Goal: Information Seeking & Learning: Check status

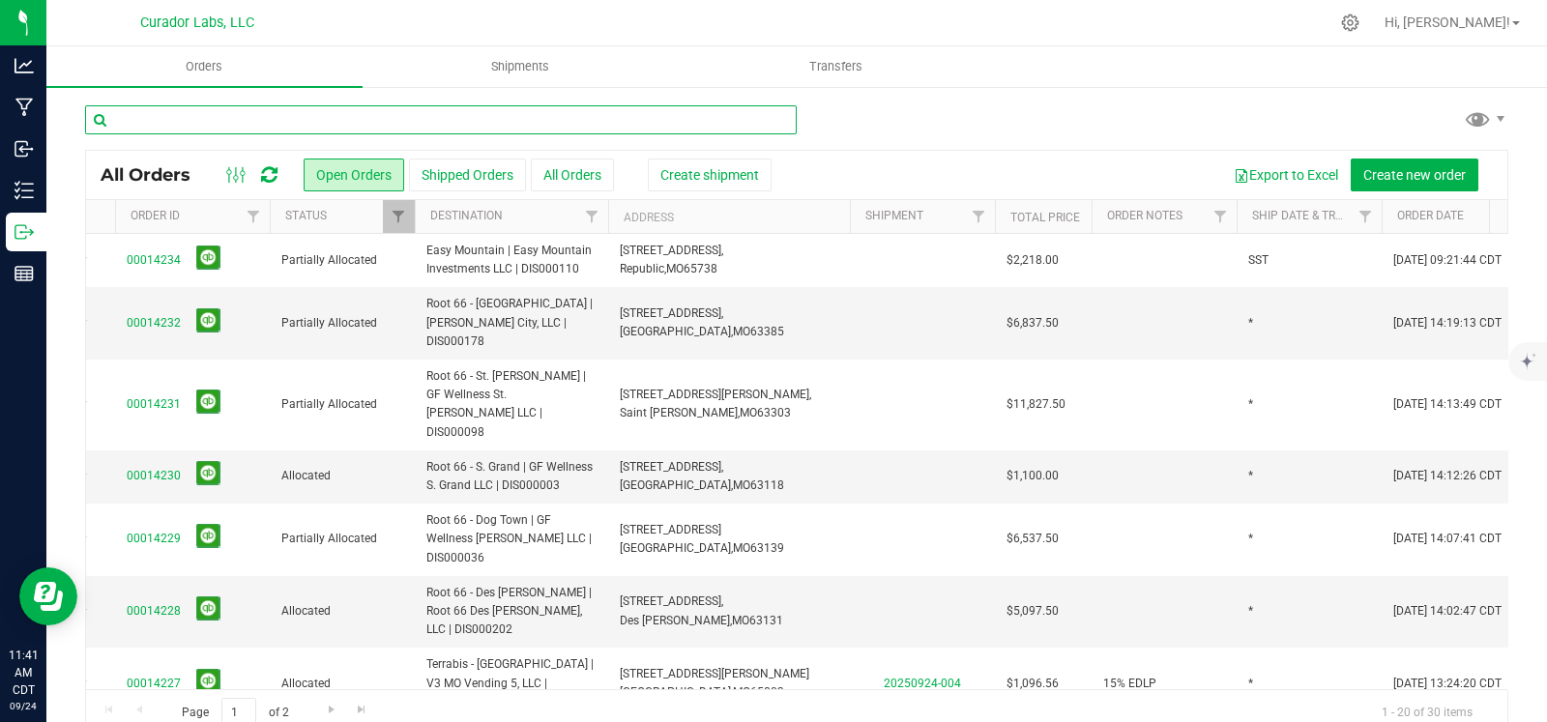
click at [251, 114] on input "text" at bounding box center [441, 119] width 712 height 29
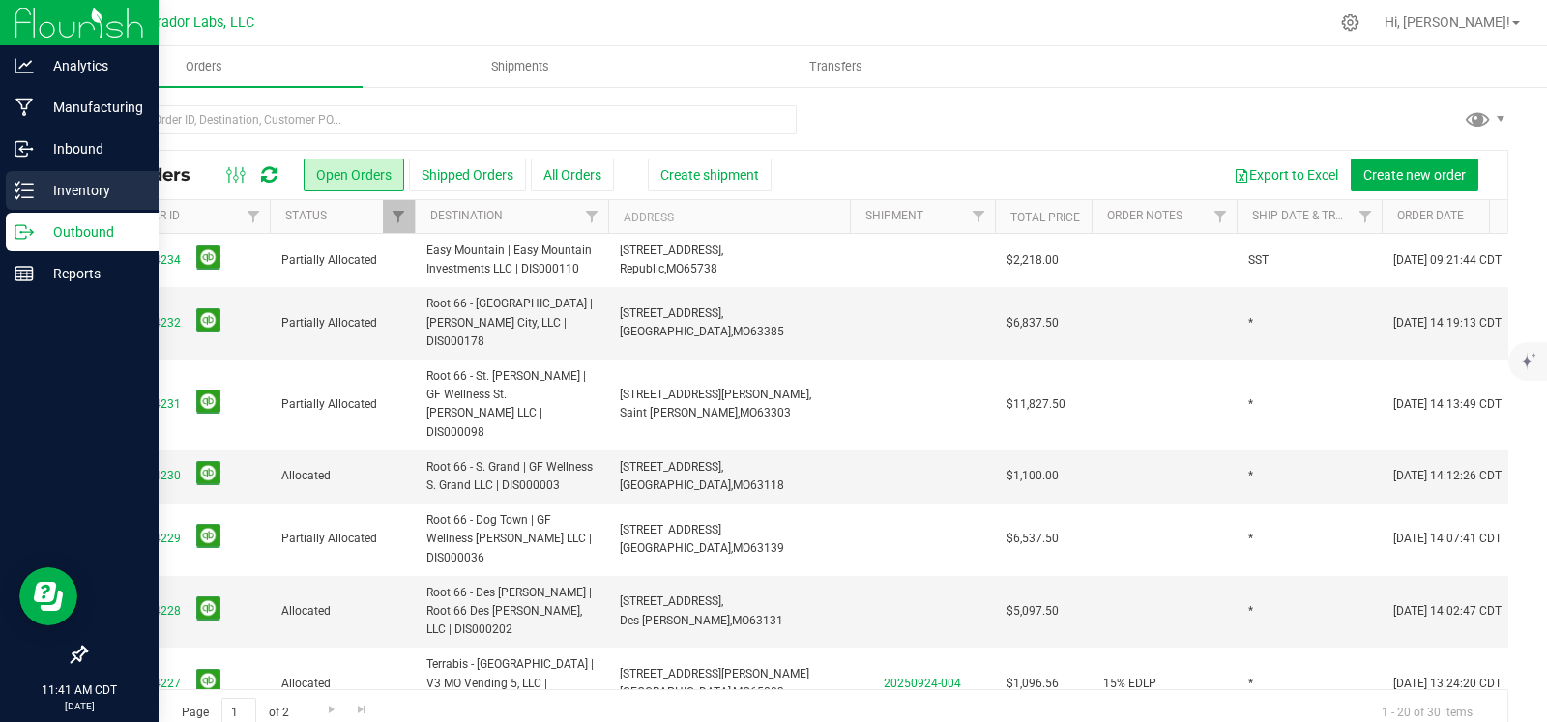
click at [13, 190] on div "Inventory" at bounding box center [82, 190] width 153 height 39
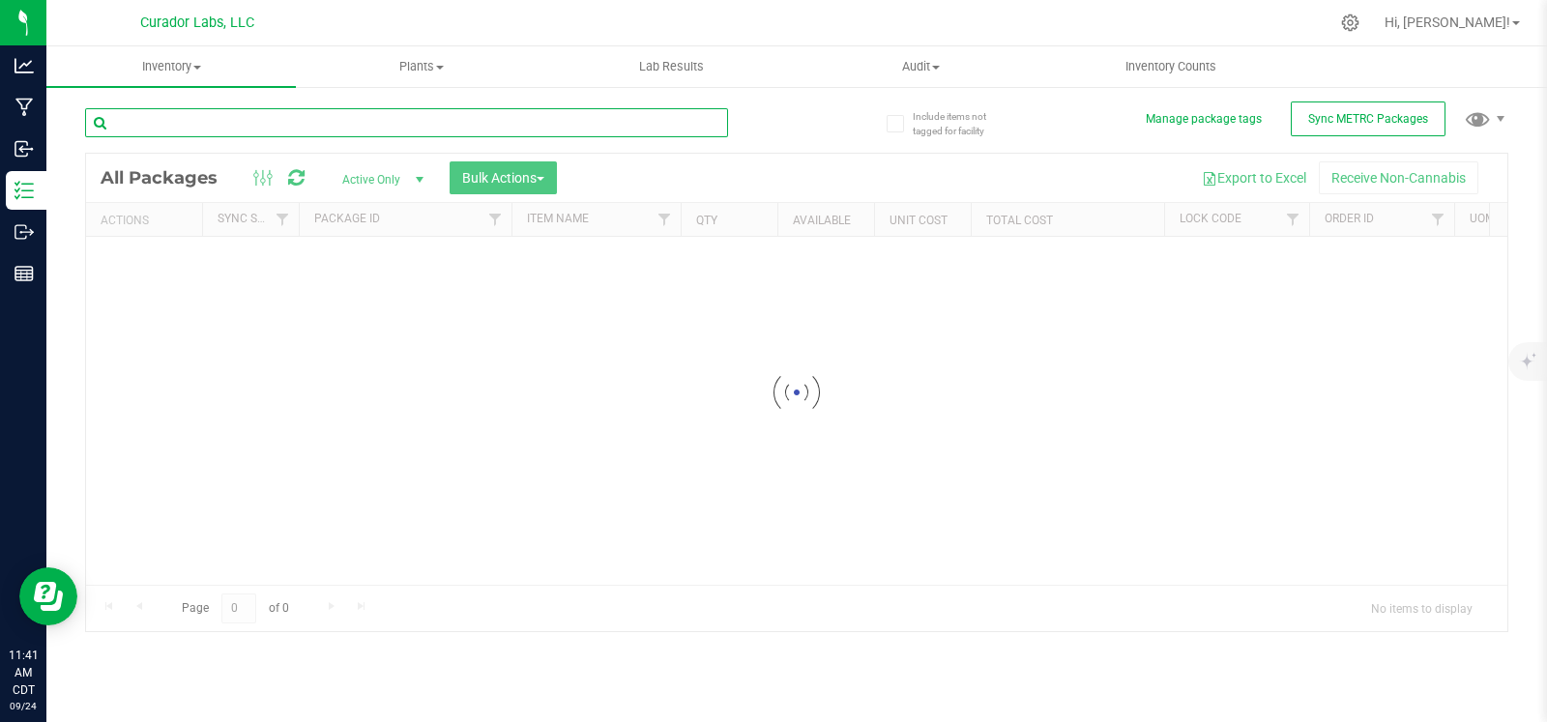
click at [305, 120] on input "text" at bounding box center [406, 122] width 643 height 29
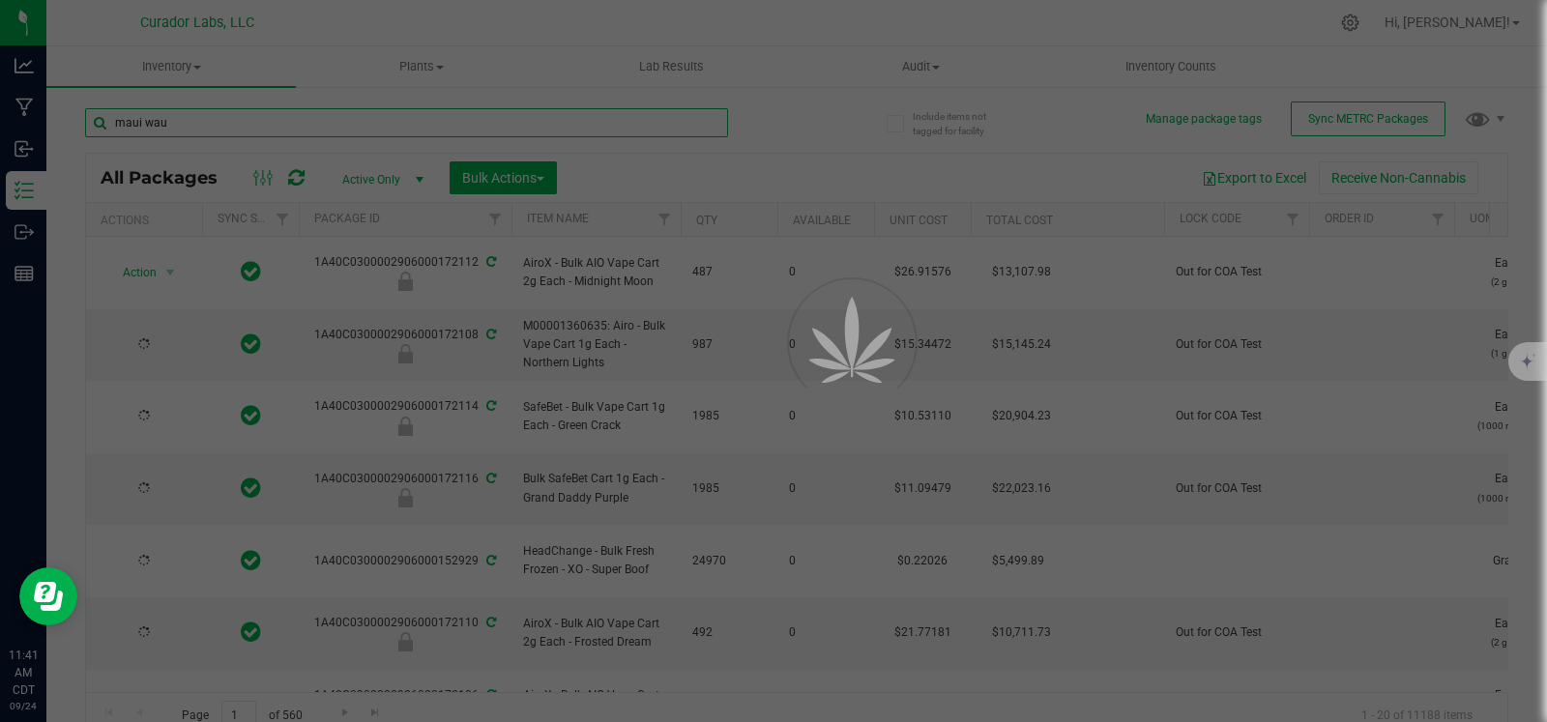
type input "maui waui"
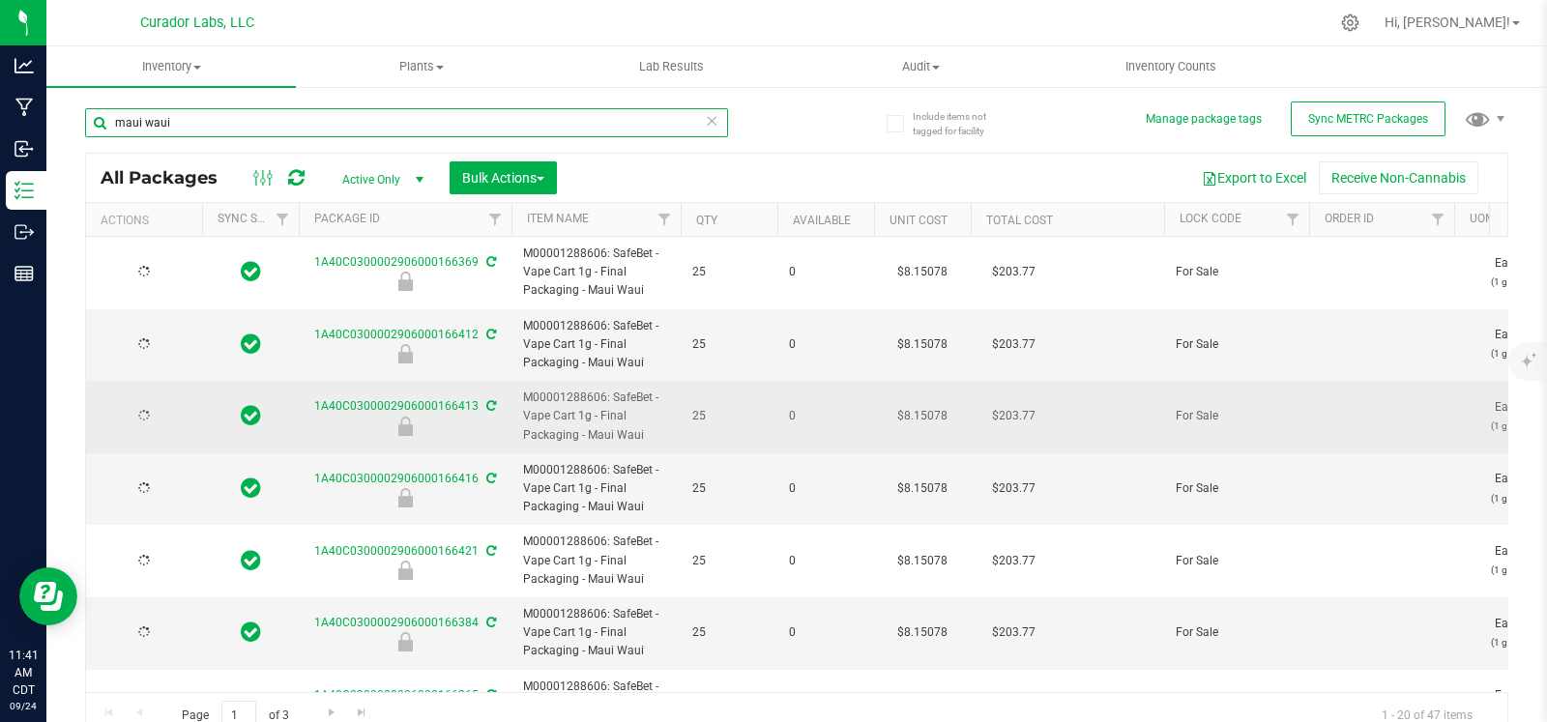
type input "2026-07-29"
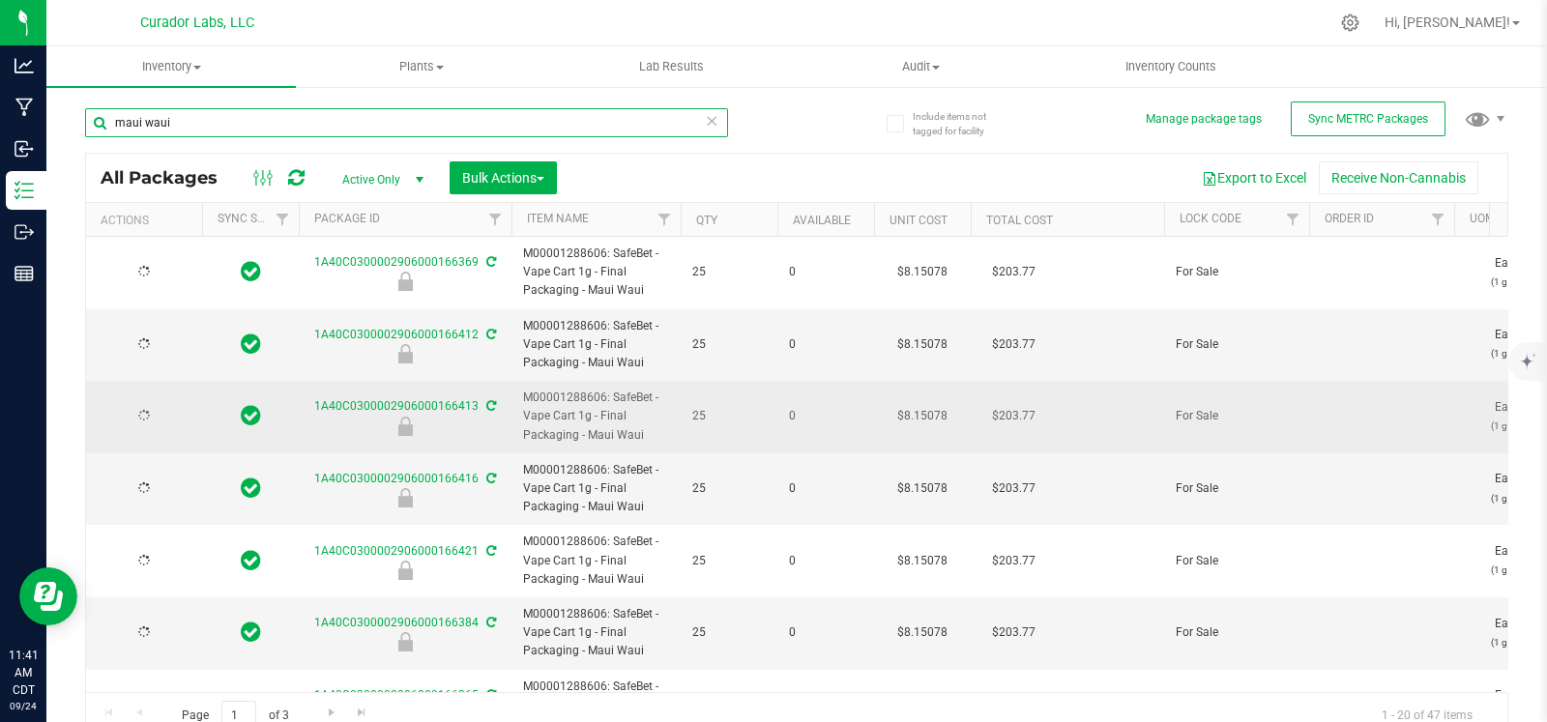
type input "2026-07-29"
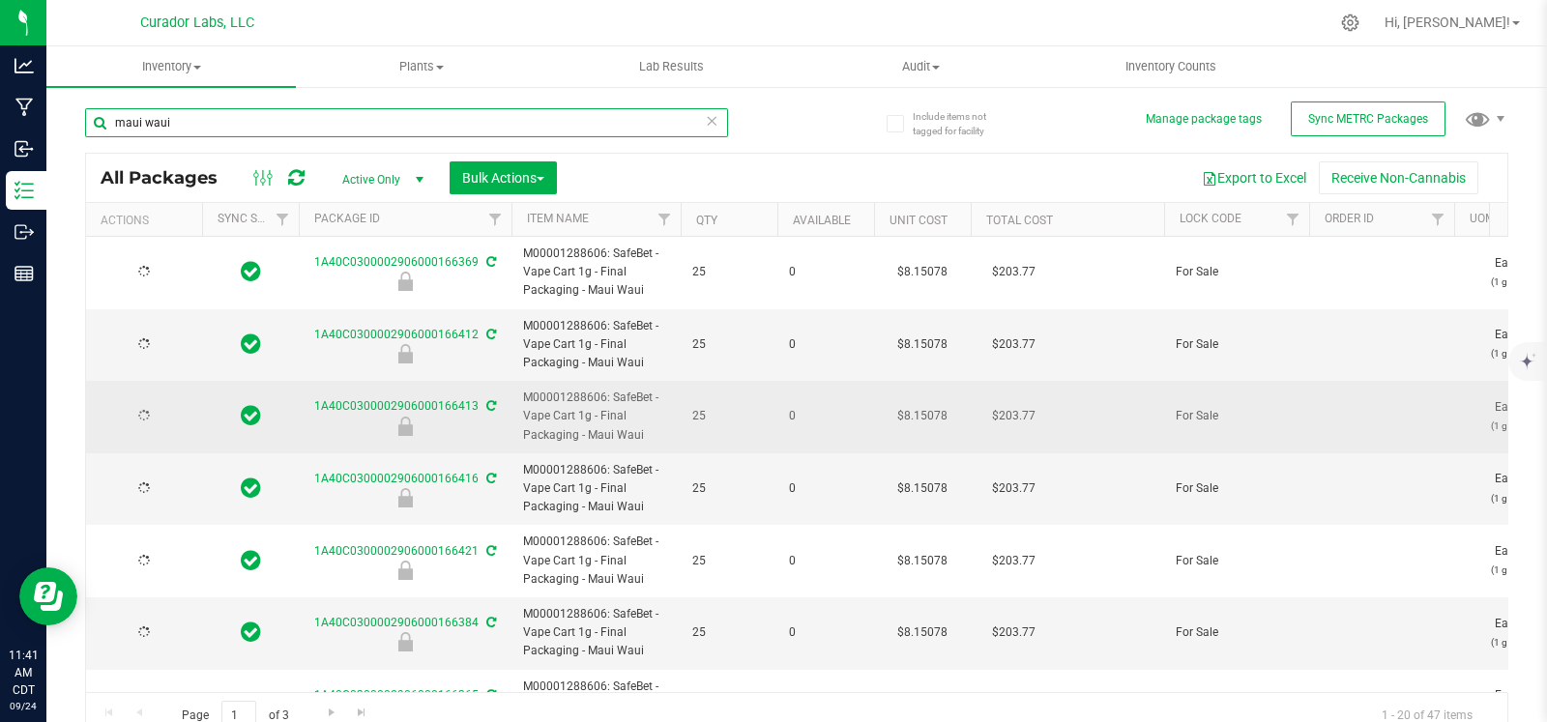
type input "2026-07-29"
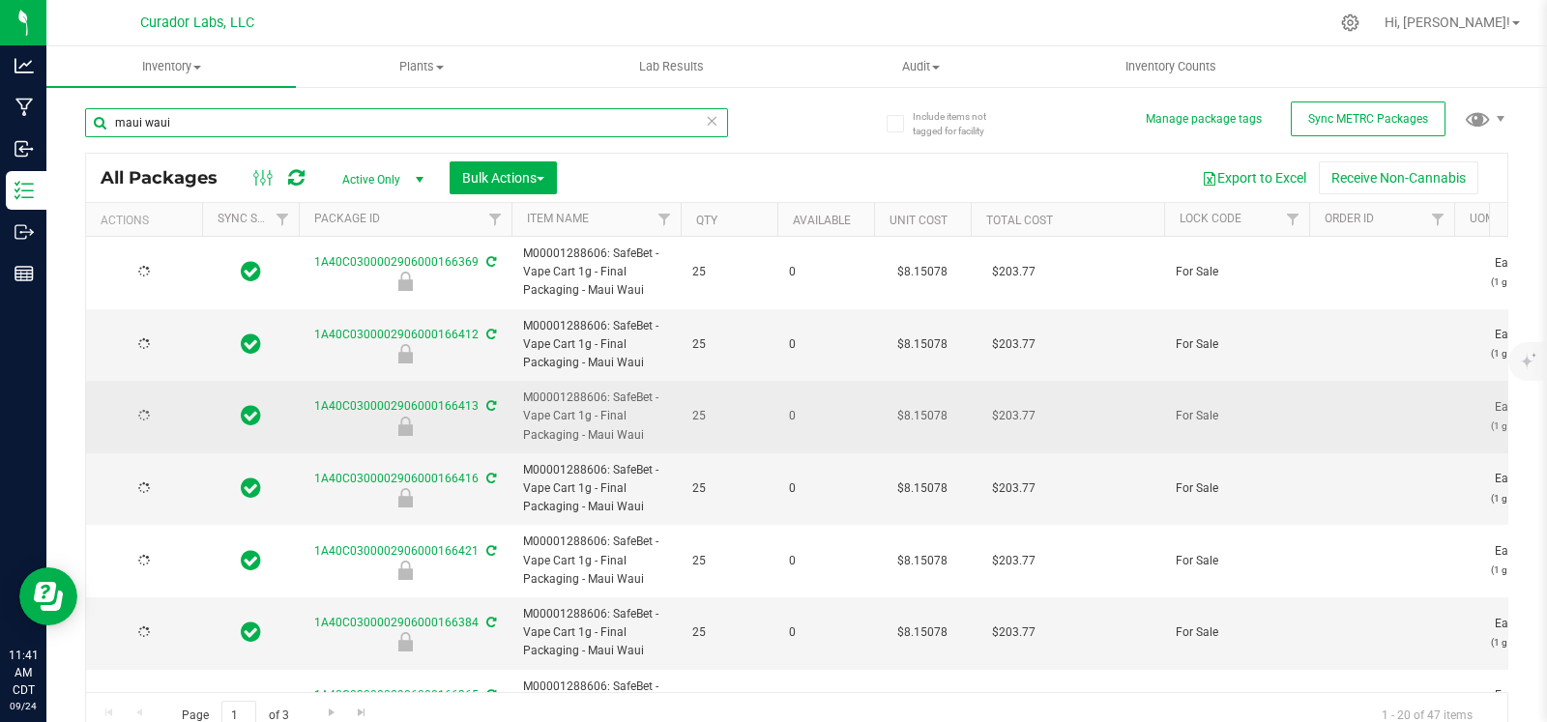
type input "2026-07-29"
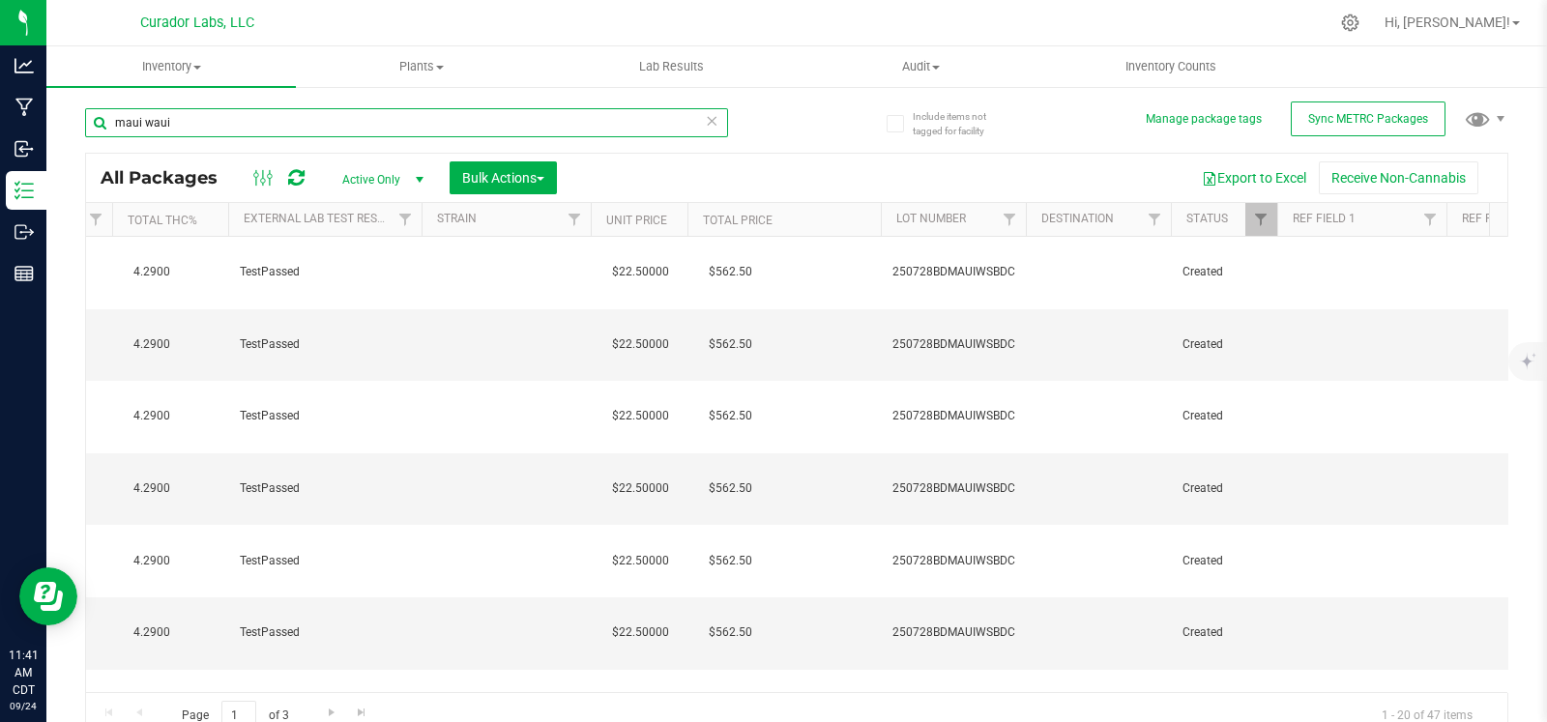
scroll to position [0, 4875]
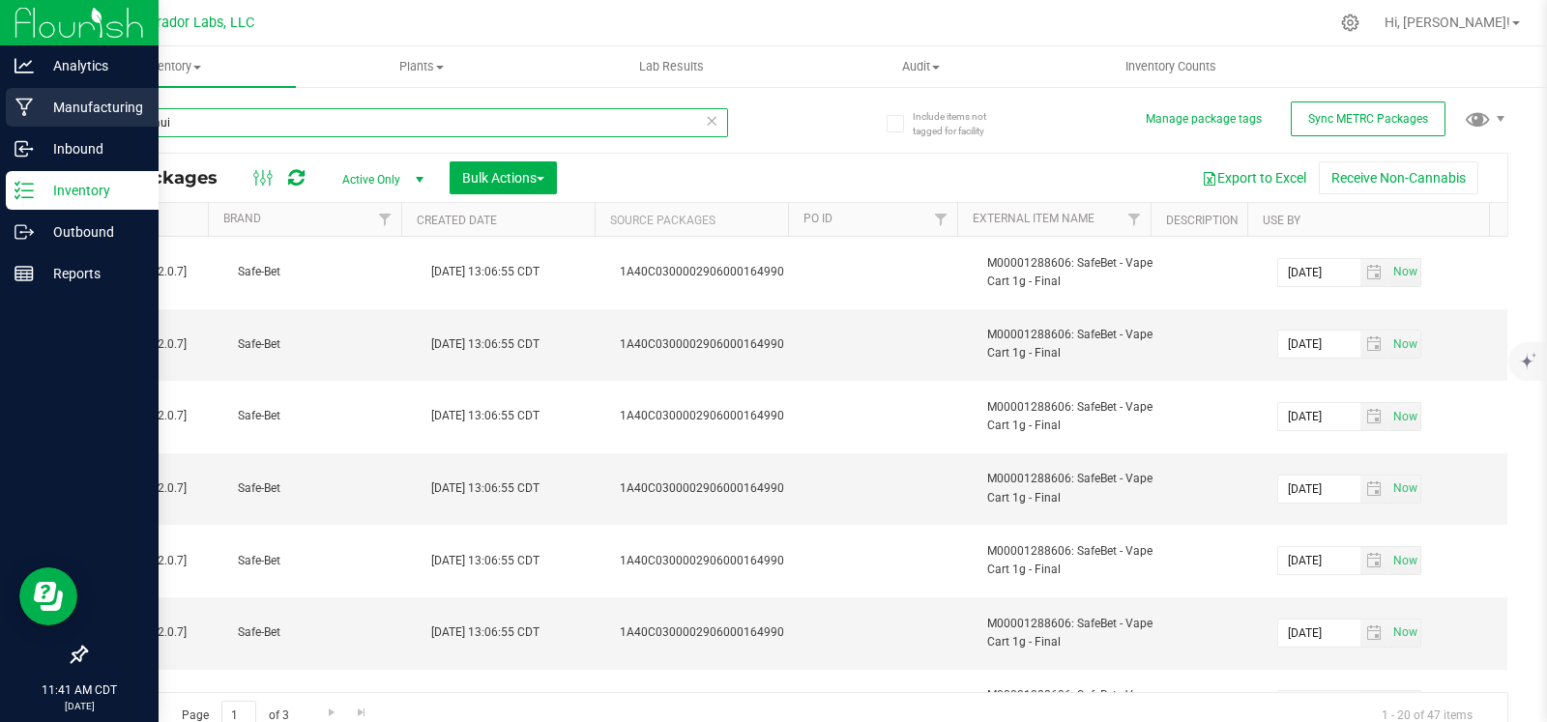
drag, startPoint x: 107, startPoint y: 115, endPoint x: 0, endPoint y: 114, distance: 107.3
click at [0, 114] on div "Analytics Manufacturing Inbound Inventory Outbound Reports 11:41 AM CDT 09/24/2…" at bounding box center [773, 361] width 1547 height 722
type input "s"
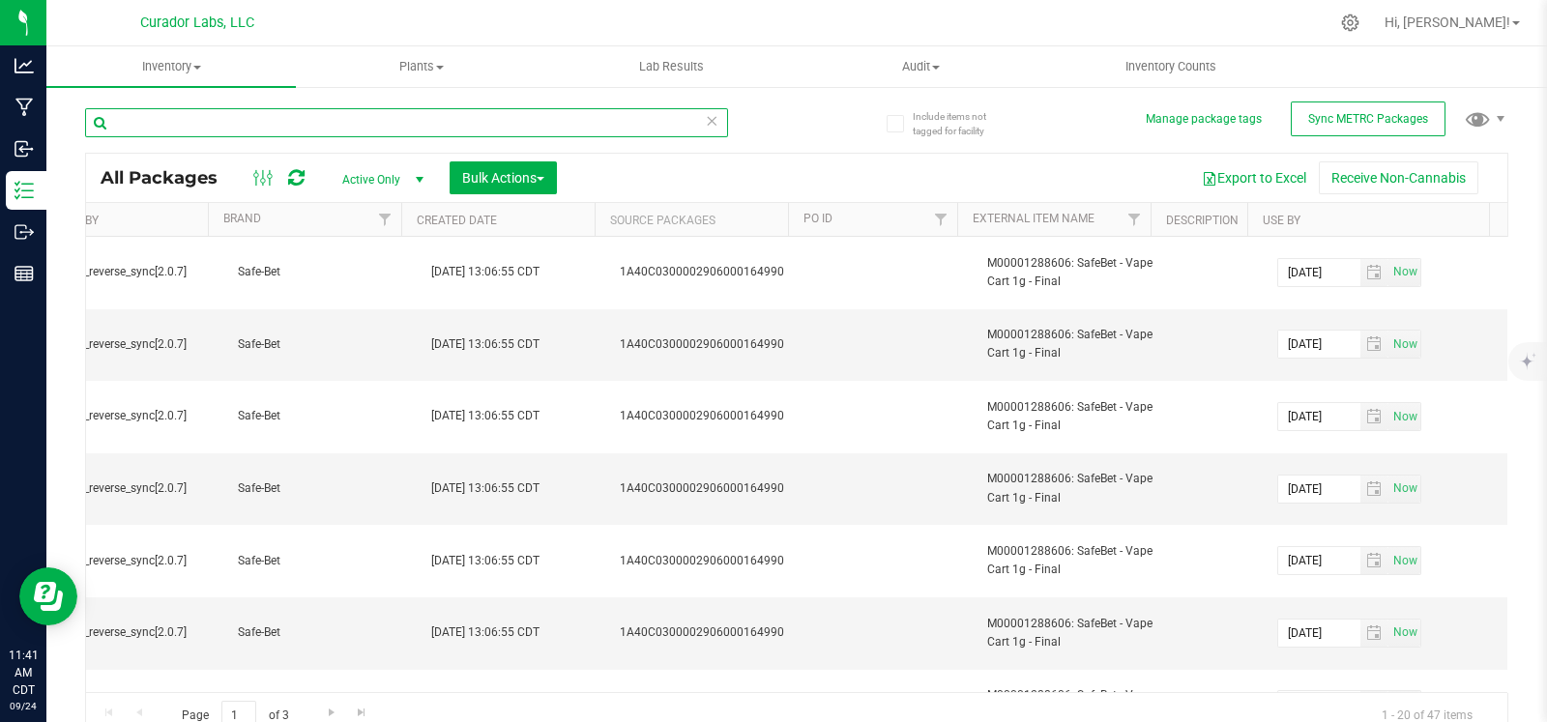
click at [193, 118] on input "text" at bounding box center [406, 122] width 643 height 29
type input "Sweet tooth"
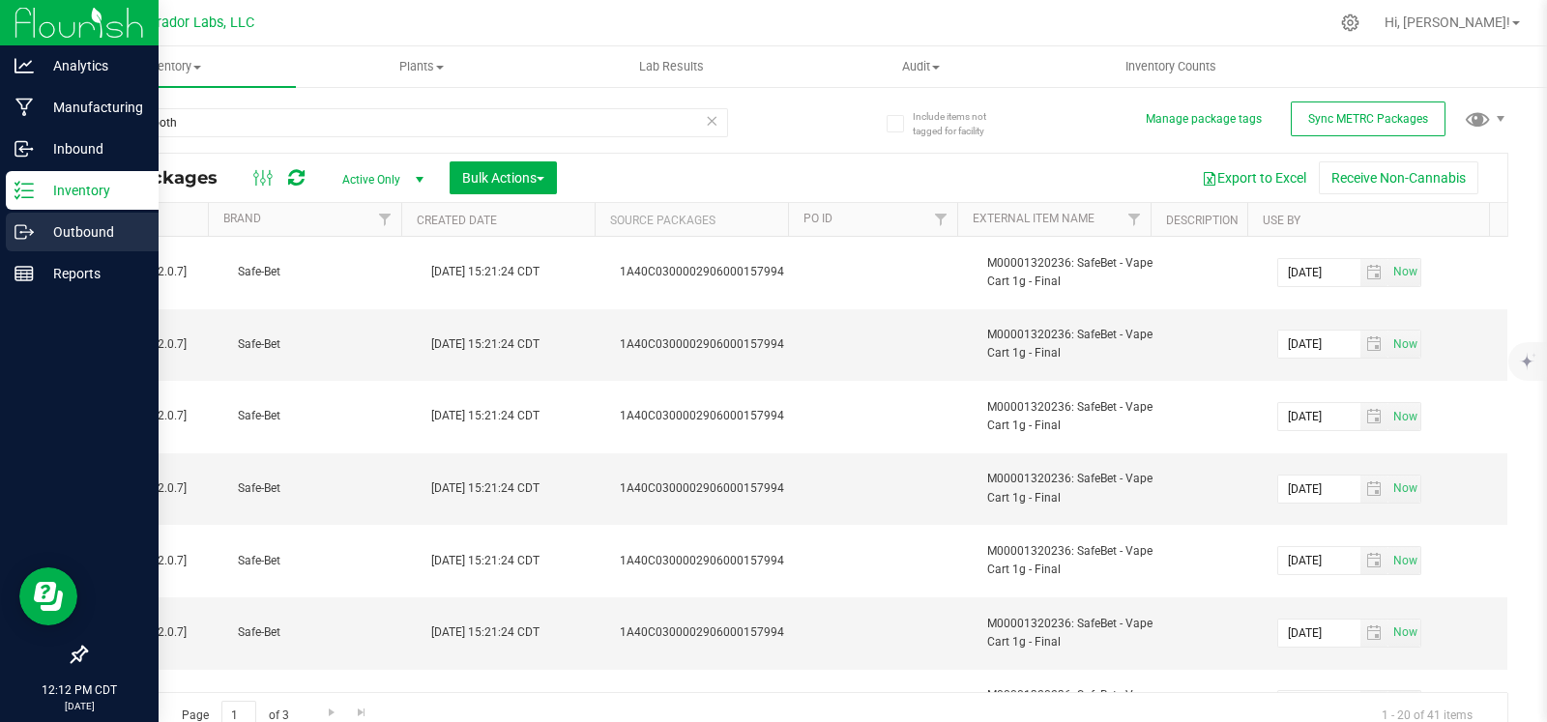
click at [42, 244] on div "Outbound" at bounding box center [82, 232] width 153 height 39
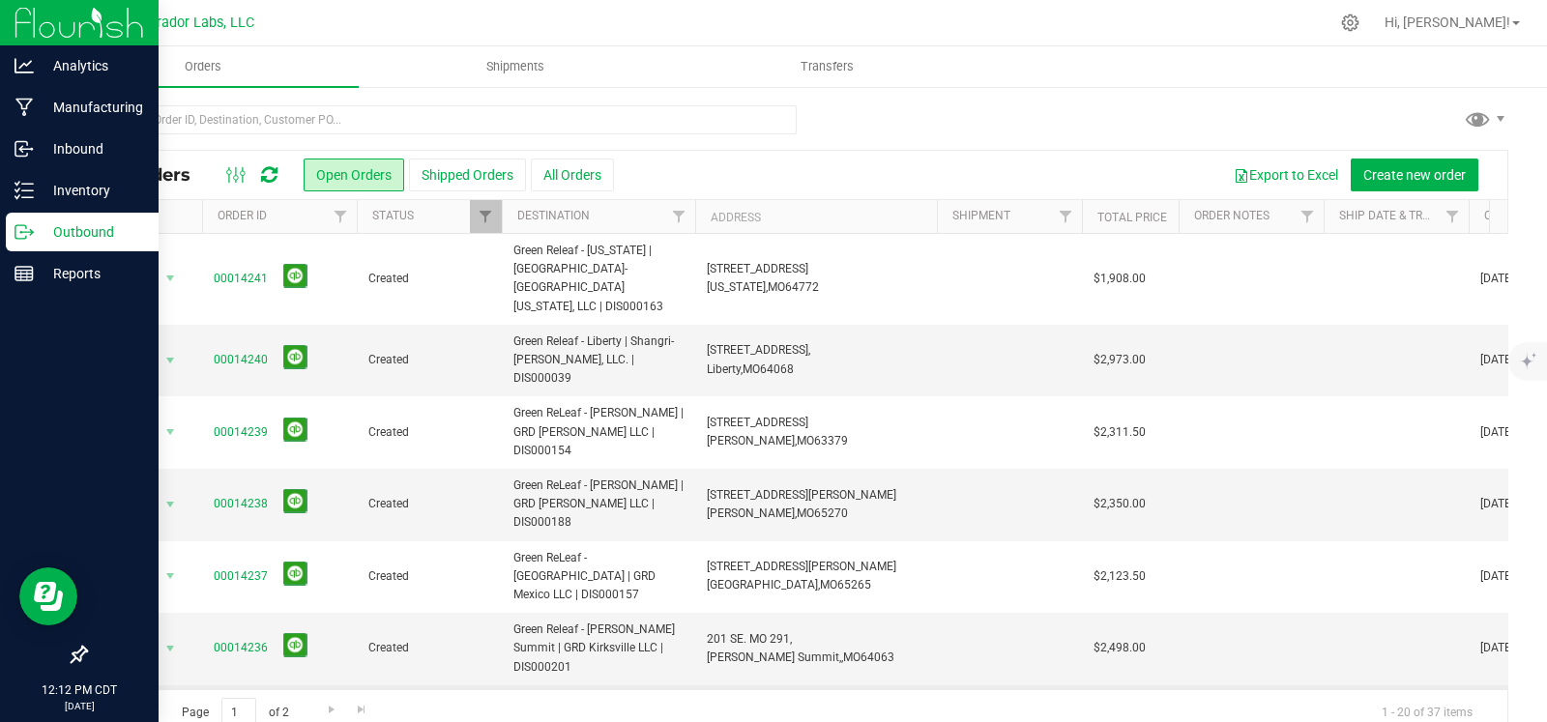
drag, startPoint x: 667, startPoint y: 588, endPoint x: 506, endPoint y: 578, distance: 161.7
click at [506, 685] on td "Green ReLeaf - [GEOGRAPHIC_DATA] | GRD Columbia LLC | DIS000160" at bounding box center [598, 721] width 193 height 73
copy span "Green ReLeaf - [GEOGRAPHIC_DATA] | GRD Columbia LLC | DIS000160"
drag, startPoint x: 863, startPoint y: 591, endPoint x: 687, endPoint y: 579, distance: 176.3
click at [687, 685] on tr "Action Action Cancel order Change facility Clone order Edit order Mark as fully…" at bounding box center [1043, 721] width 1914 height 73
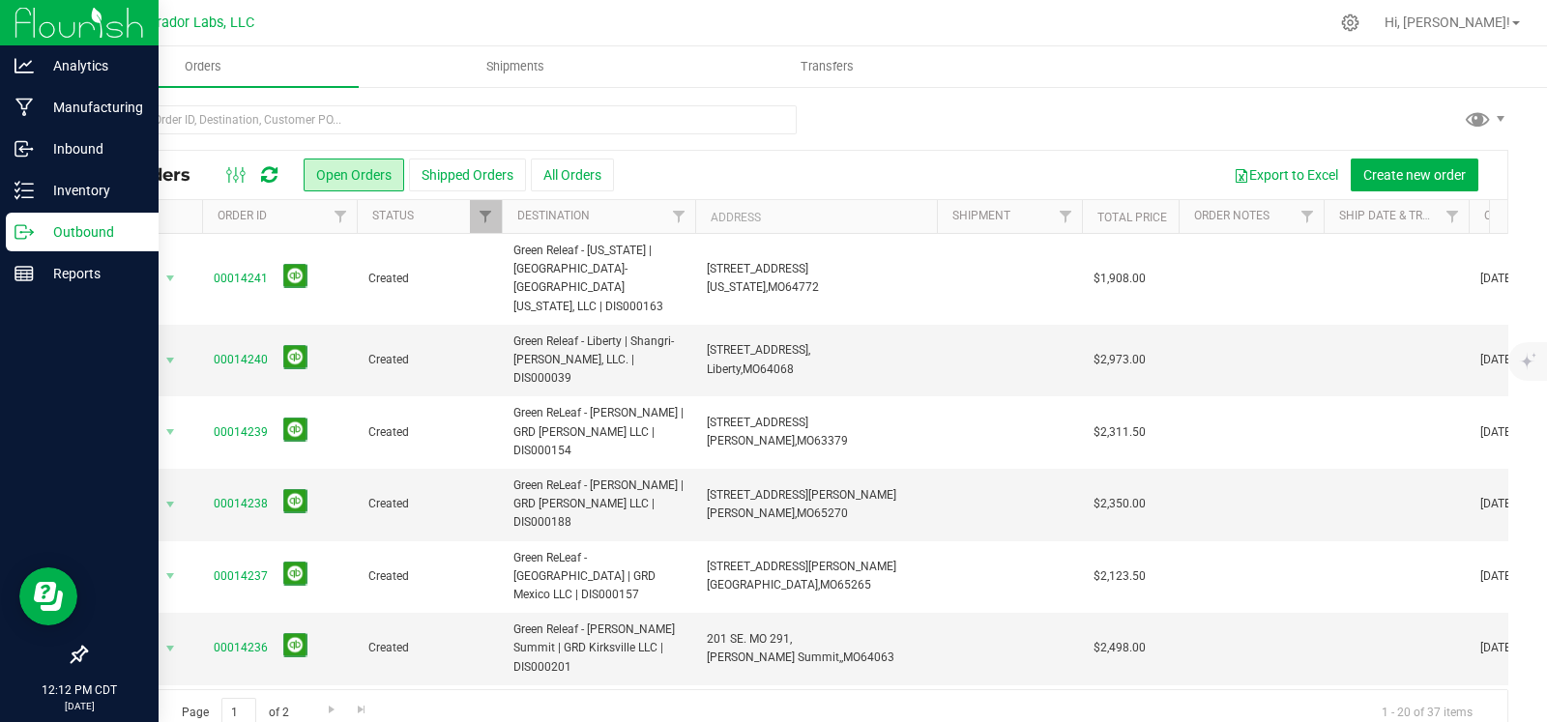
copy tr "204 E Broadway, Columbia, MO 65203"
click at [1344, 685] on td at bounding box center [1396, 721] width 145 height 73
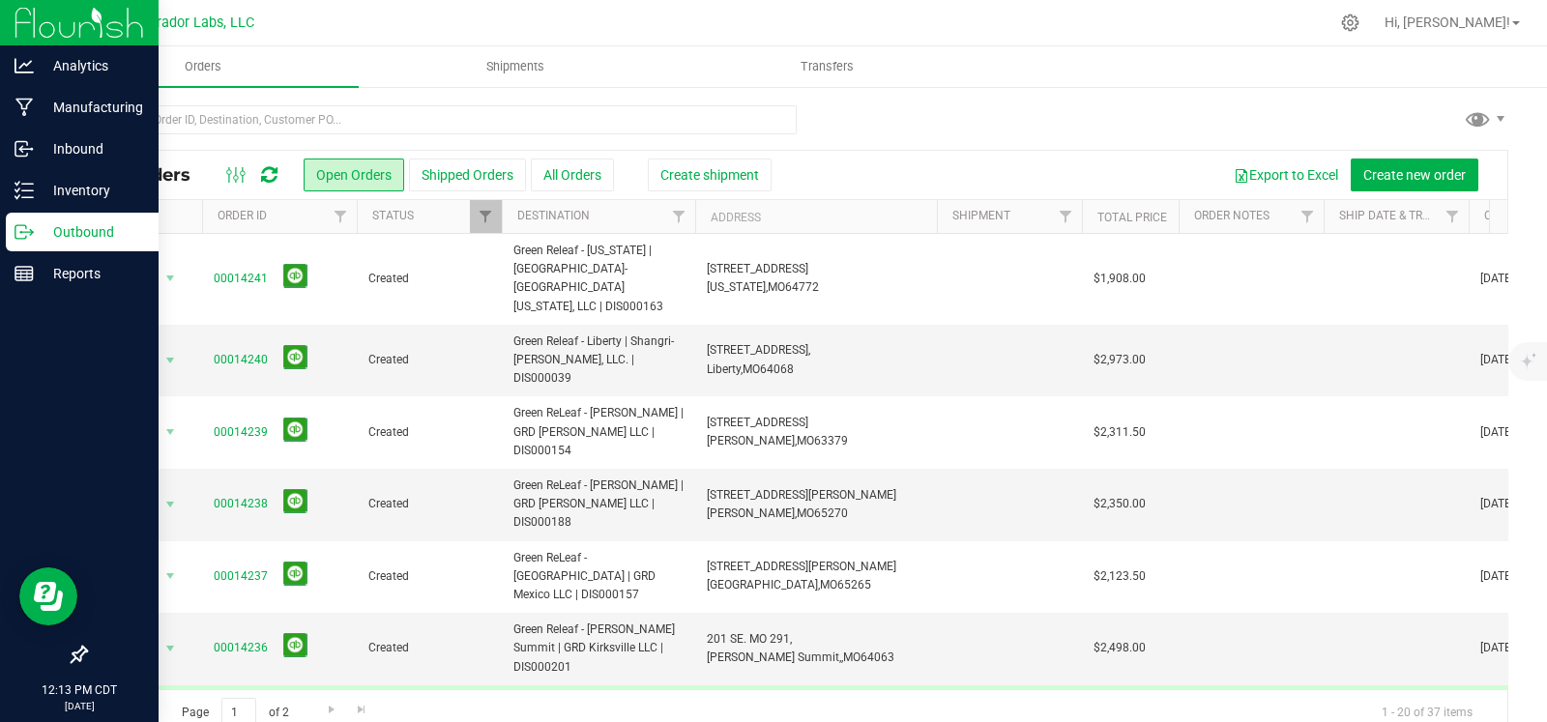
type input "*"
drag, startPoint x: 699, startPoint y: 531, endPoint x: 508, endPoint y: 519, distance: 191.8
click at [508, 613] on tr "Action Action Cancel order Change facility Clone order Edit order Mark as fully…" at bounding box center [1043, 649] width 1914 height 73
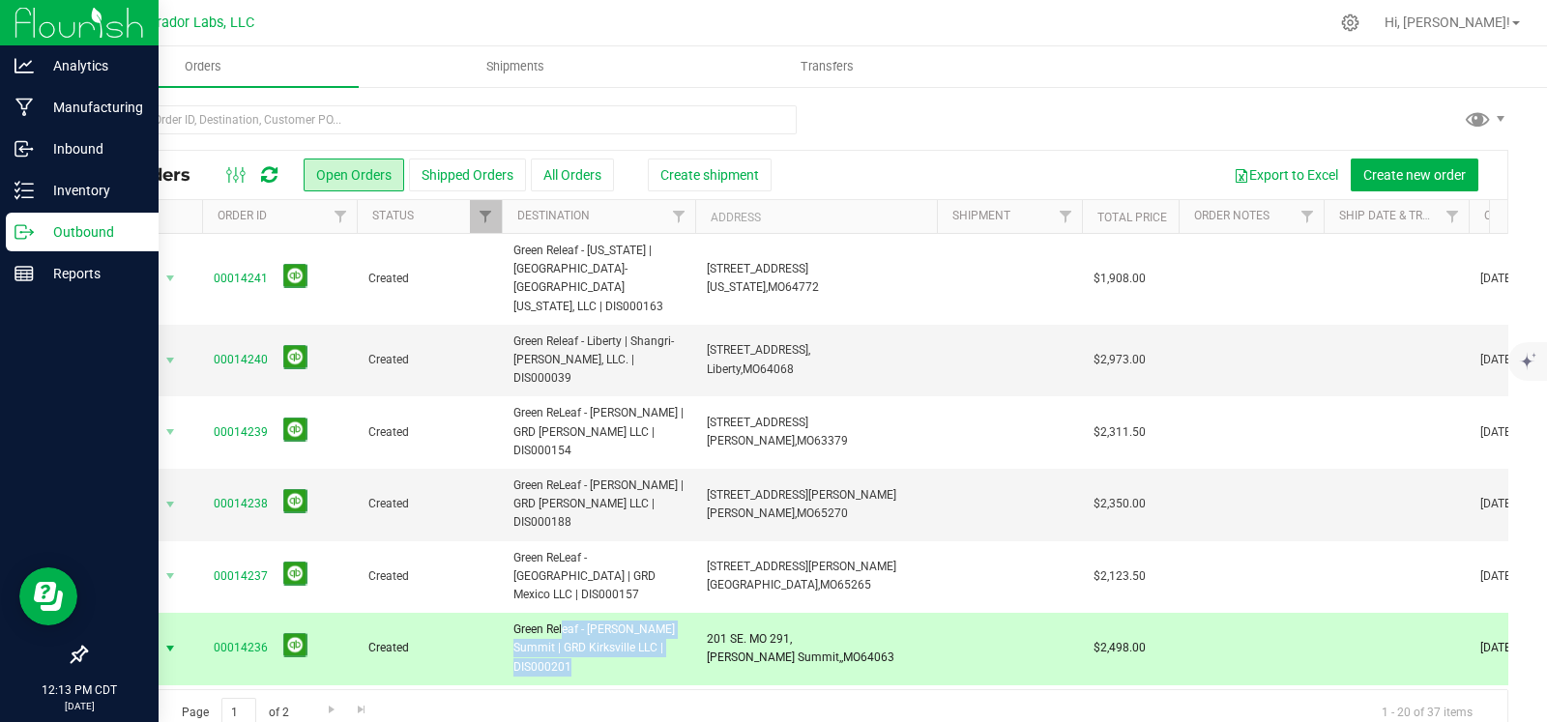
copy td "Green Releaf - [PERSON_NAME] Summit | GRD Kirksville LLC | DIS000201"
drag, startPoint x: 695, startPoint y: 519, endPoint x: 682, endPoint y: 533, distance: 19.1
click at [695, 613] on td "201 SE. MO 291, Lee’s Summit,, MO 64063" at bounding box center [816, 649] width 242 height 73
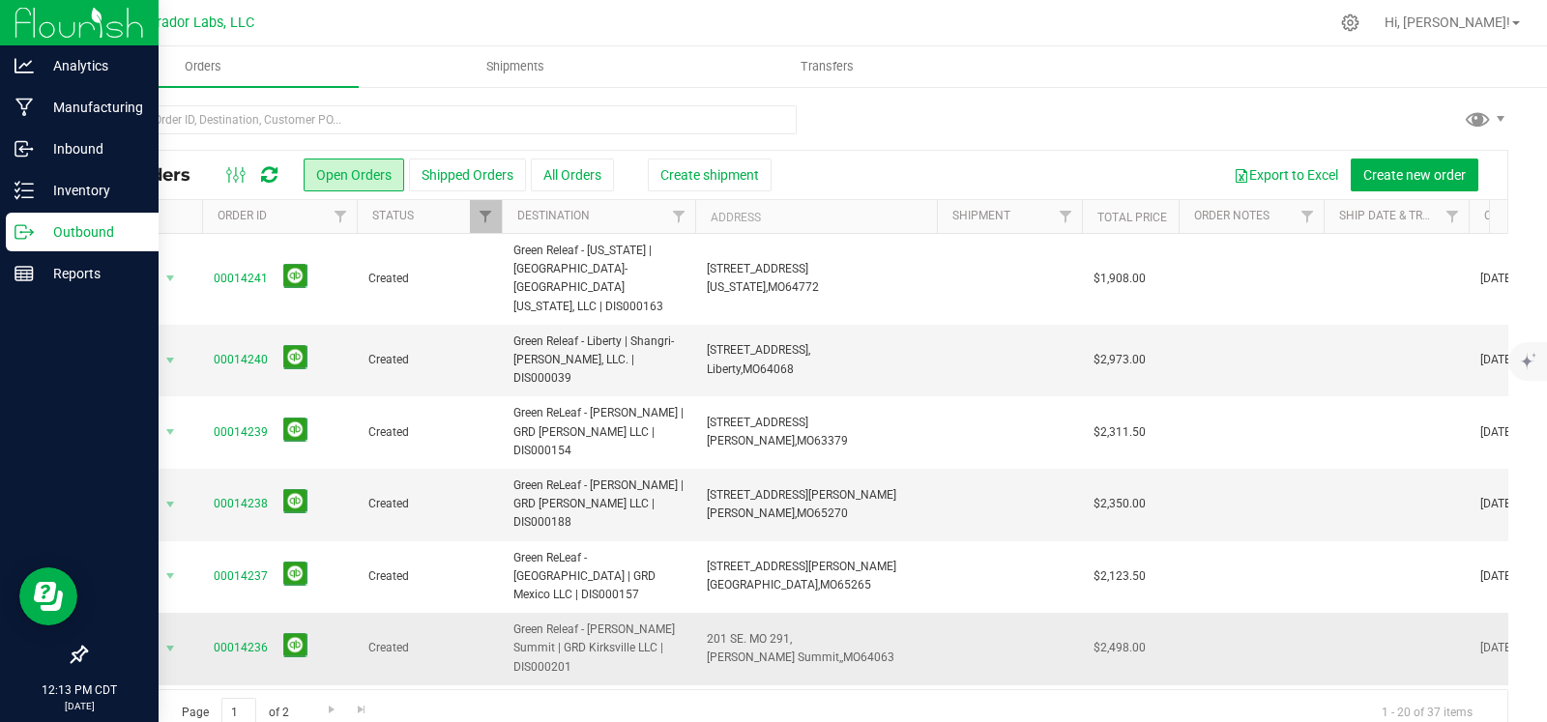
drag, startPoint x: 681, startPoint y: 534, endPoint x: 499, endPoint y: 520, distance: 182.3
click at [499, 613] on tr "Action Action Cancel order Change facility Clone order Edit order Mark as fully…" at bounding box center [1043, 649] width 1914 height 73
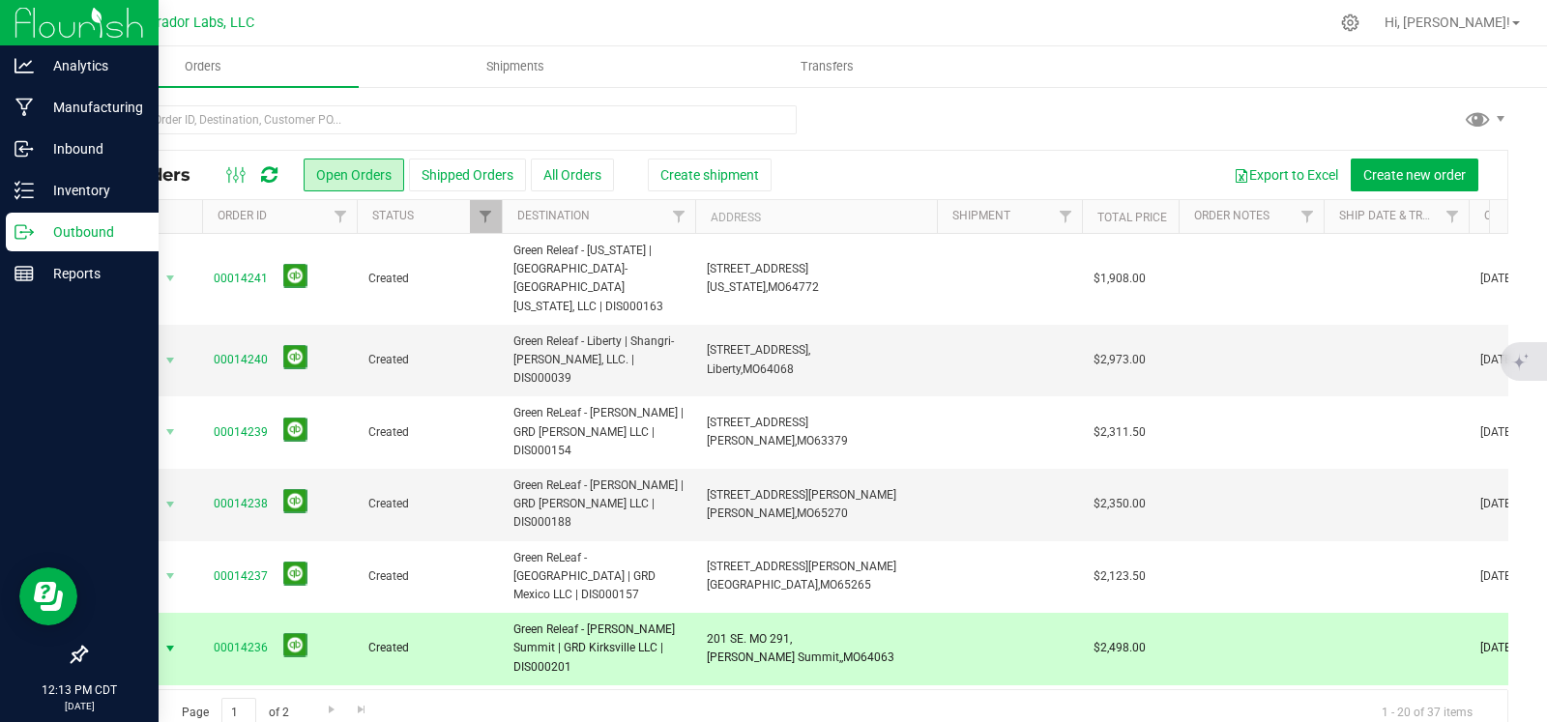
copy tr "Green Releaf - [PERSON_NAME] Summit | GRD Kirksville LLC | DIS000201"
drag, startPoint x: 860, startPoint y: 537, endPoint x: 699, endPoint y: 524, distance: 161.9
click at [699, 613] on td "201 SE. MO 291, Lee’s Summit,, MO 64063" at bounding box center [816, 649] width 242 height 73
copy span "201 SE. MO 291, Lee’s Summit,, MO 64063"
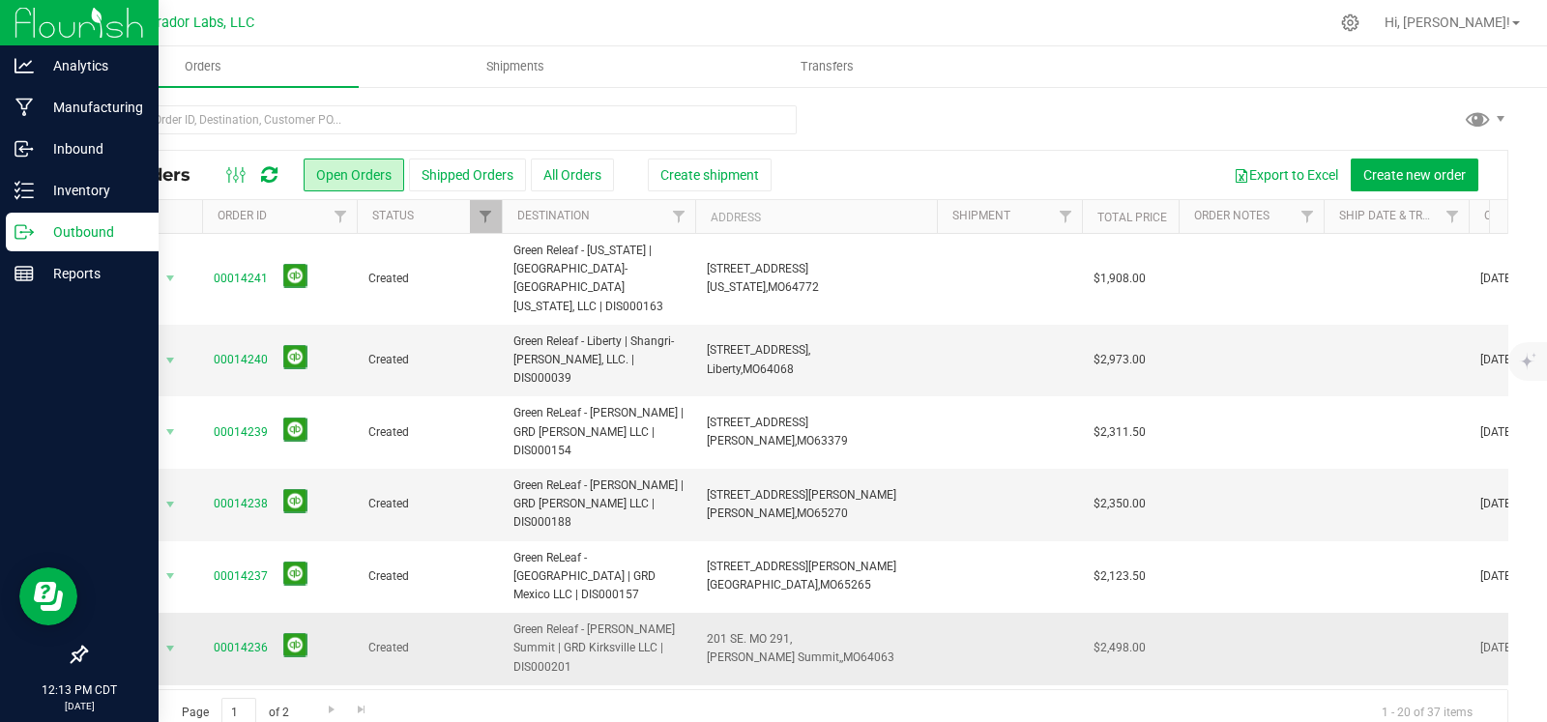
click at [1355, 613] on td at bounding box center [1396, 649] width 145 height 73
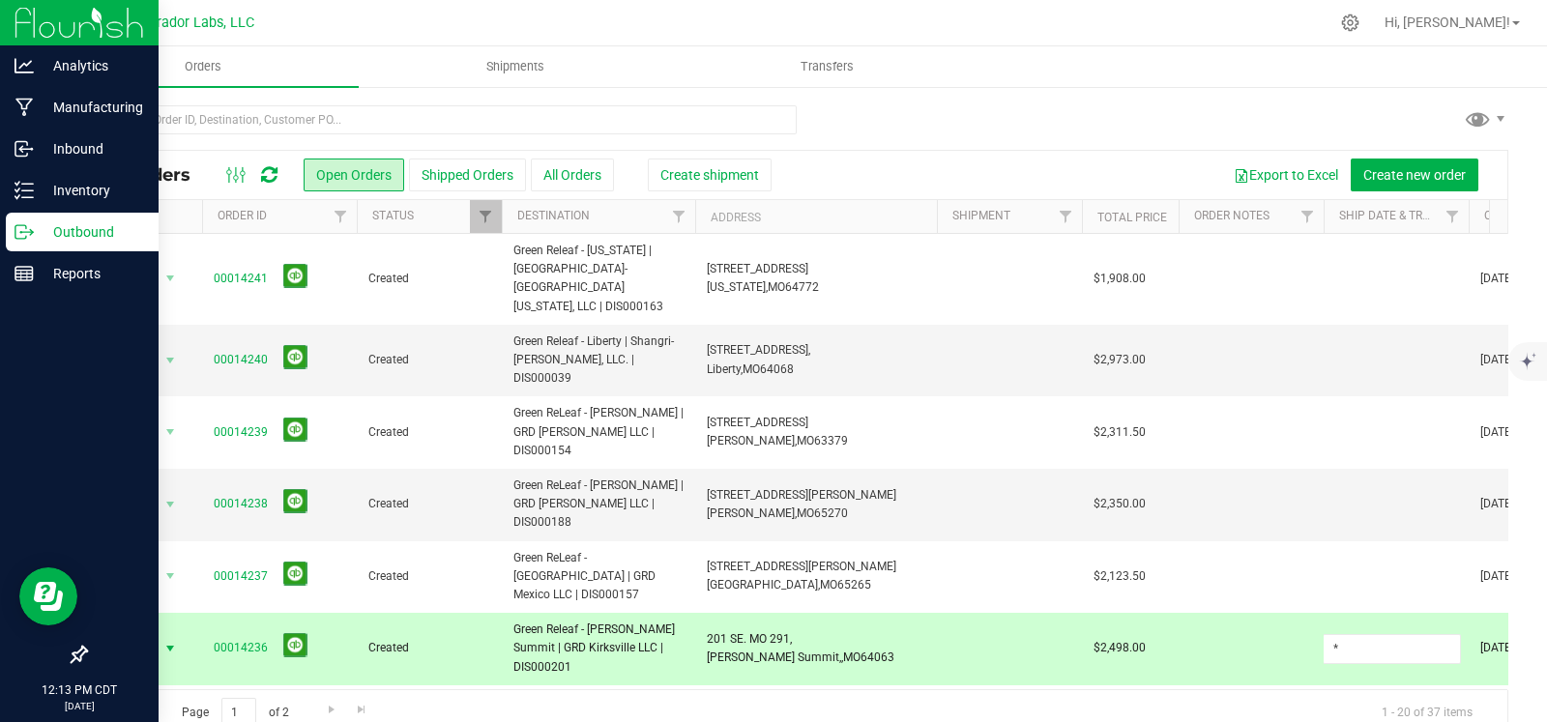
type input "*"
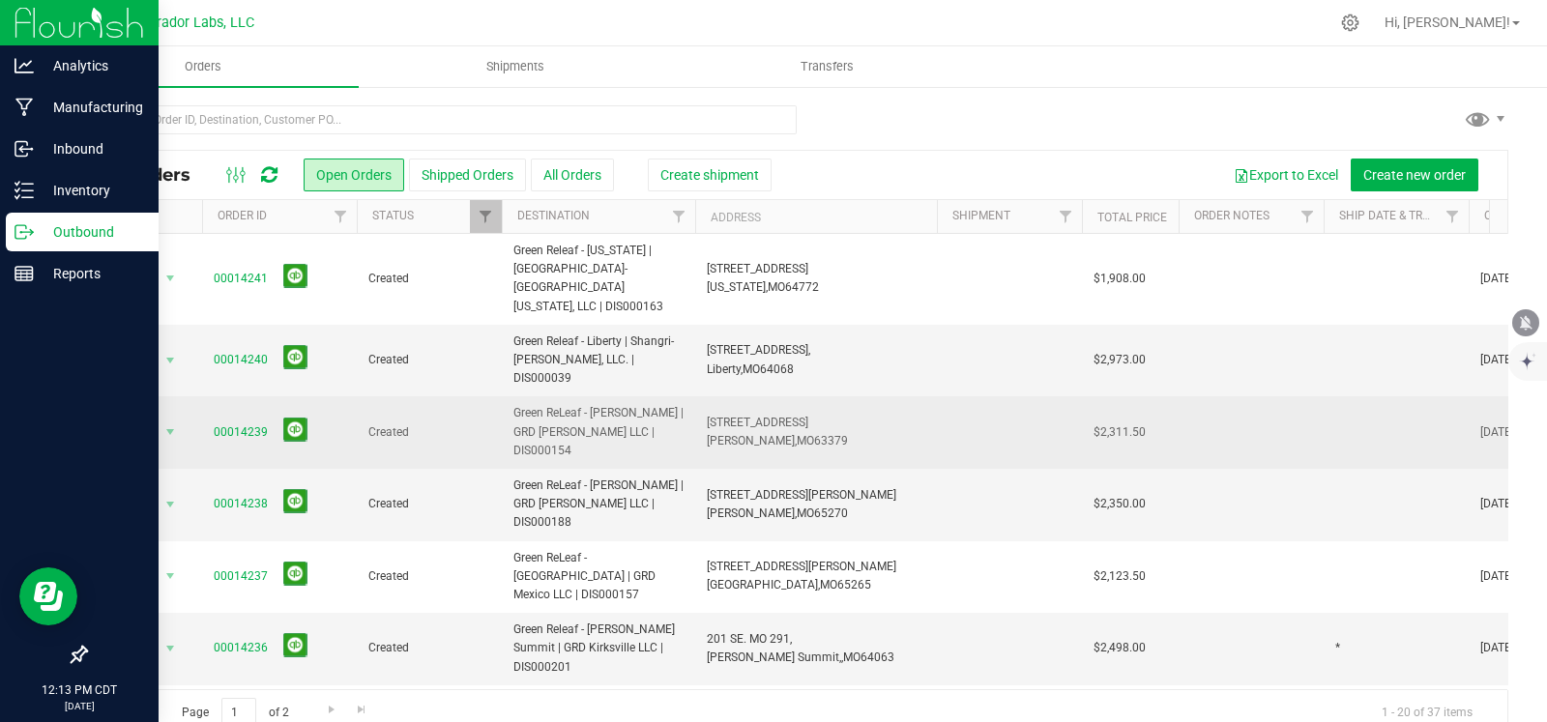
drag, startPoint x: 790, startPoint y: 374, endPoint x: 702, endPoint y: 364, distance: 88.5
click at [702, 396] on td "109 N Lincoln Dr, Troy, MO 63379" at bounding box center [816, 432] width 242 height 73
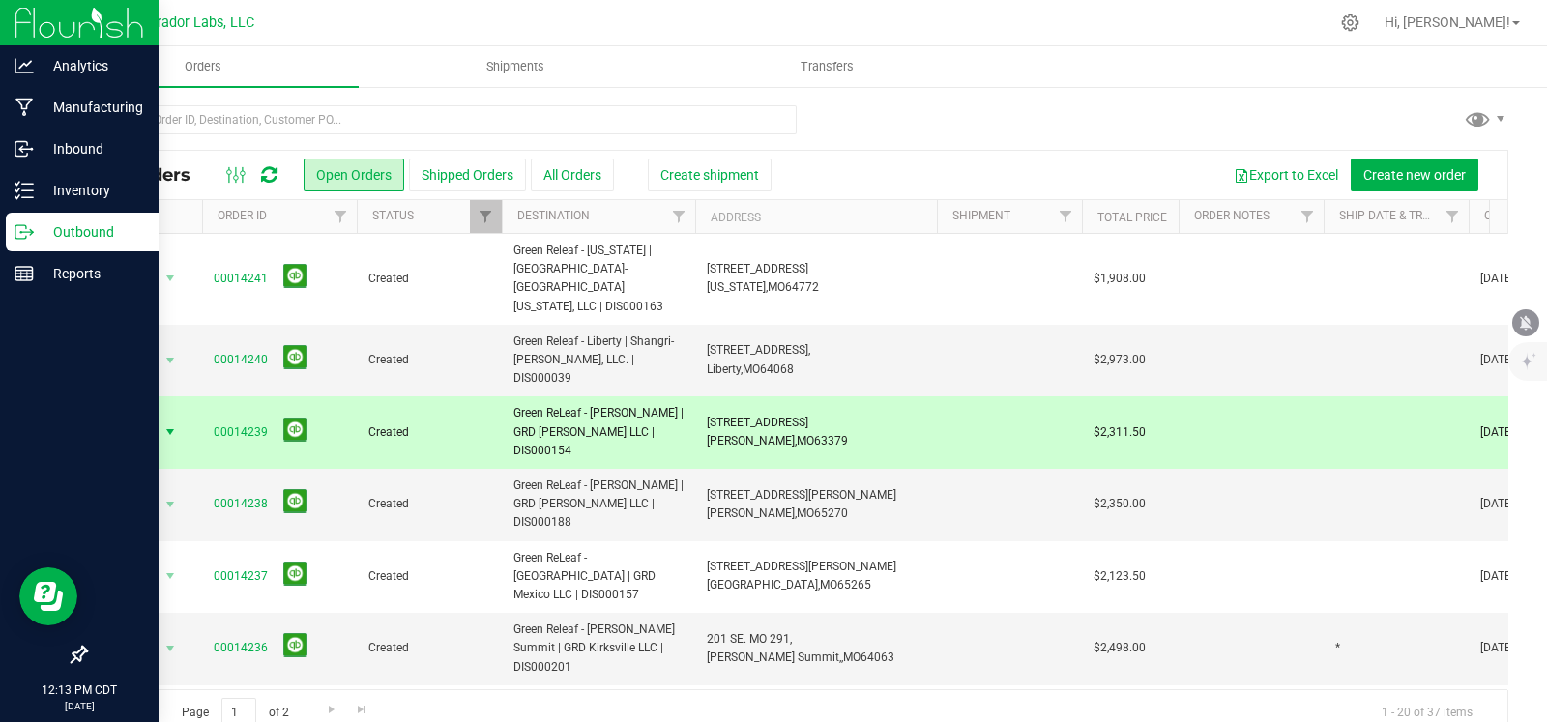
copy span "109 N Lincoln Dr, Troy, MO 63379"
drag, startPoint x: 674, startPoint y: 323, endPoint x: 503, endPoint y: 315, distance: 171.3
click at [503, 325] on td "Green Releaf - Liberty | Shangri-[PERSON_NAME], LLC. | DIS000039" at bounding box center [598, 361] width 193 height 73
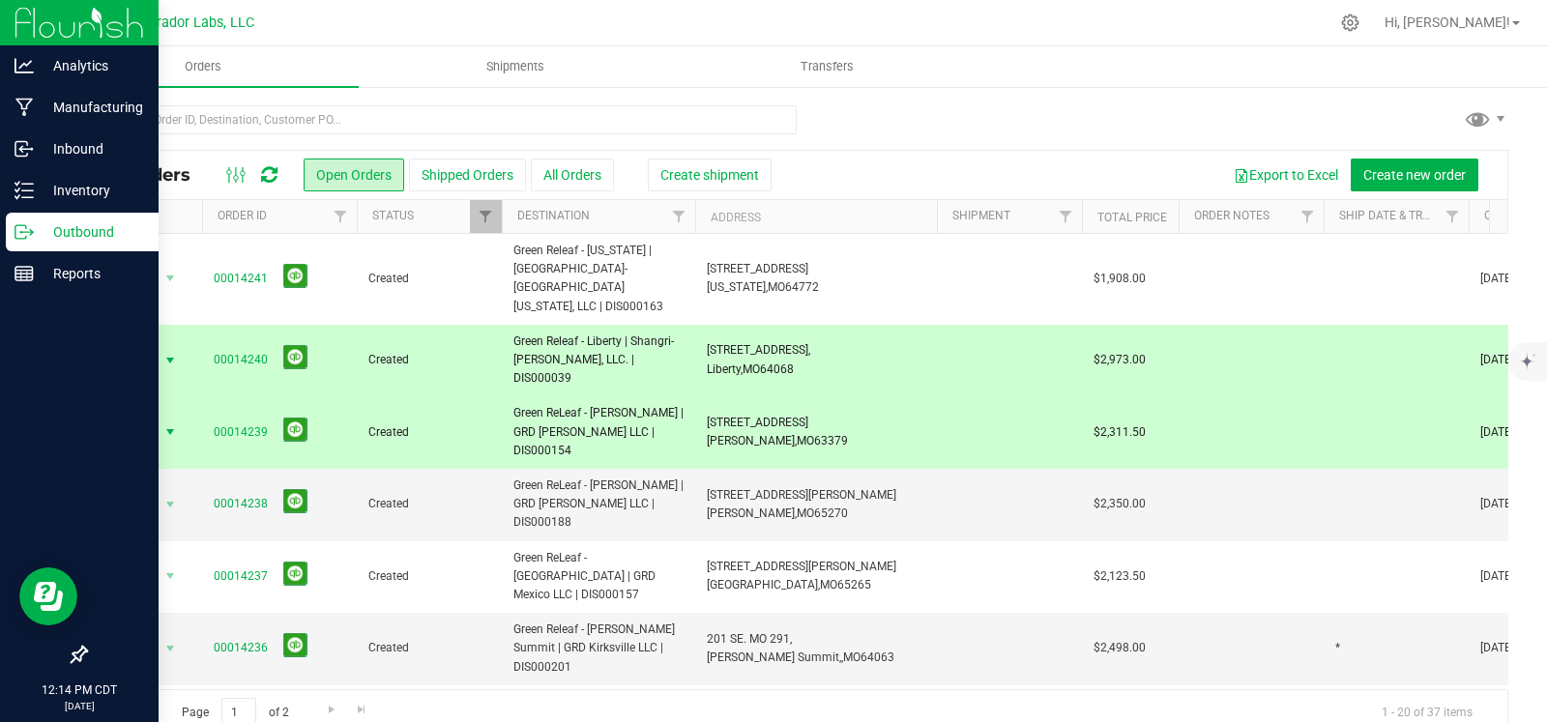
copy span "Green Releaf - Liberty | Shangri-[PERSON_NAME], LLC. | DIS000039"
drag, startPoint x: 802, startPoint y: 320, endPoint x: 701, endPoint y: 319, distance: 101.5
click at [701, 325] on td "824 S 291 Highway, Liberty, MO 64068" at bounding box center [816, 361] width 242 height 73
copy span "824 S 291 Highway, Liberty, MO 64068"
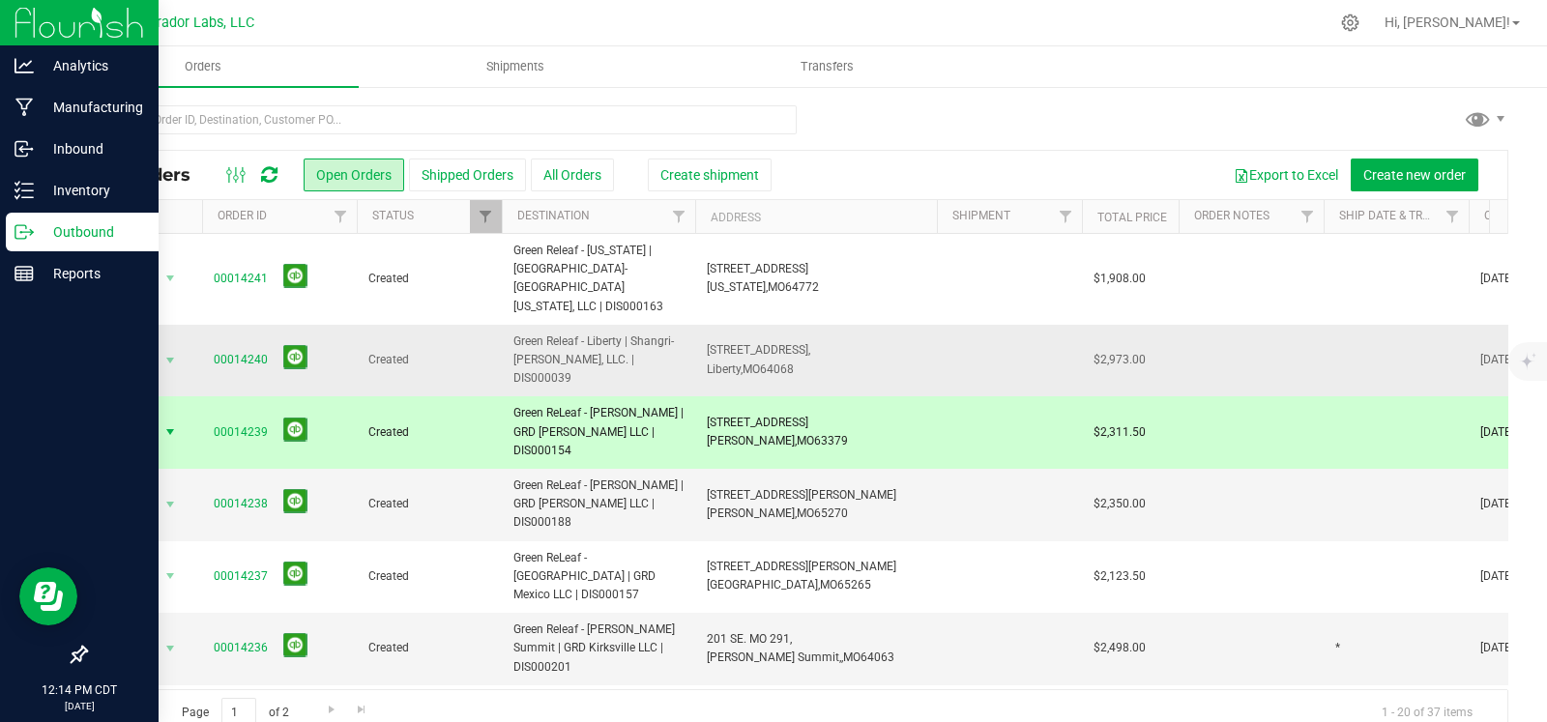
click at [1353, 325] on td at bounding box center [1396, 361] width 145 height 73
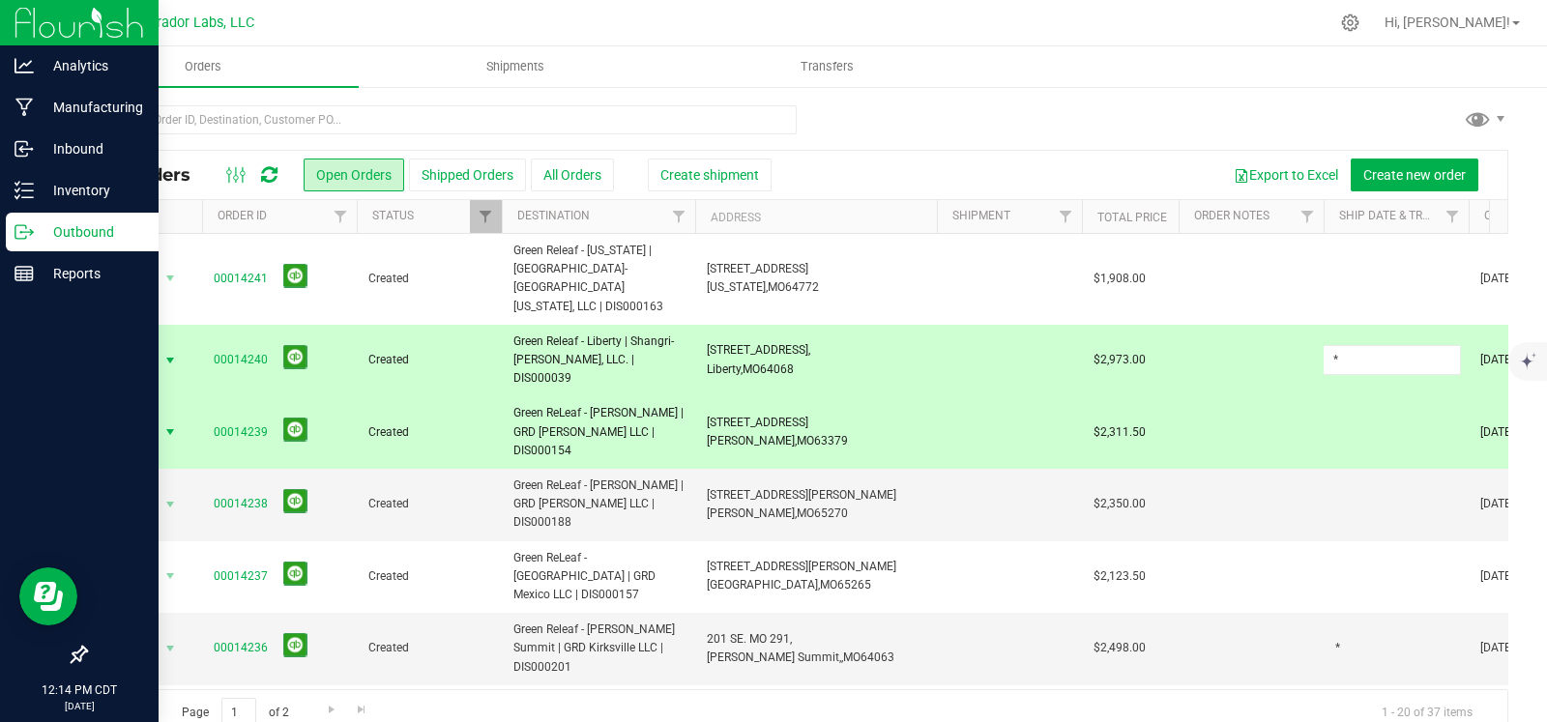
type input "*"
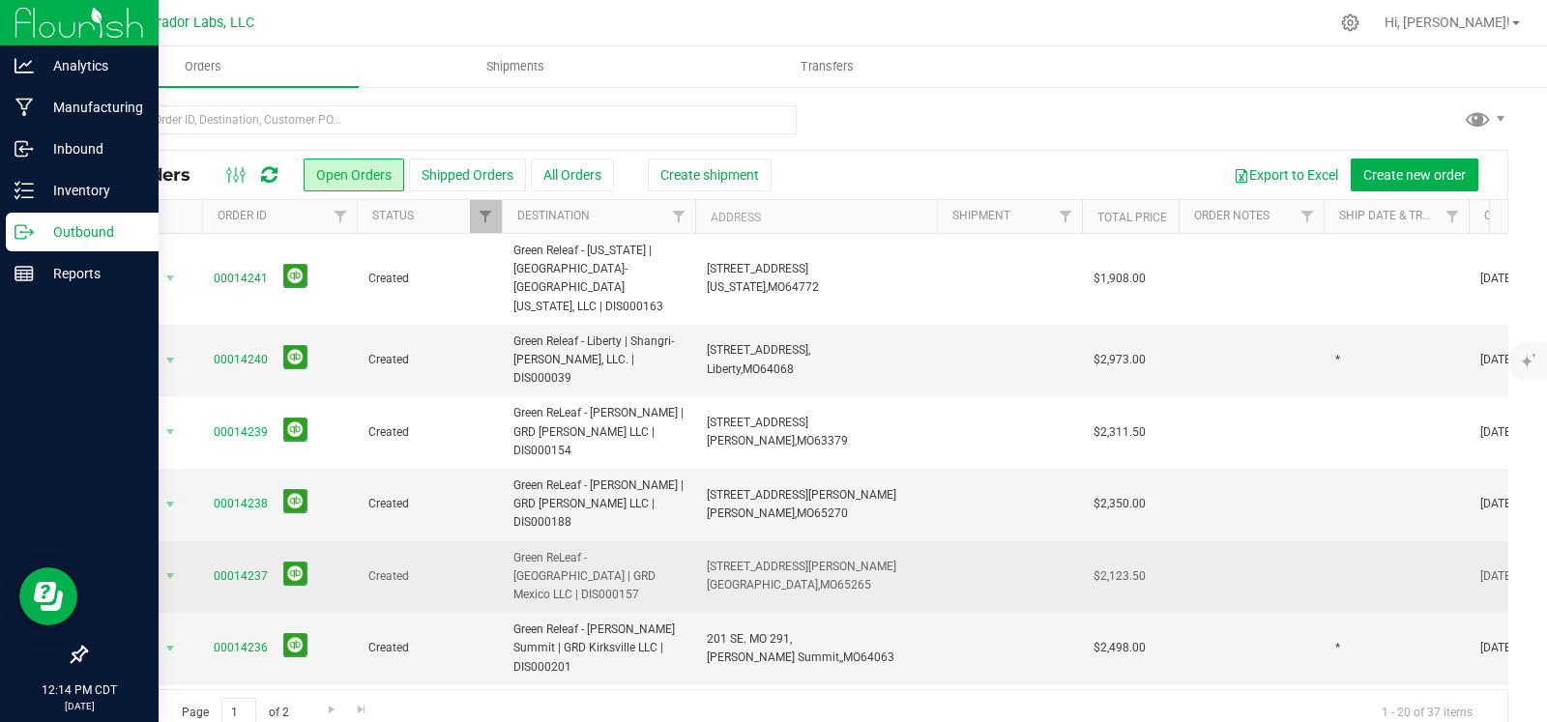
click at [1355, 541] on td at bounding box center [1396, 577] width 145 height 73
type input "sst"
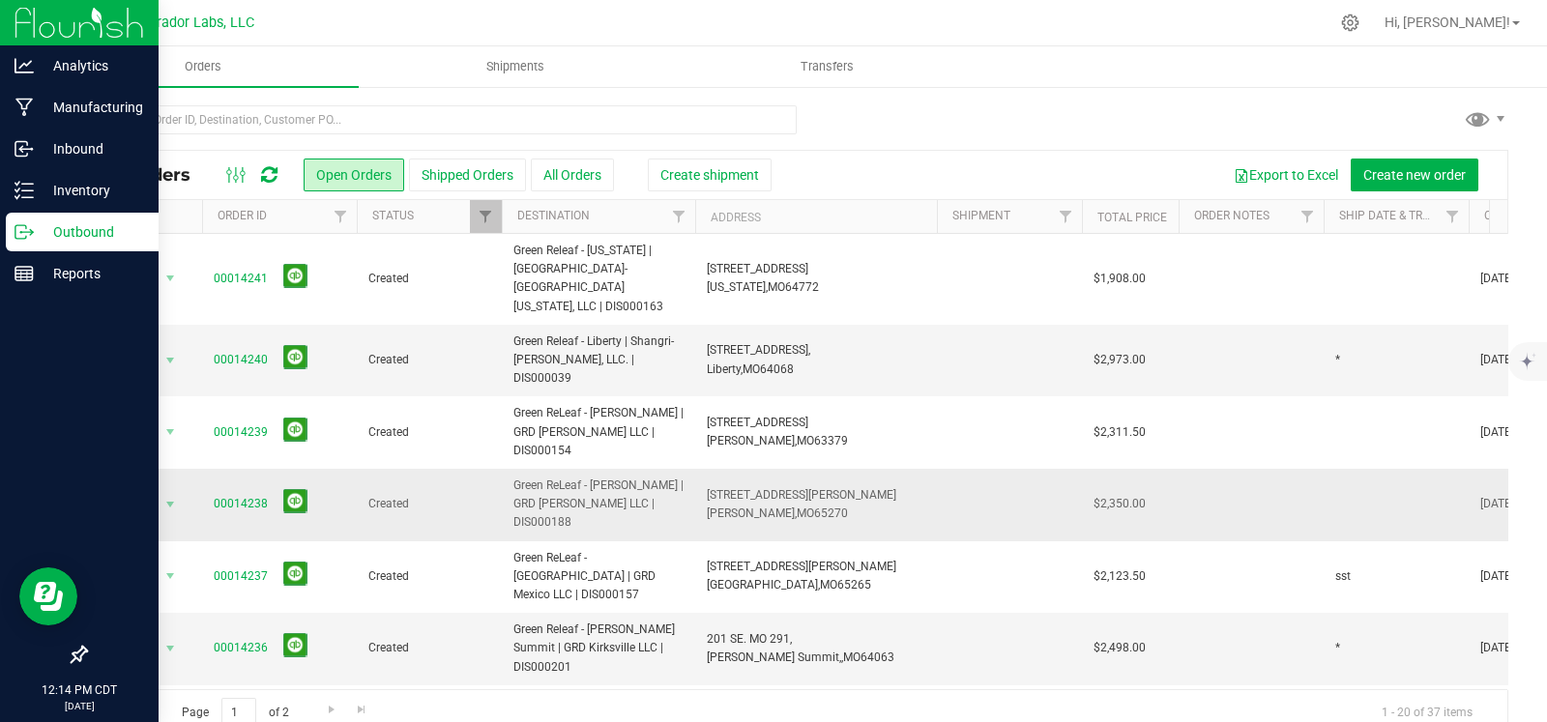
click at [1355, 469] on td at bounding box center [1396, 505] width 145 height 73
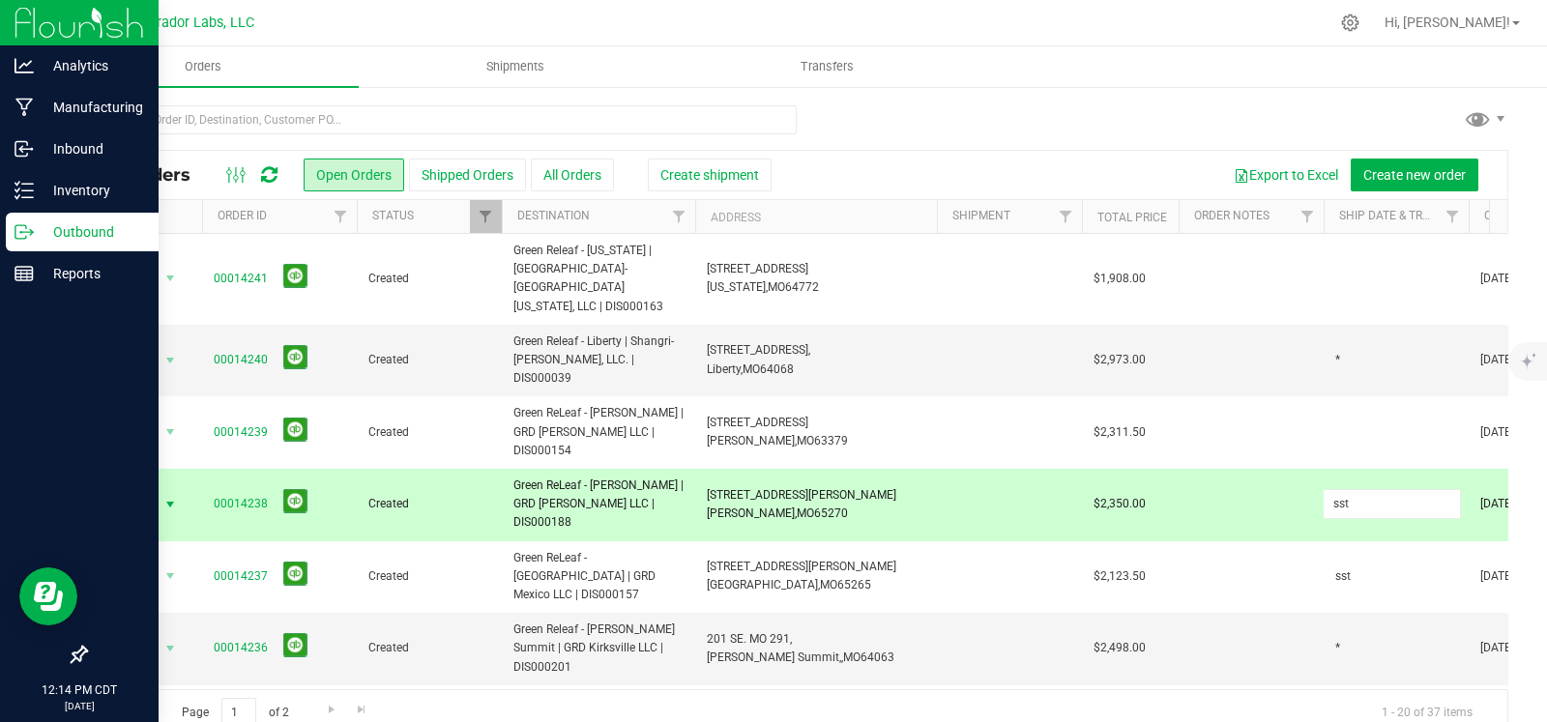
type input "sst"
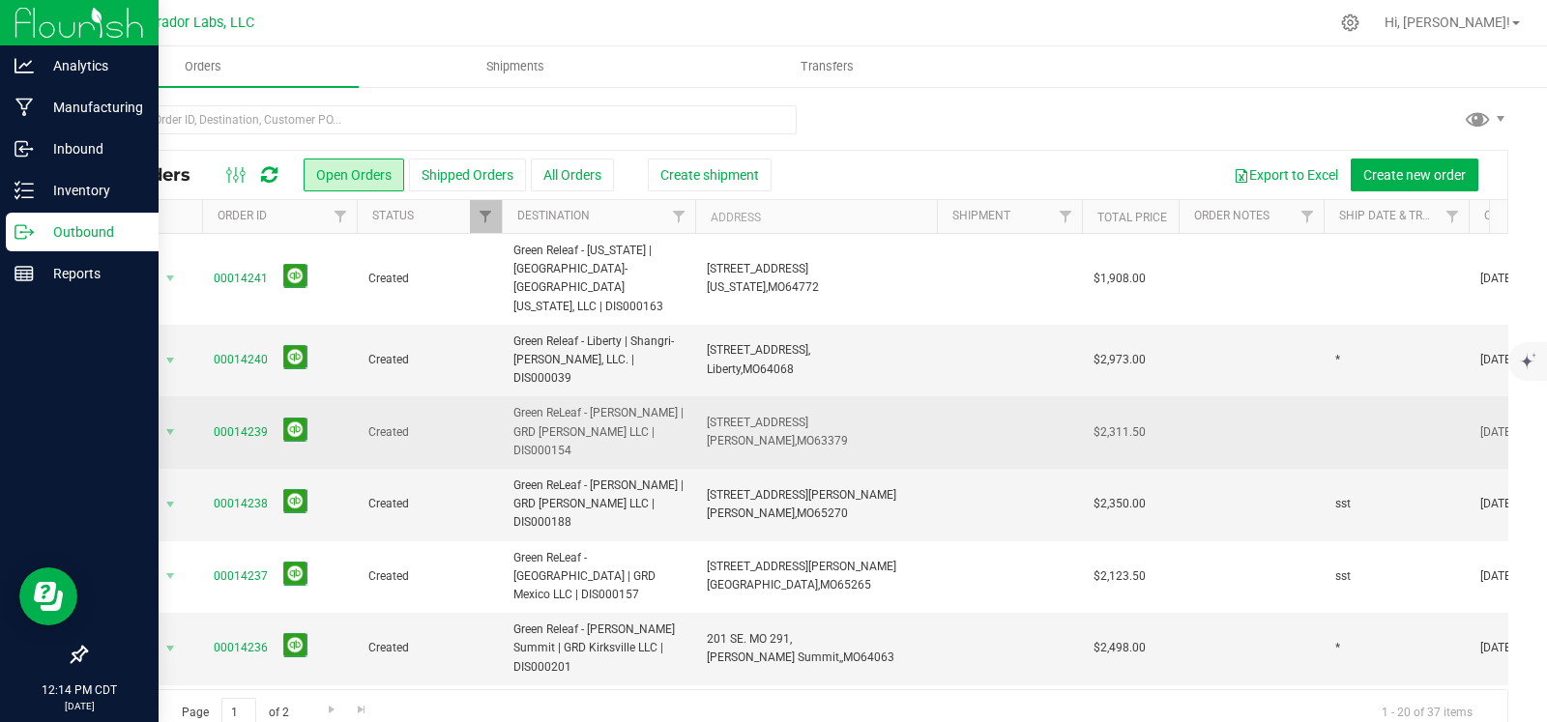
click at [1356, 396] on td at bounding box center [1396, 432] width 145 height 73
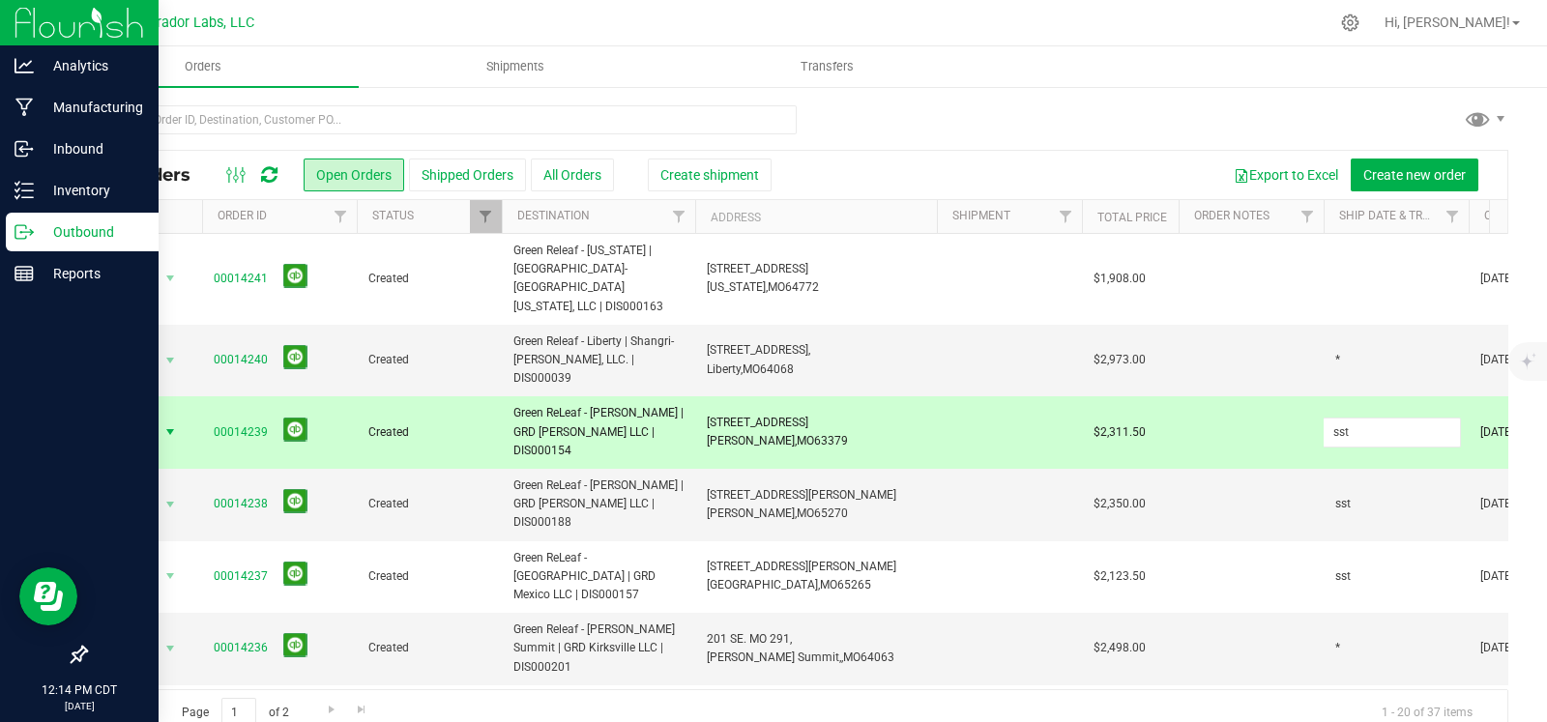
type input "sst"
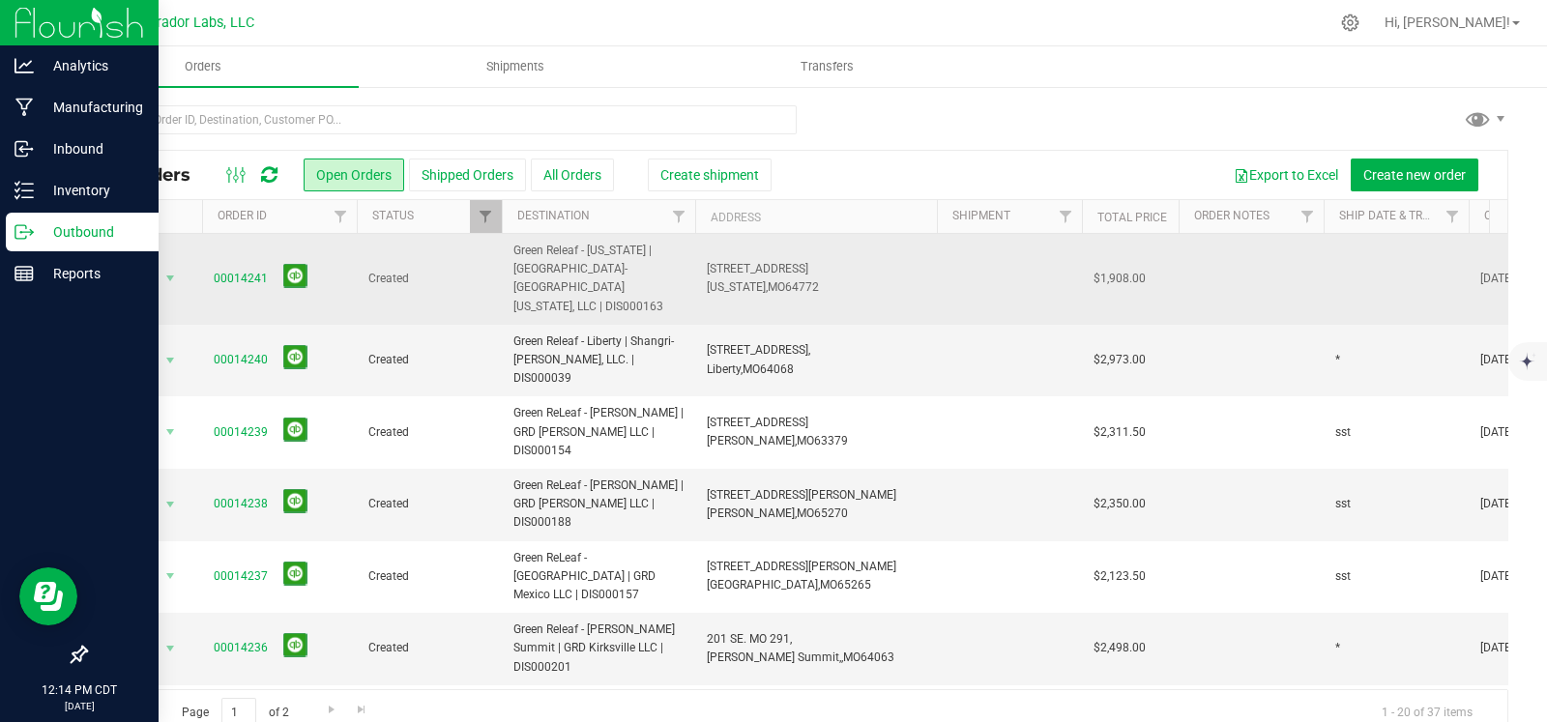
click at [1341, 268] on td at bounding box center [1396, 279] width 145 height 91
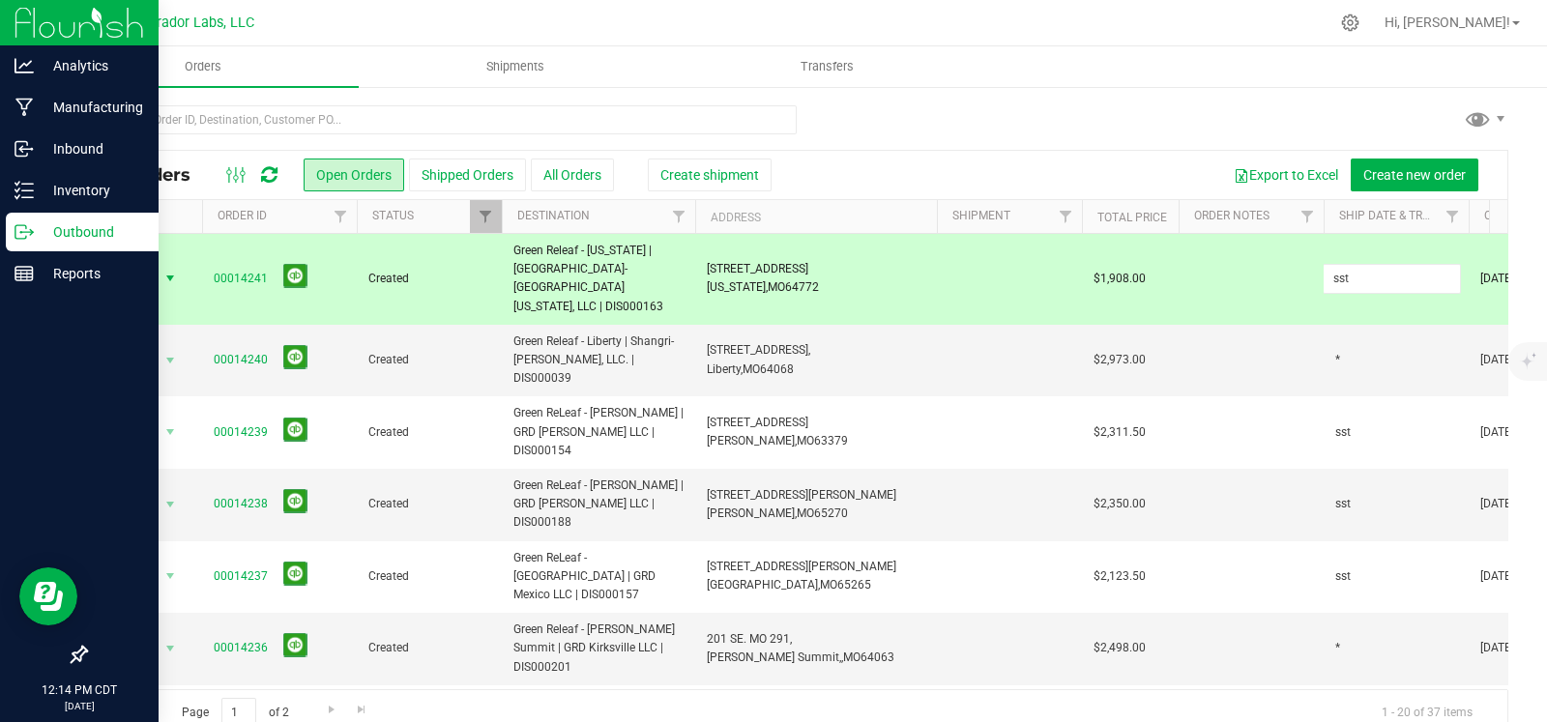
type input "sst"
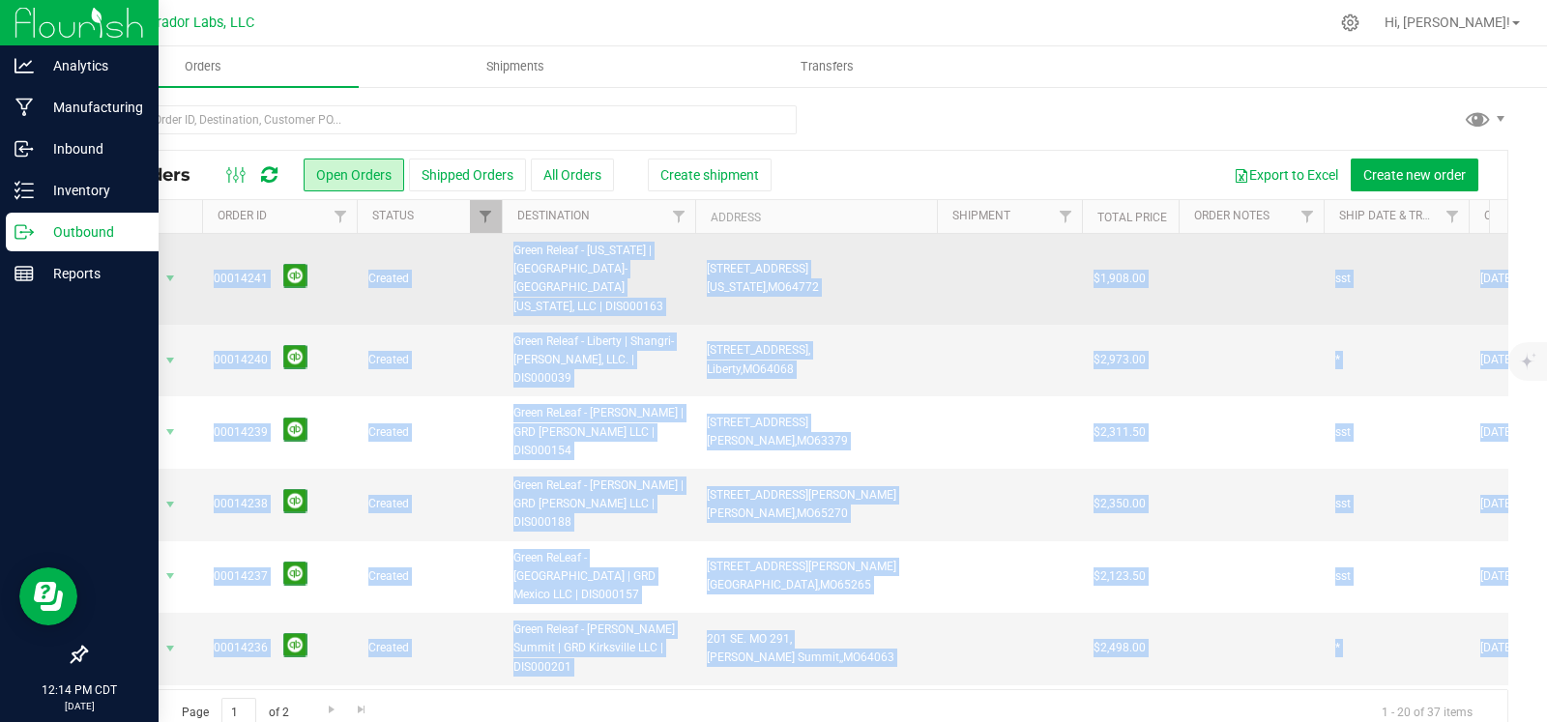
drag, startPoint x: 1175, startPoint y: 579, endPoint x: 103, endPoint y: 262, distance: 1117.2
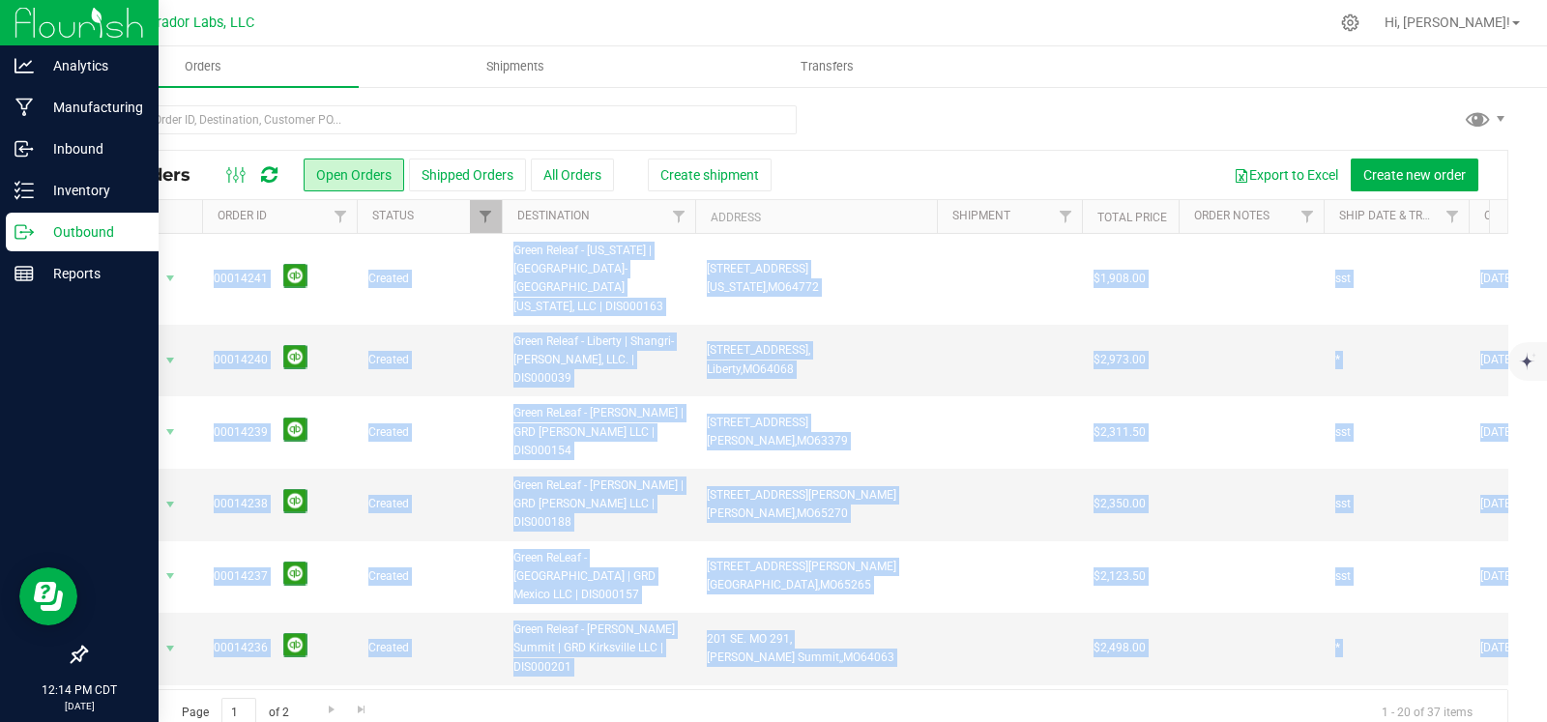
copy tbody "Action Action Cancel order Change facility Clone order Edit order Mark as fully…"
click at [1242, 104] on div "All Orders Open Orders Shipped Orders All Orders Create shipment Export to Exce…" at bounding box center [796, 419] width 1423 height 631
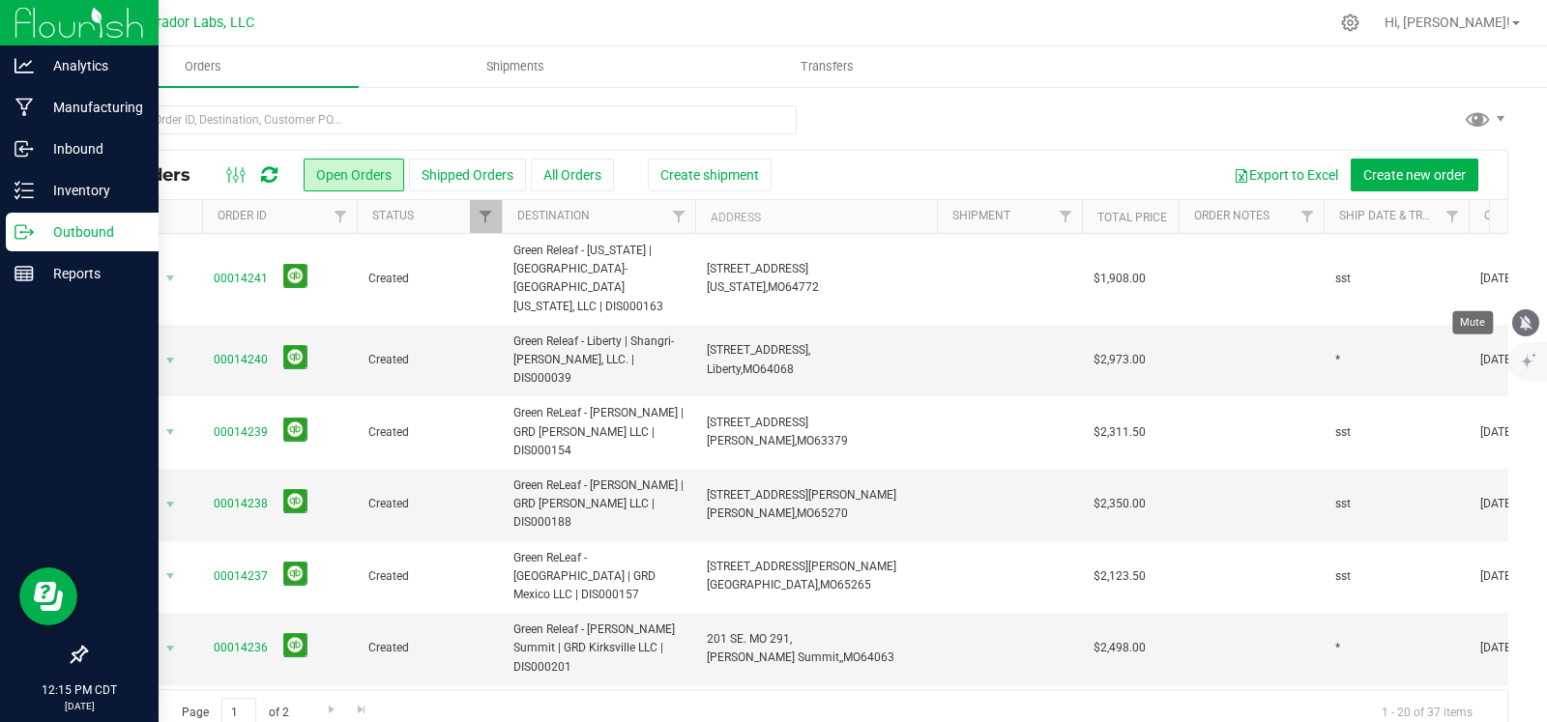
click at [1523, 327] on icon "mute" at bounding box center [1526, 322] width 13 height 15
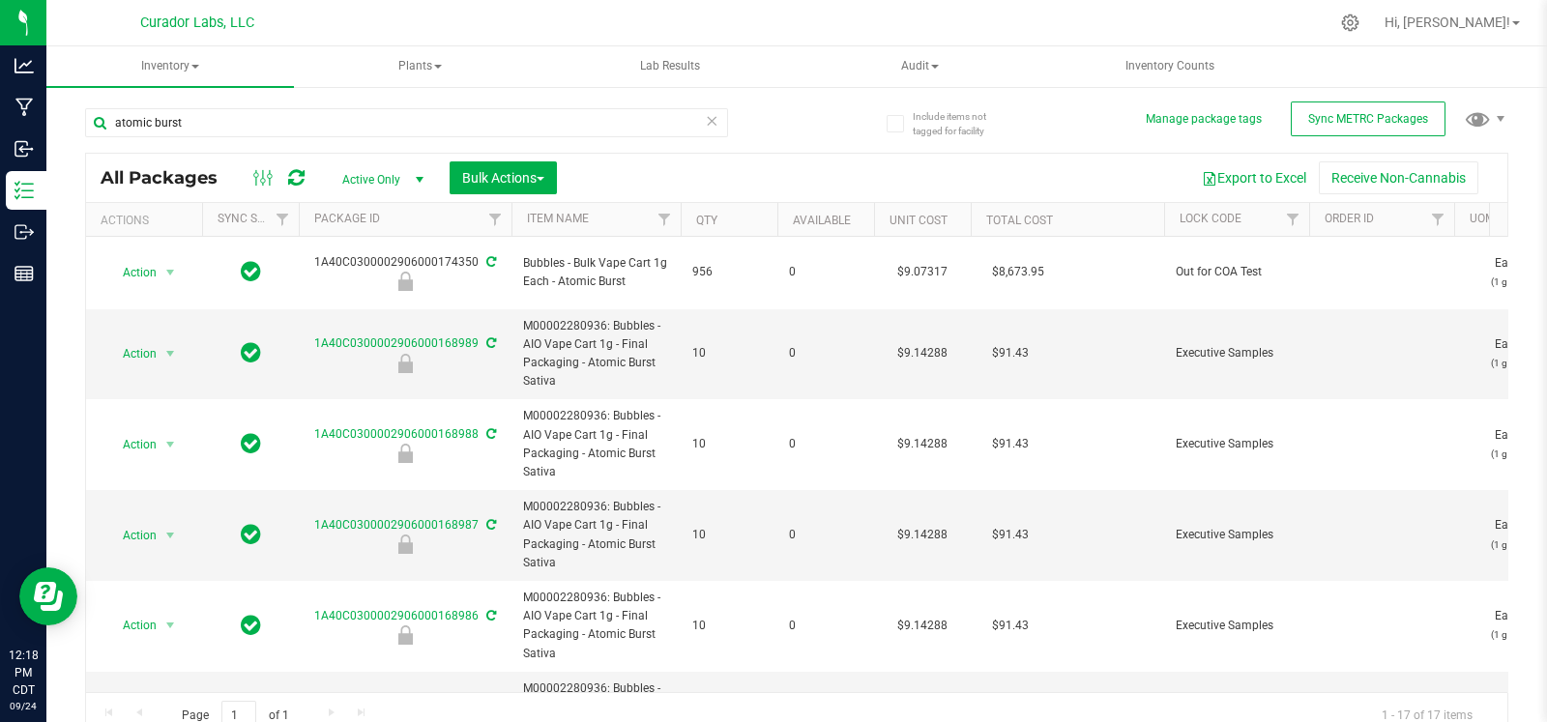
click at [705, 123] on icon at bounding box center [712, 119] width 14 height 23
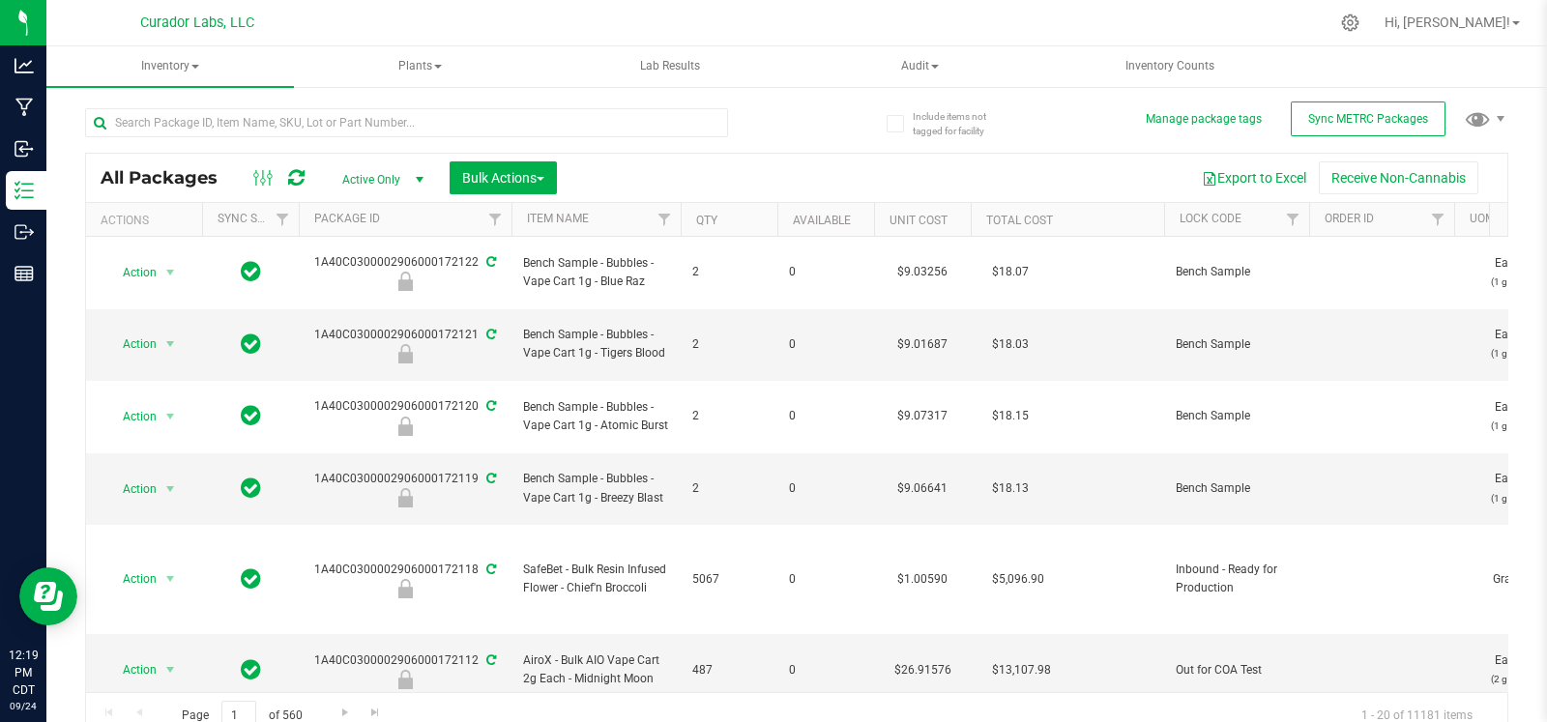
click at [857, 143] on div "All Packages Active Only Active Only Lab Samples Locked All External Internal B…" at bounding box center [796, 414] width 1423 height 649
click at [1321, 109] on button "Sync METRC Packages" at bounding box center [1368, 119] width 155 height 35
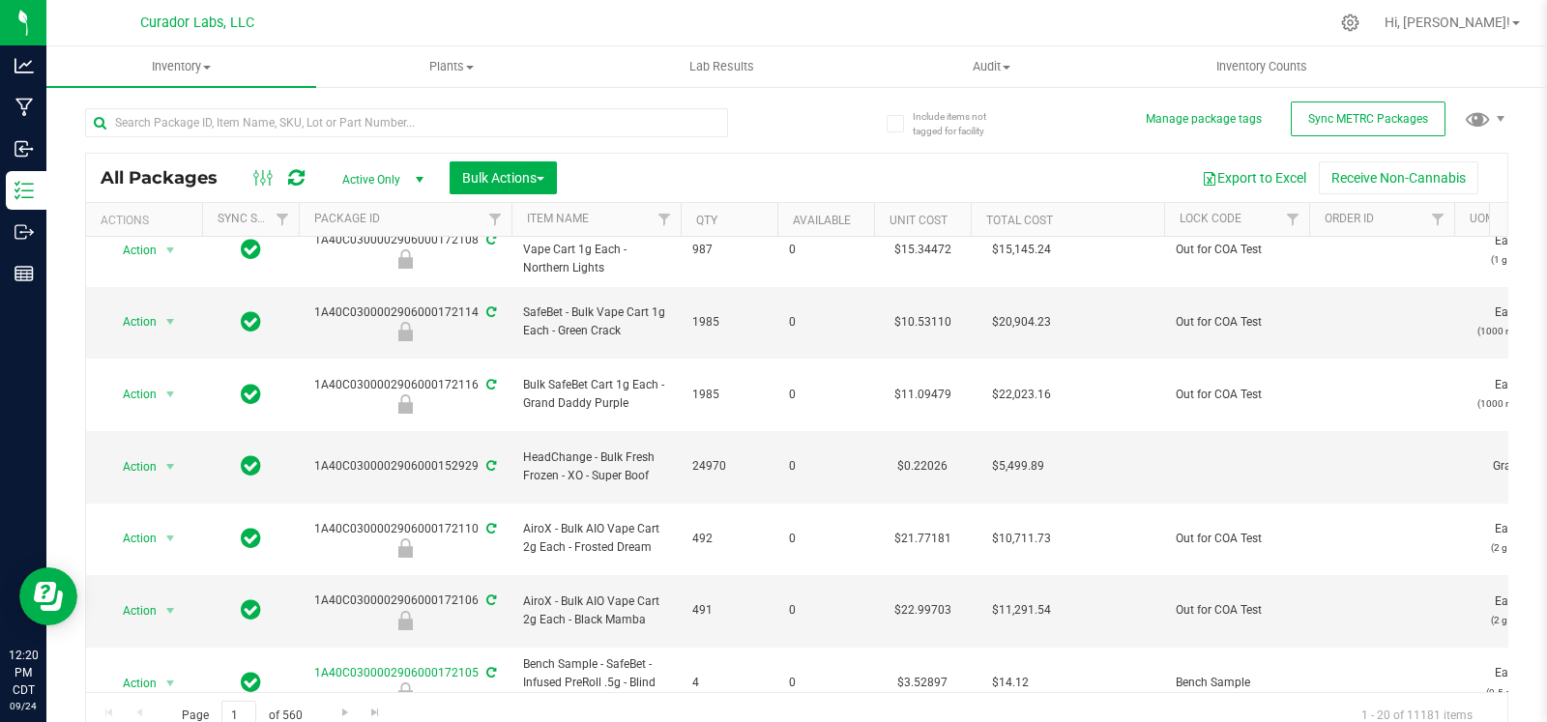
scroll to position [453, 0]
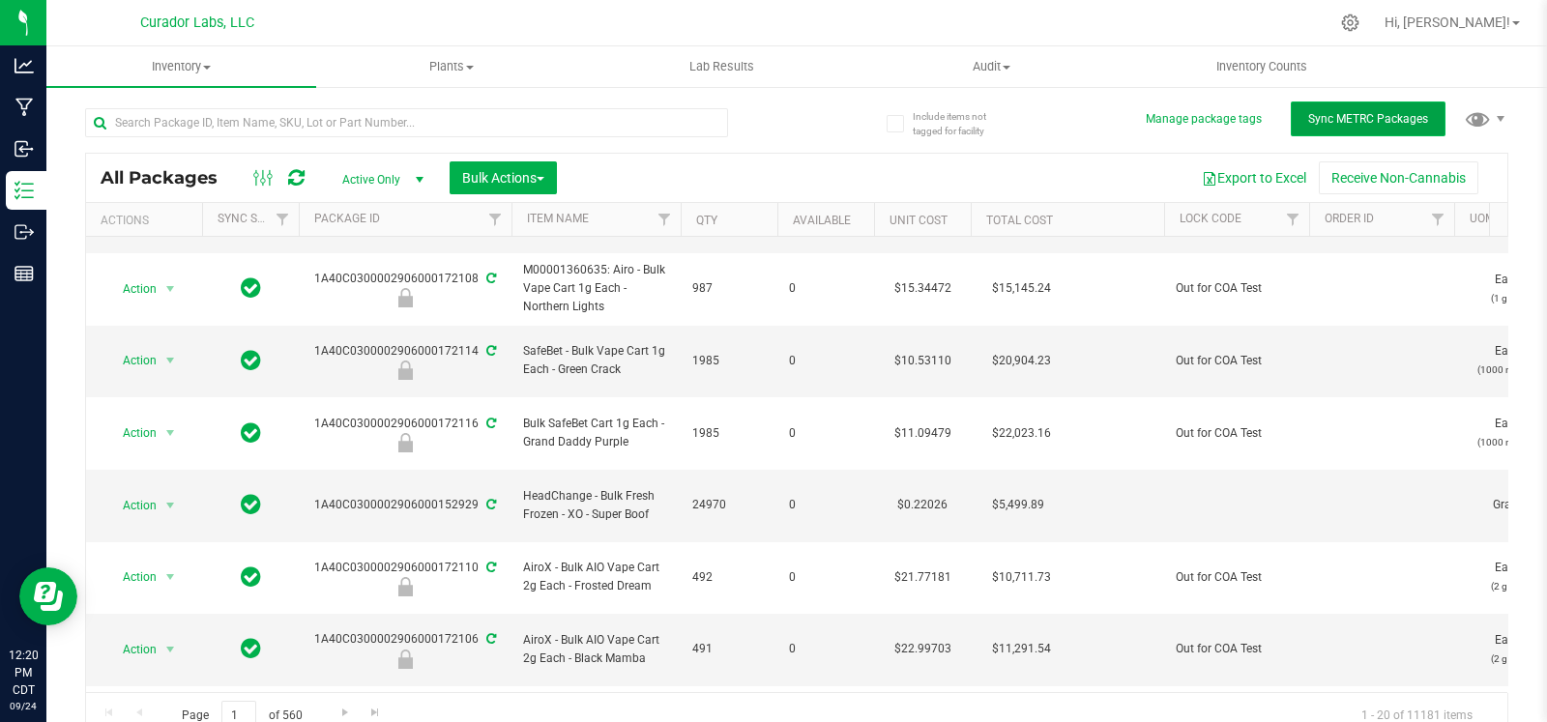
click at [1305, 129] on button "Sync METRC Packages" at bounding box center [1368, 119] width 155 height 35
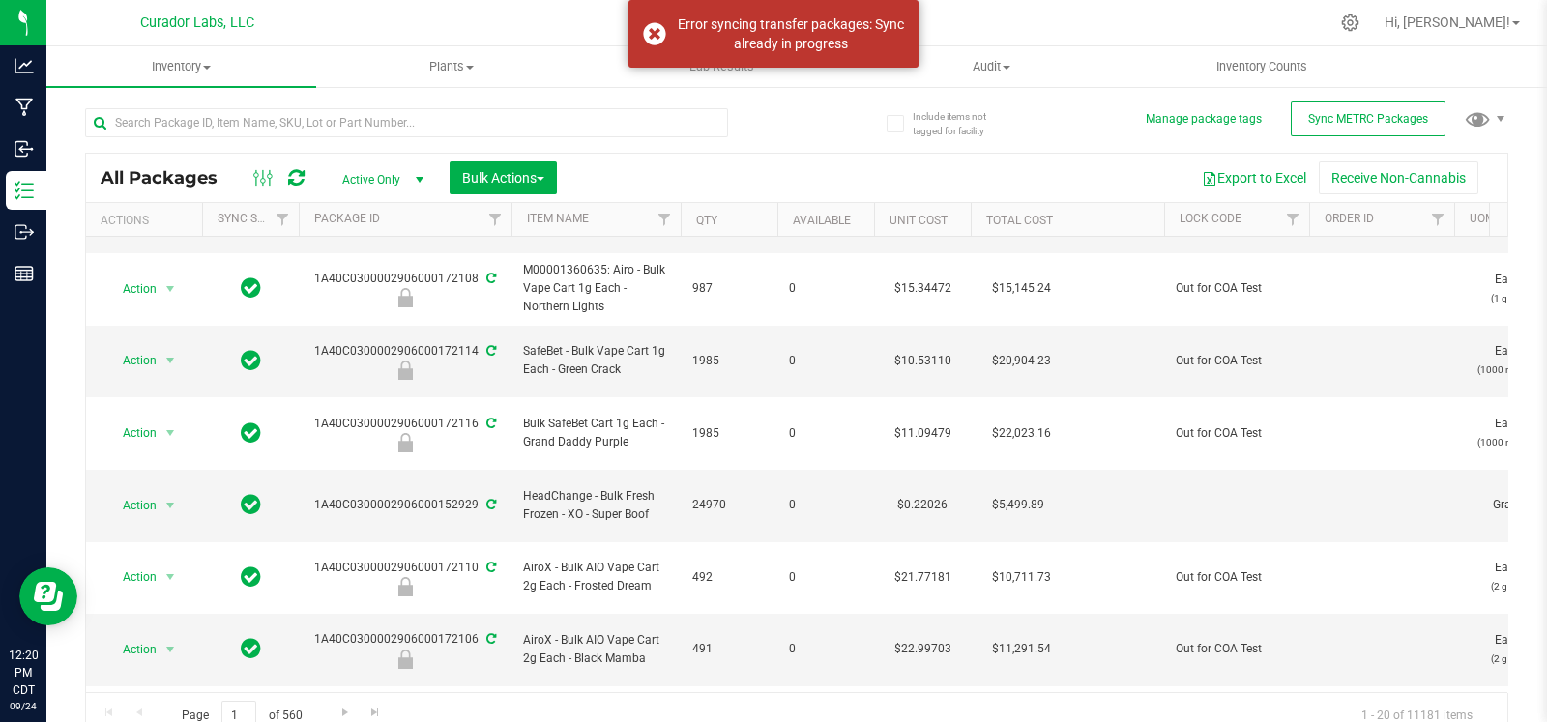
click at [928, 137] on div "Include items not tagged for facility" at bounding box center [948, 123] width 123 height 38
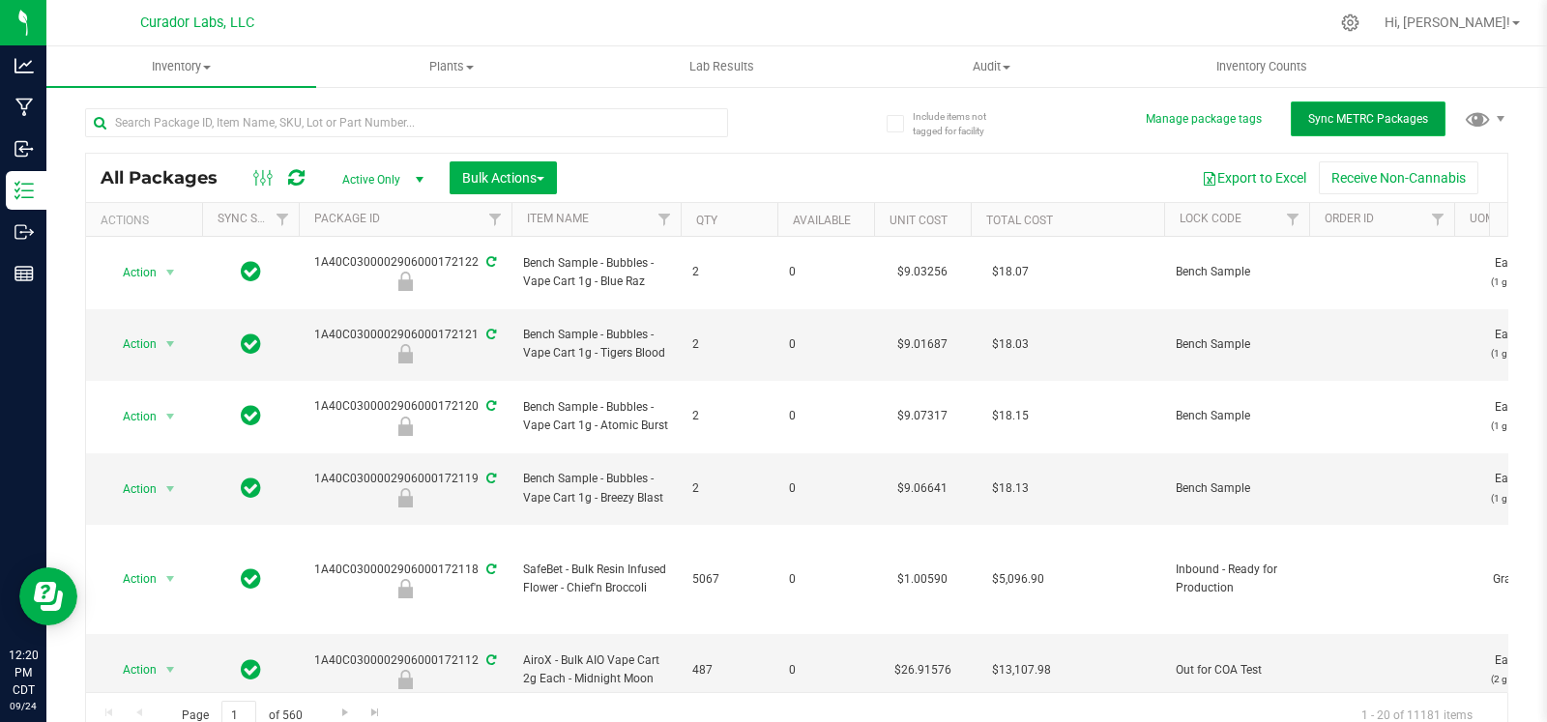
click at [1383, 105] on button "Sync METRC Packages" at bounding box center [1368, 119] width 155 height 35
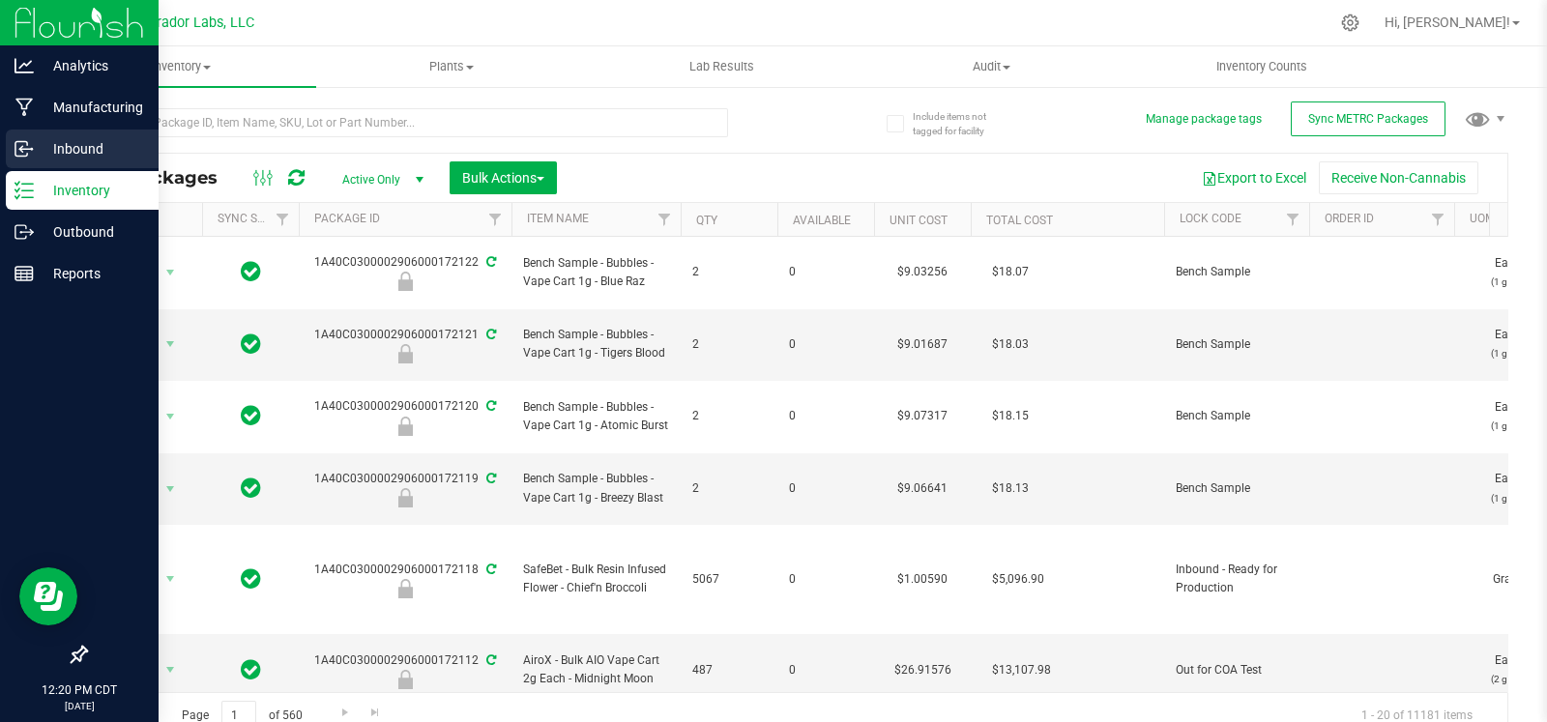
click at [24, 154] on icon at bounding box center [24, 148] width 19 height 19
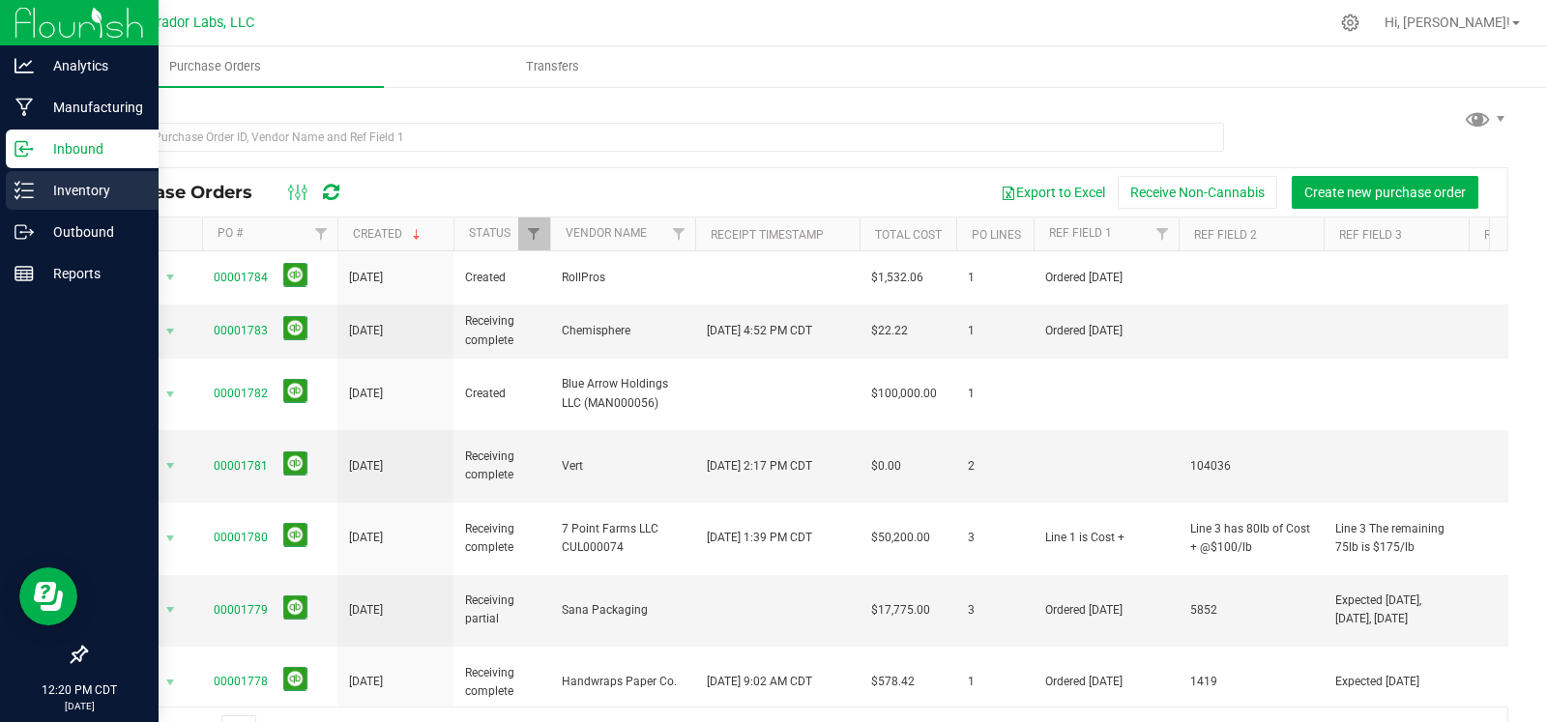
click at [40, 182] on p "Inventory" at bounding box center [92, 190] width 116 height 23
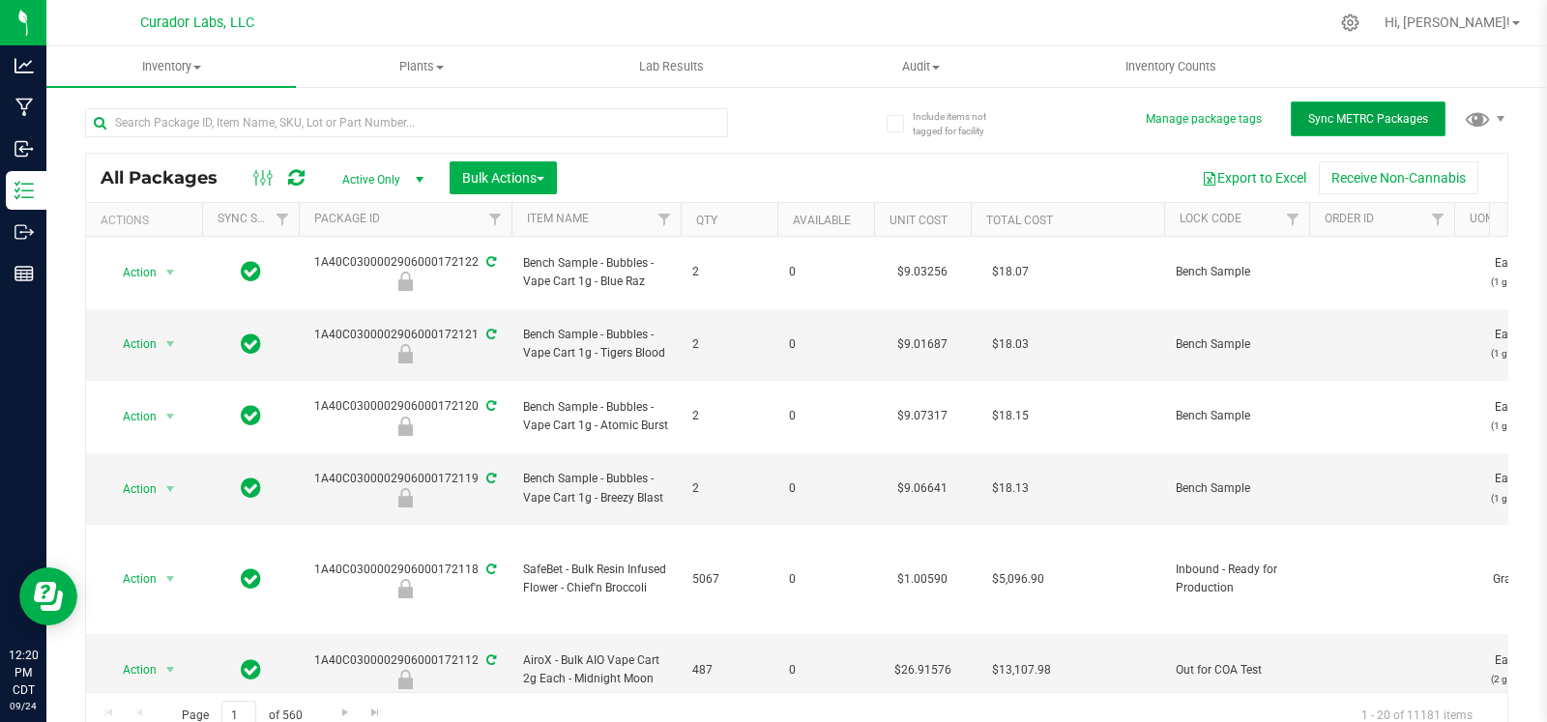
click at [1390, 119] on span "Sync METRC Packages" at bounding box center [1368, 119] width 120 height 14
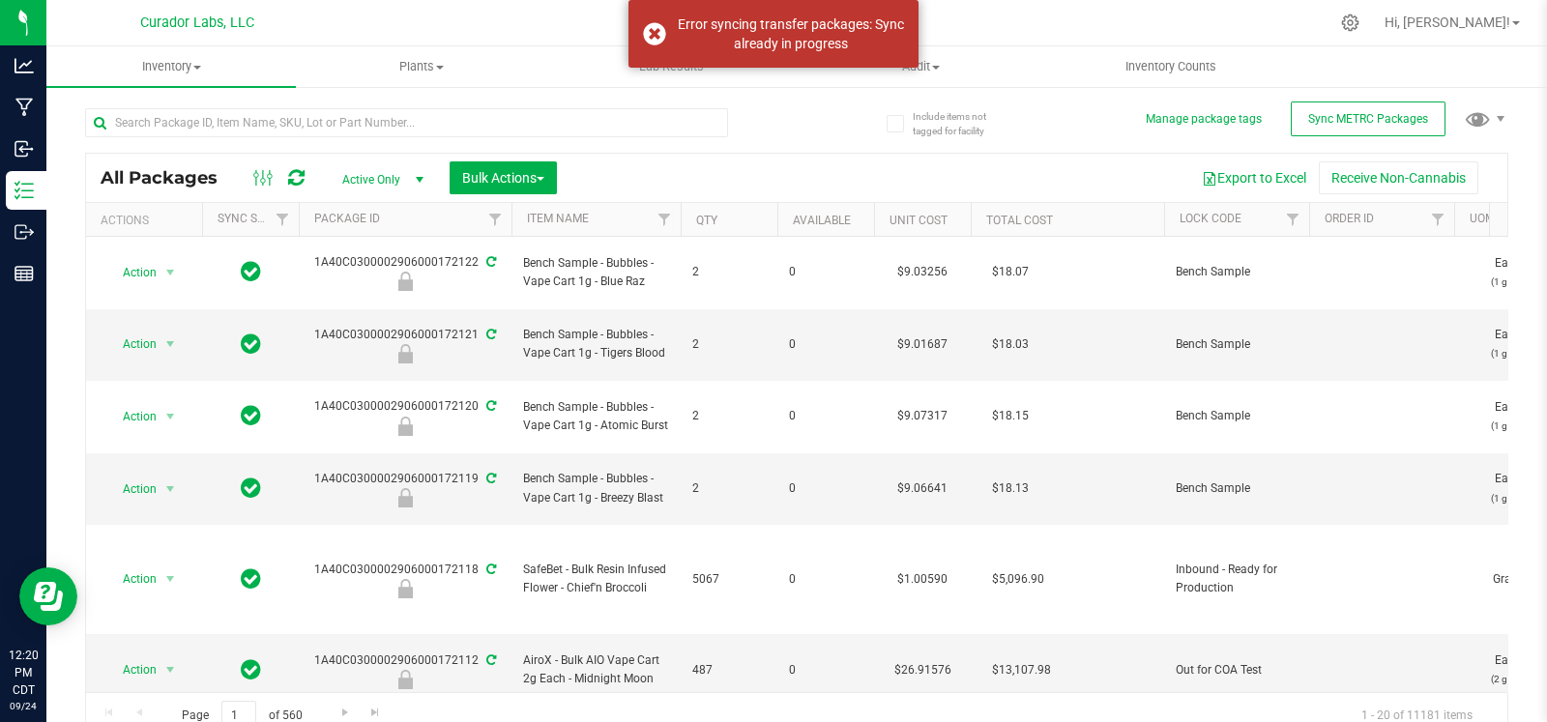
click at [872, 134] on div "Include items not tagged for facility" at bounding box center [940, 116] width 137 height 52
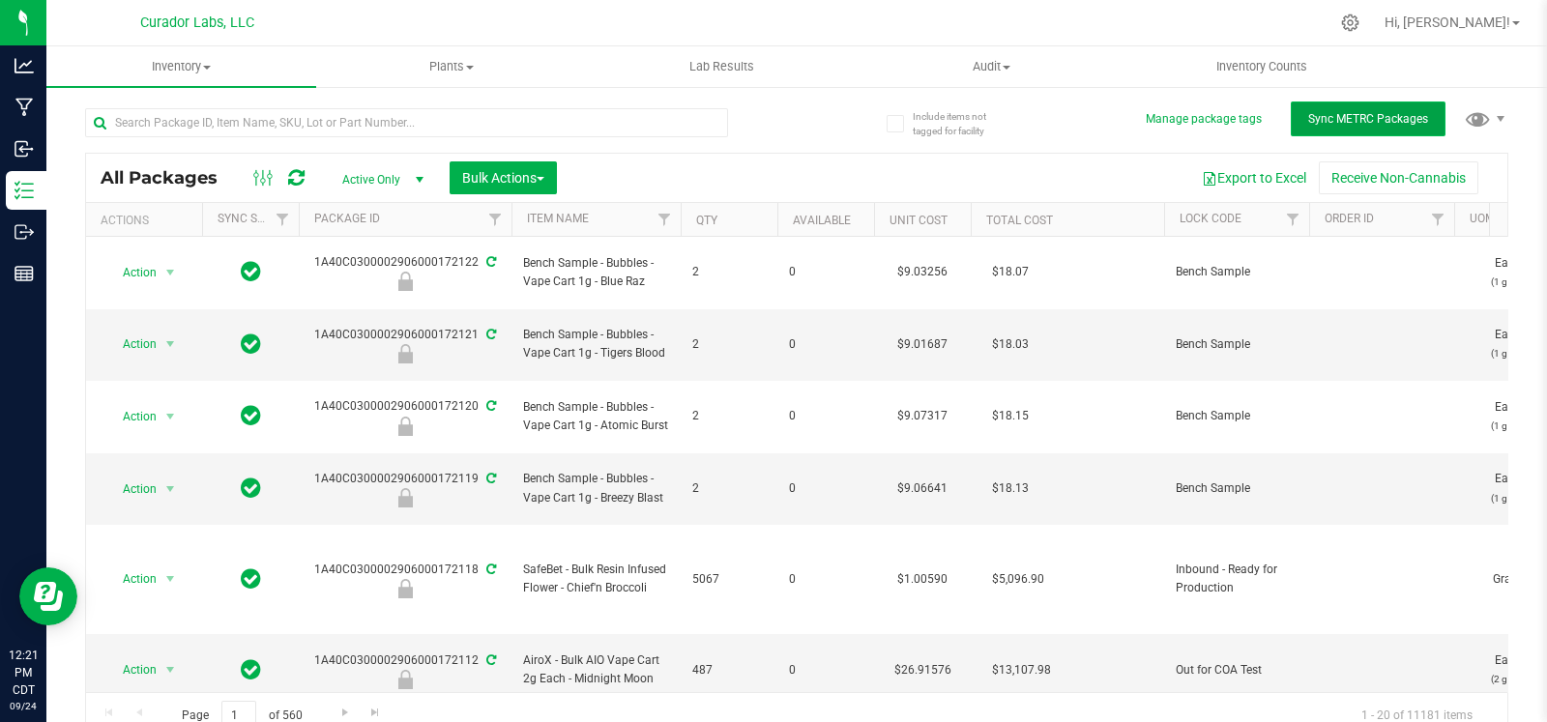
click at [1364, 126] on button "Sync METRC Packages" at bounding box center [1368, 119] width 155 height 35
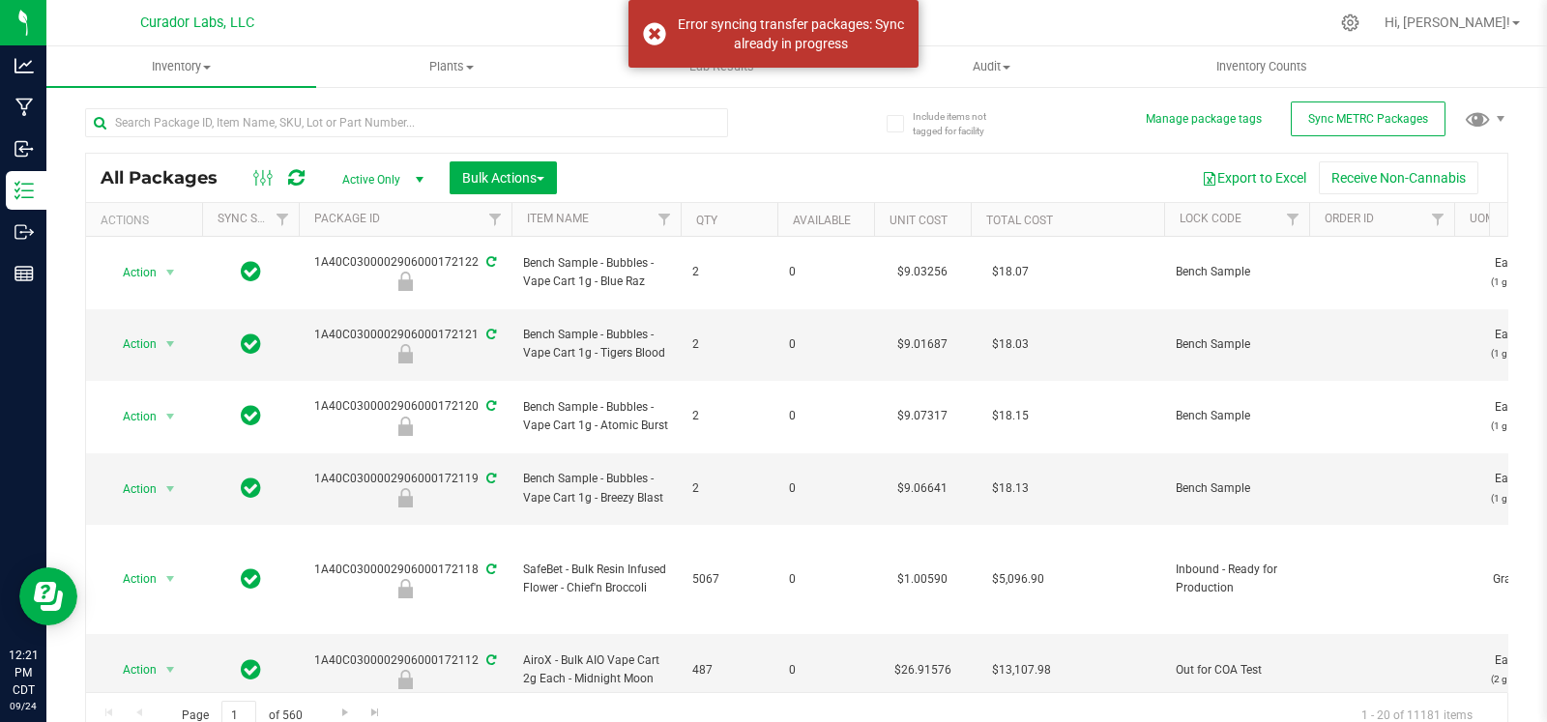
click at [830, 134] on div "All Packages Active Only Active Only Lab Samples Locked All External Internal B…" at bounding box center [796, 414] width 1423 height 649
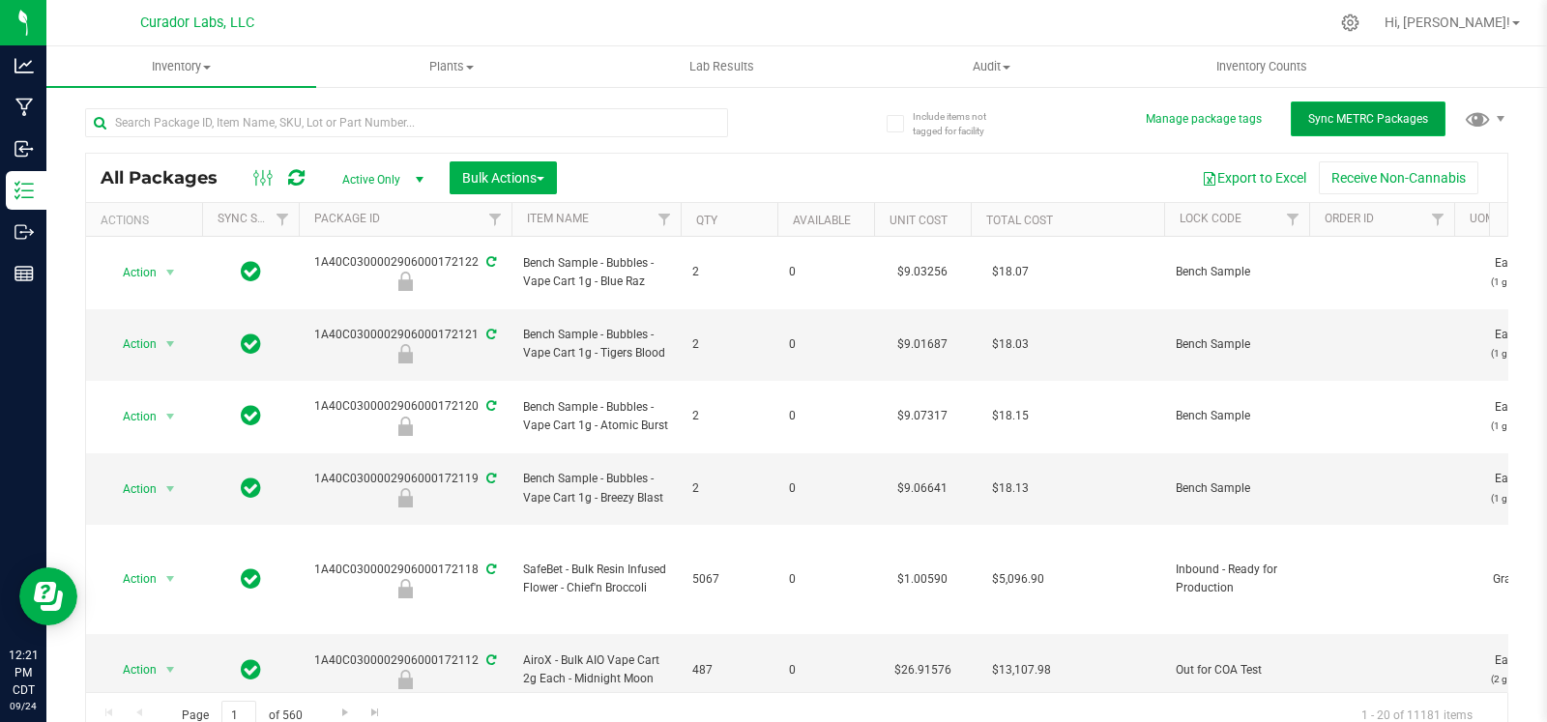
click at [1296, 103] on button "Sync METRC Packages" at bounding box center [1368, 119] width 155 height 35
click at [1397, 131] on button "Sync METRC Packages" at bounding box center [1368, 119] width 155 height 35
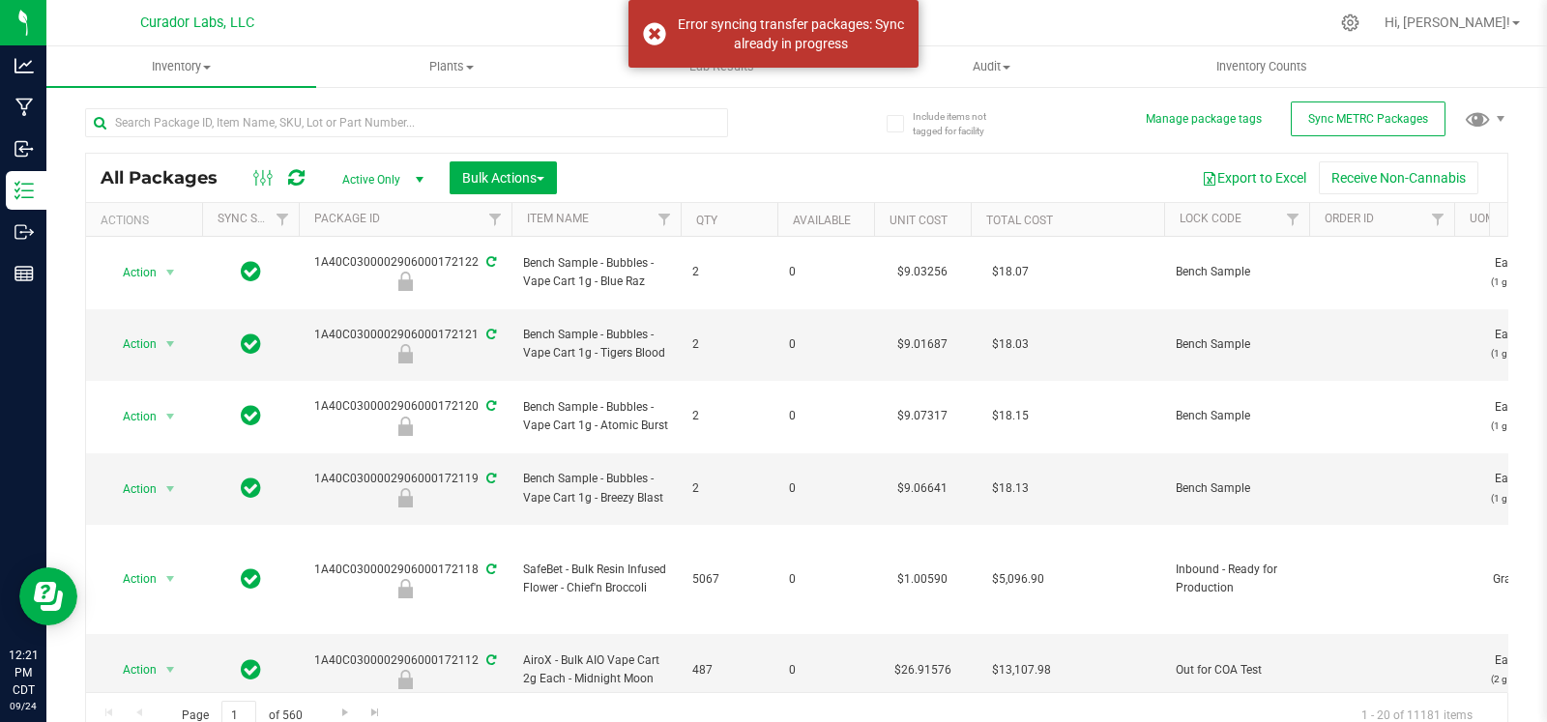
click at [836, 132] on div "All Packages Active Only Active Only Lab Samples Locked All External Internal B…" at bounding box center [796, 414] width 1423 height 649
click at [1492, 22] on span "Hi, [PERSON_NAME]!" at bounding box center [1447, 22] width 126 height 15
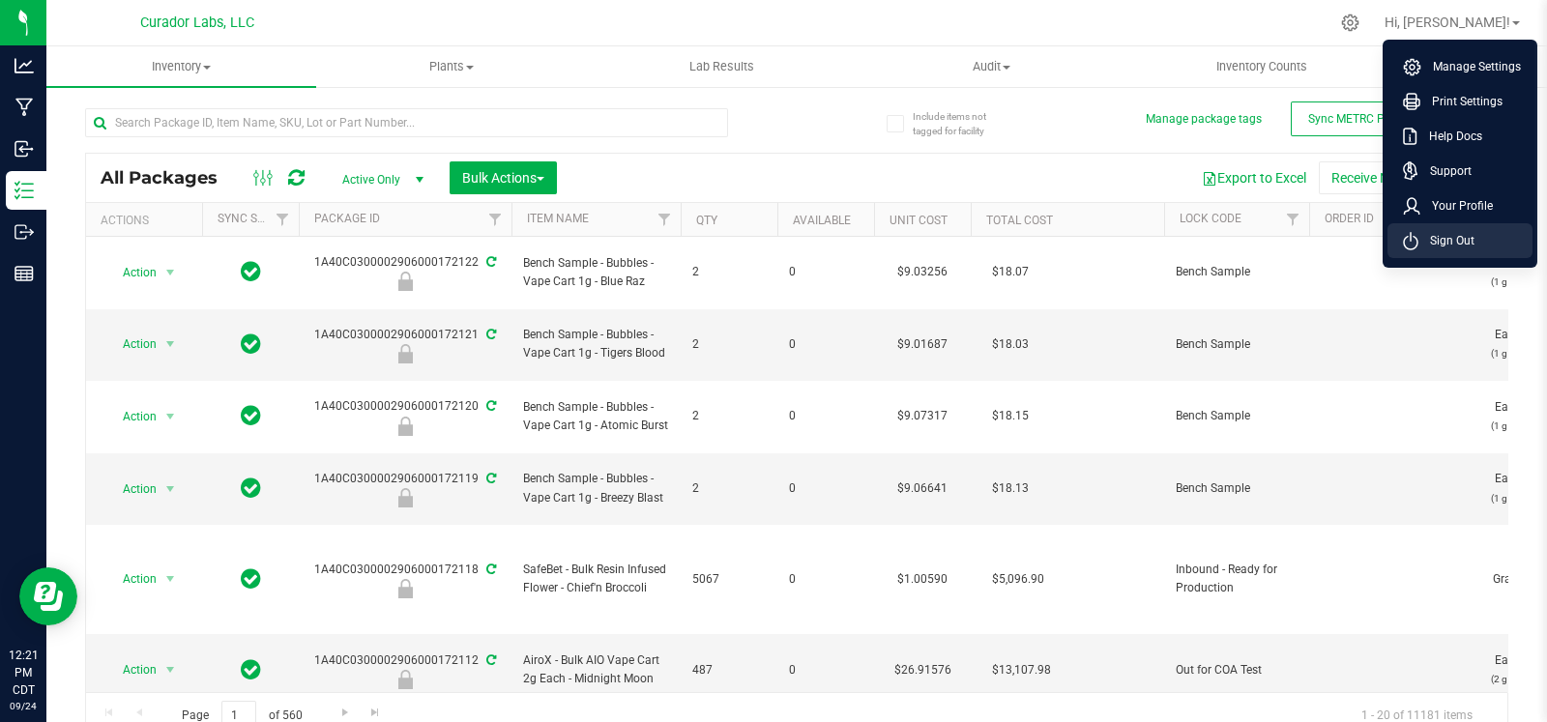
click at [1463, 234] on span "Sign Out" at bounding box center [1446, 240] width 56 height 19
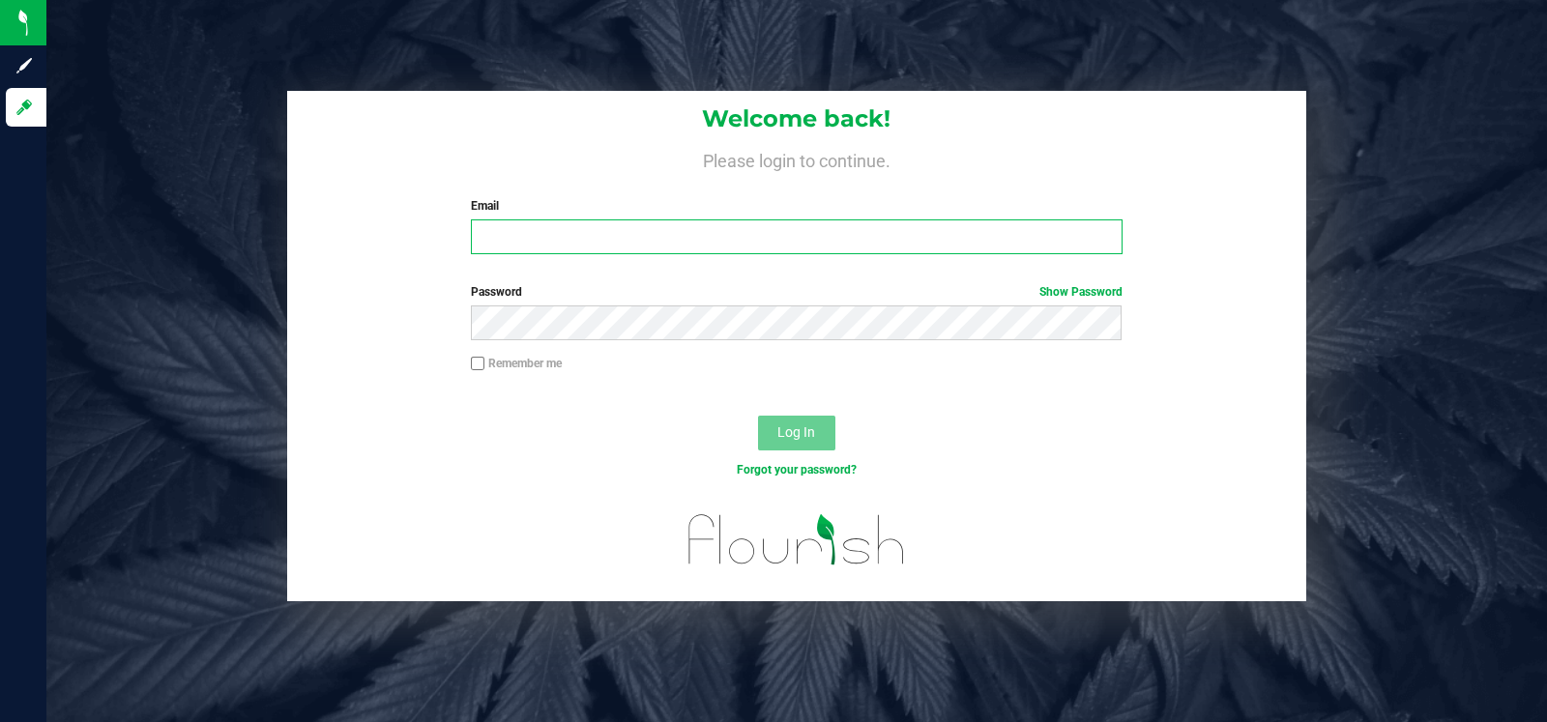
type input "will.rimel@curadorbrands.com"
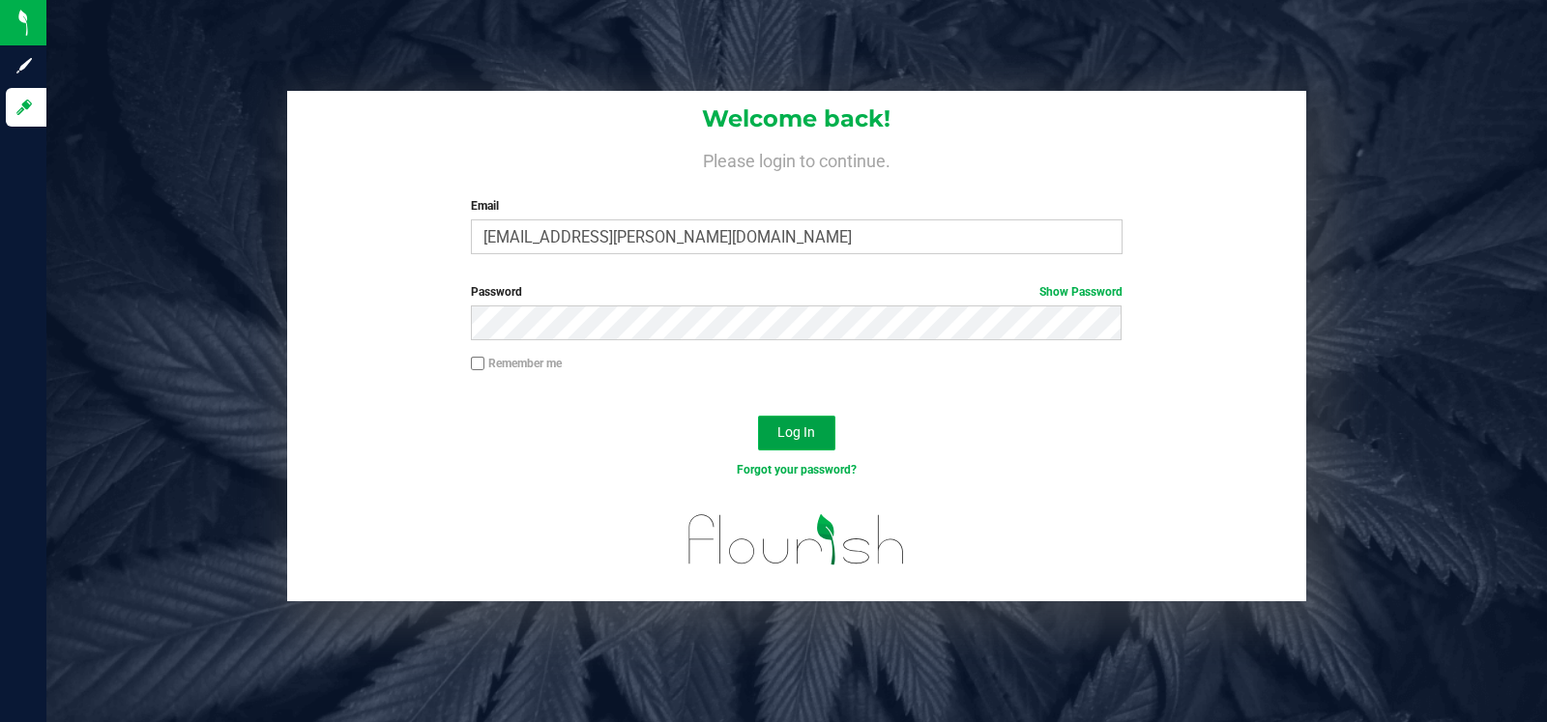
click at [784, 427] on span "Log In" at bounding box center [796, 431] width 38 height 15
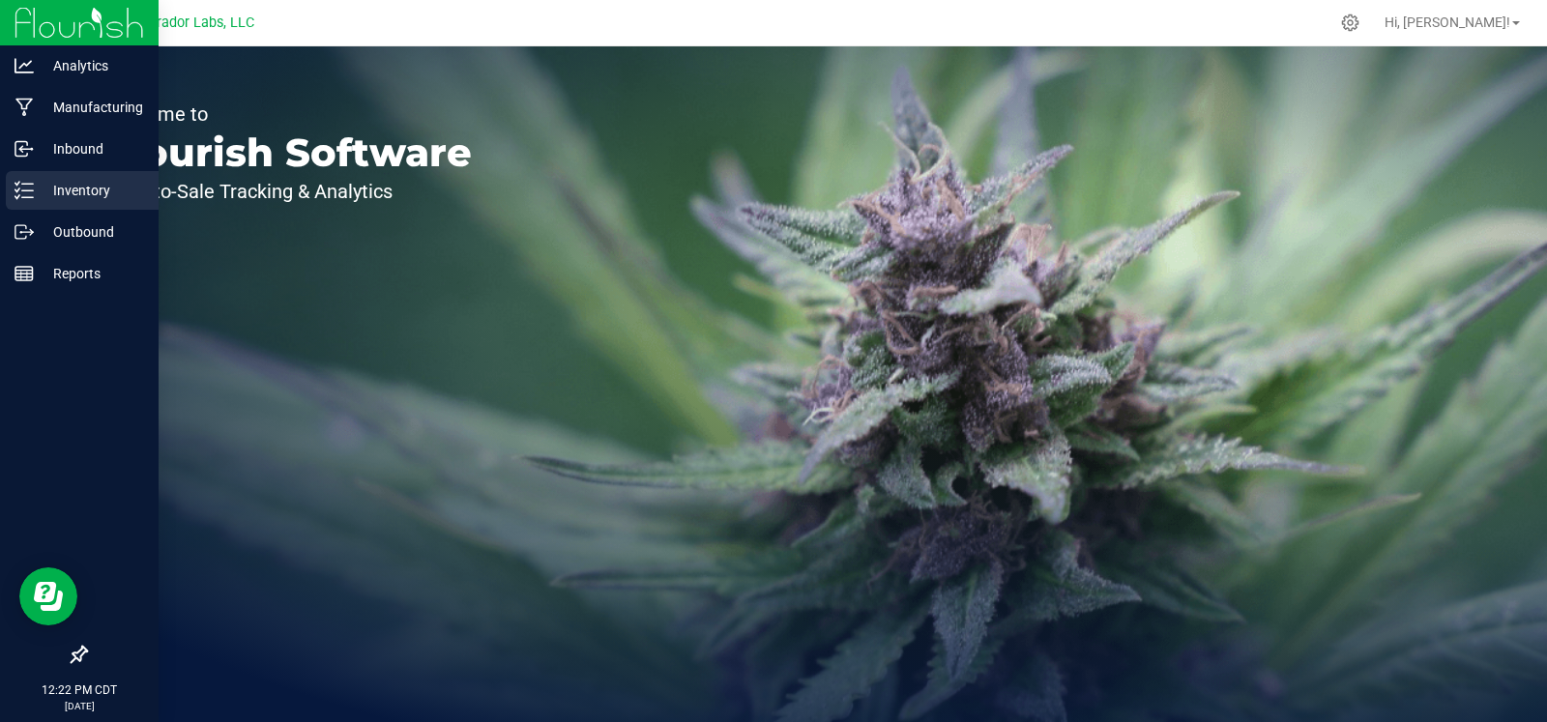
click at [39, 199] on p "Inventory" at bounding box center [92, 190] width 116 height 23
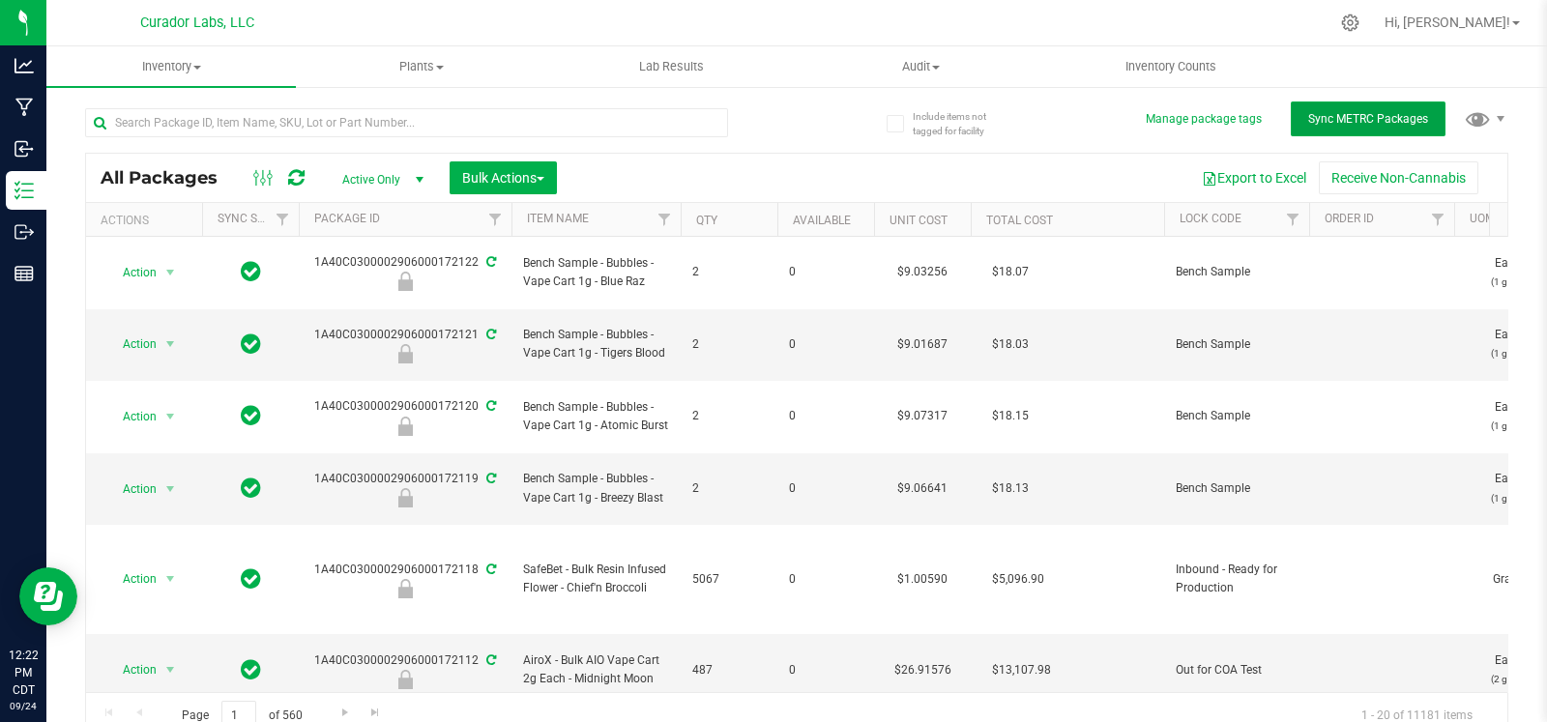
click at [1381, 118] on span "Sync METRC Packages" at bounding box center [1368, 119] width 120 height 14
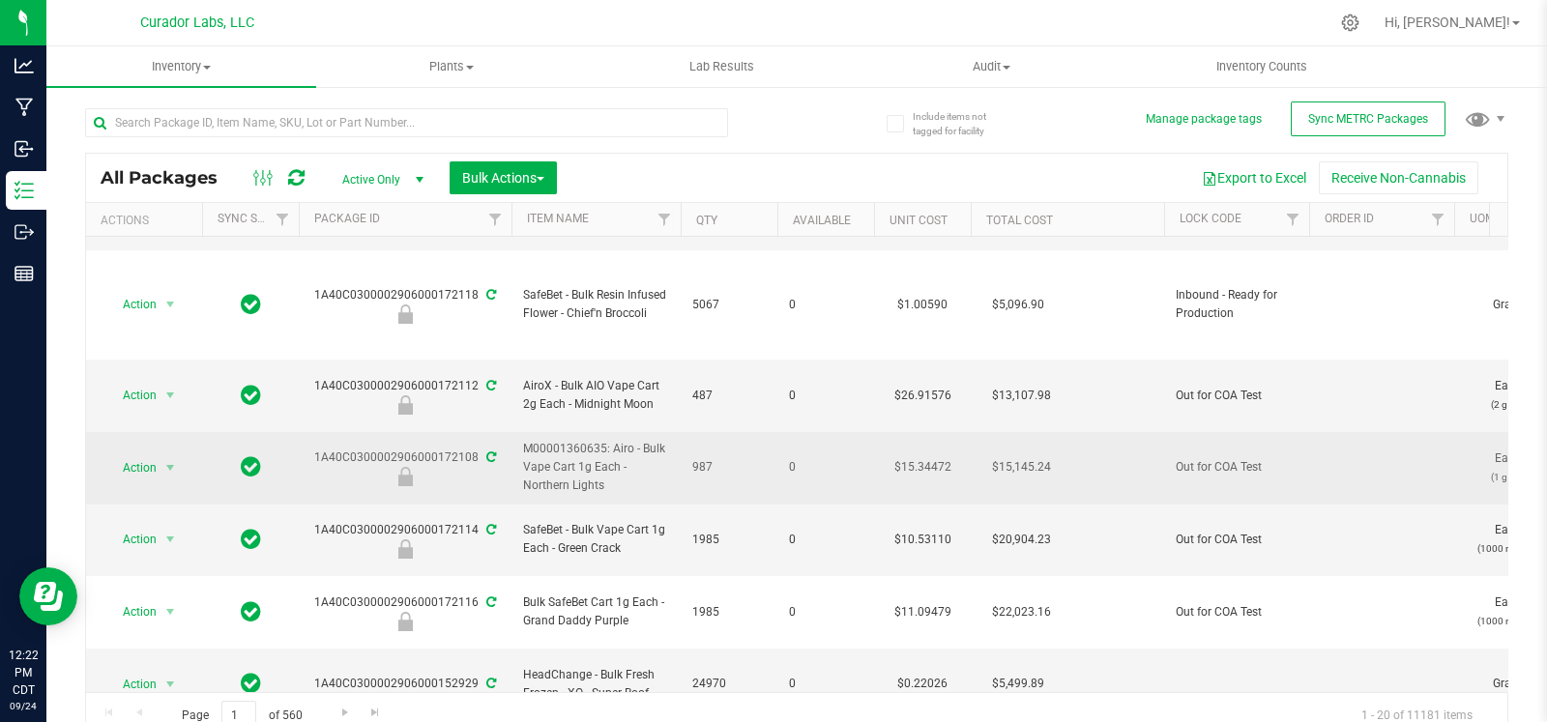
scroll to position [256, 0]
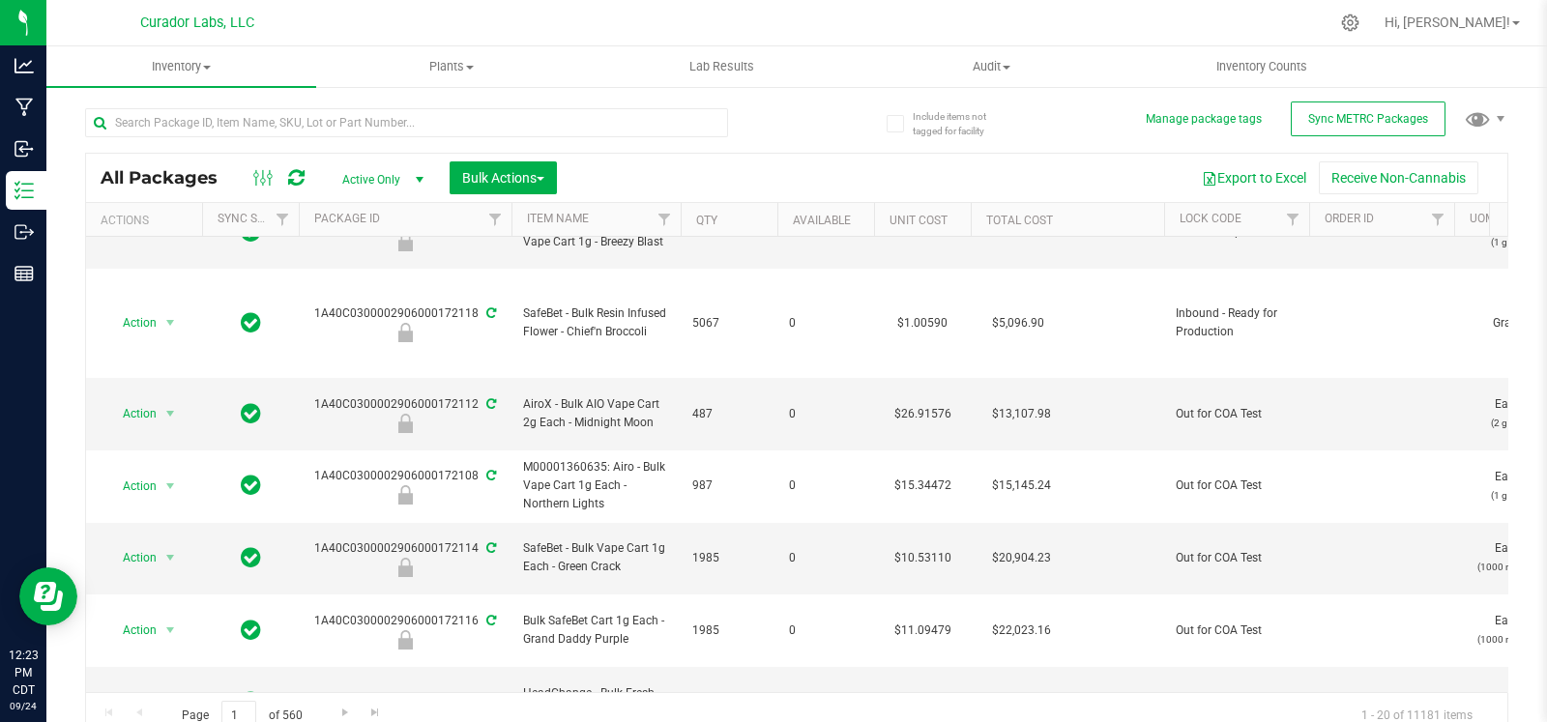
click at [417, 182] on span "select" at bounding box center [419, 179] width 15 height 15
click at [370, 296] on li "All" at bounding box center [378, 296] width 104 height 29
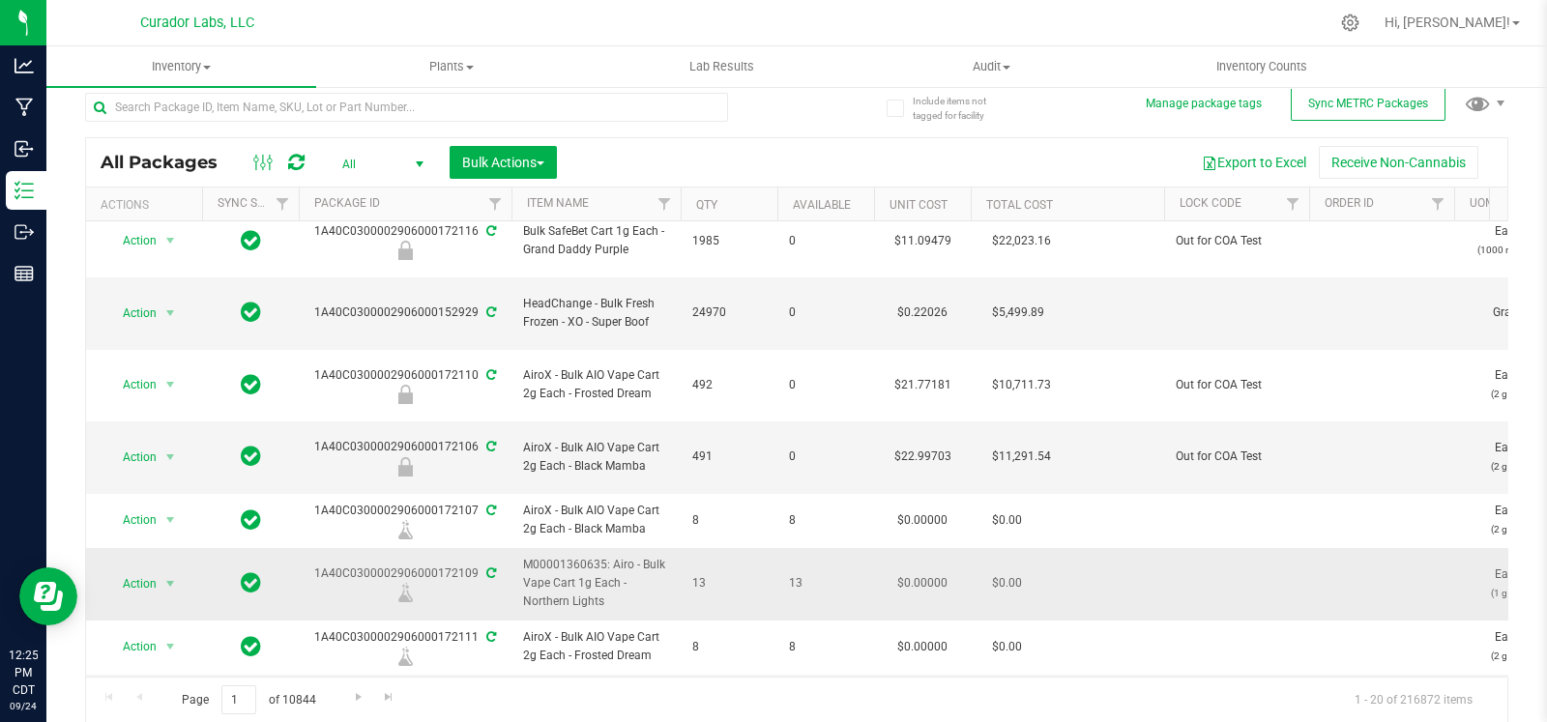
scroll to position [735, 0]
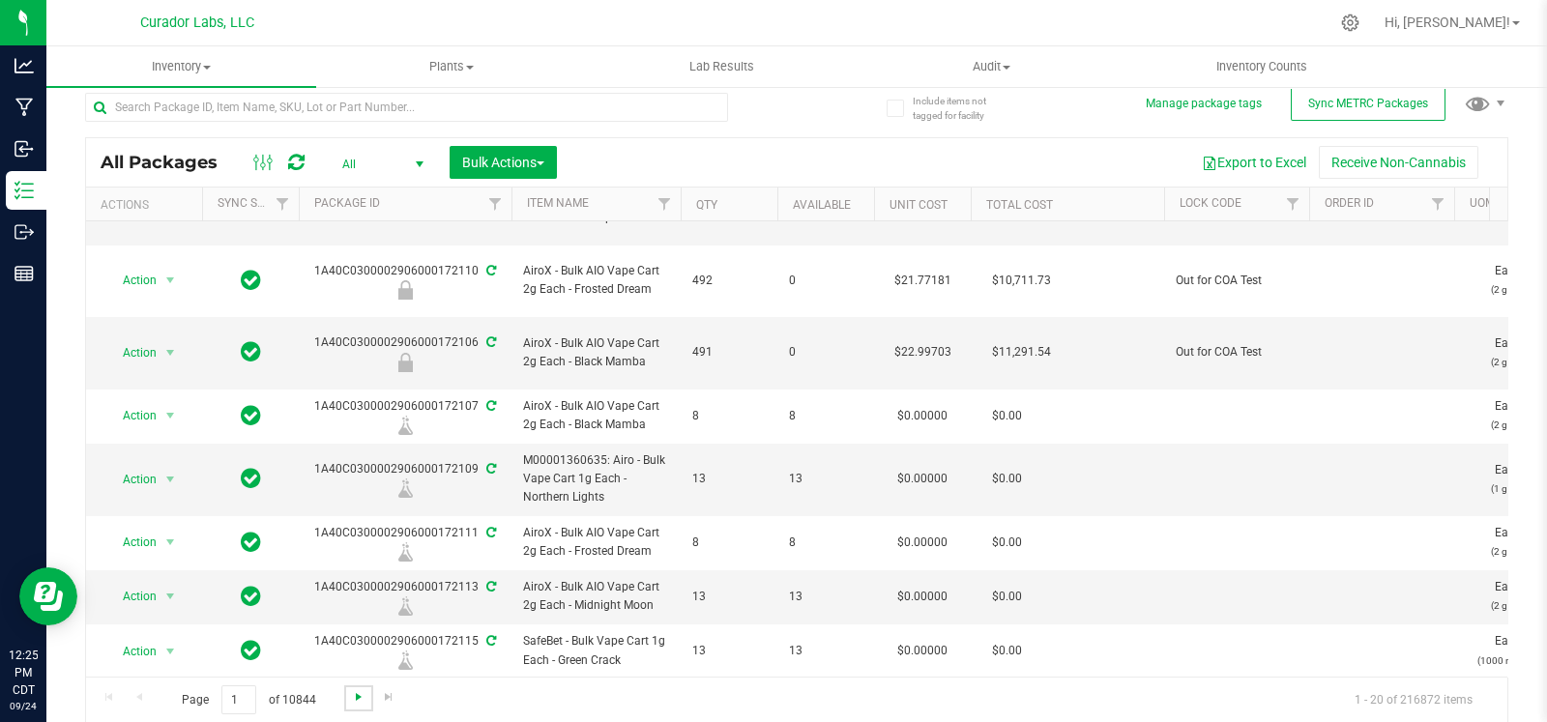
click at [360, 701] on span "Go to the next page" at bounding box center [358, 696] width 15 height 15
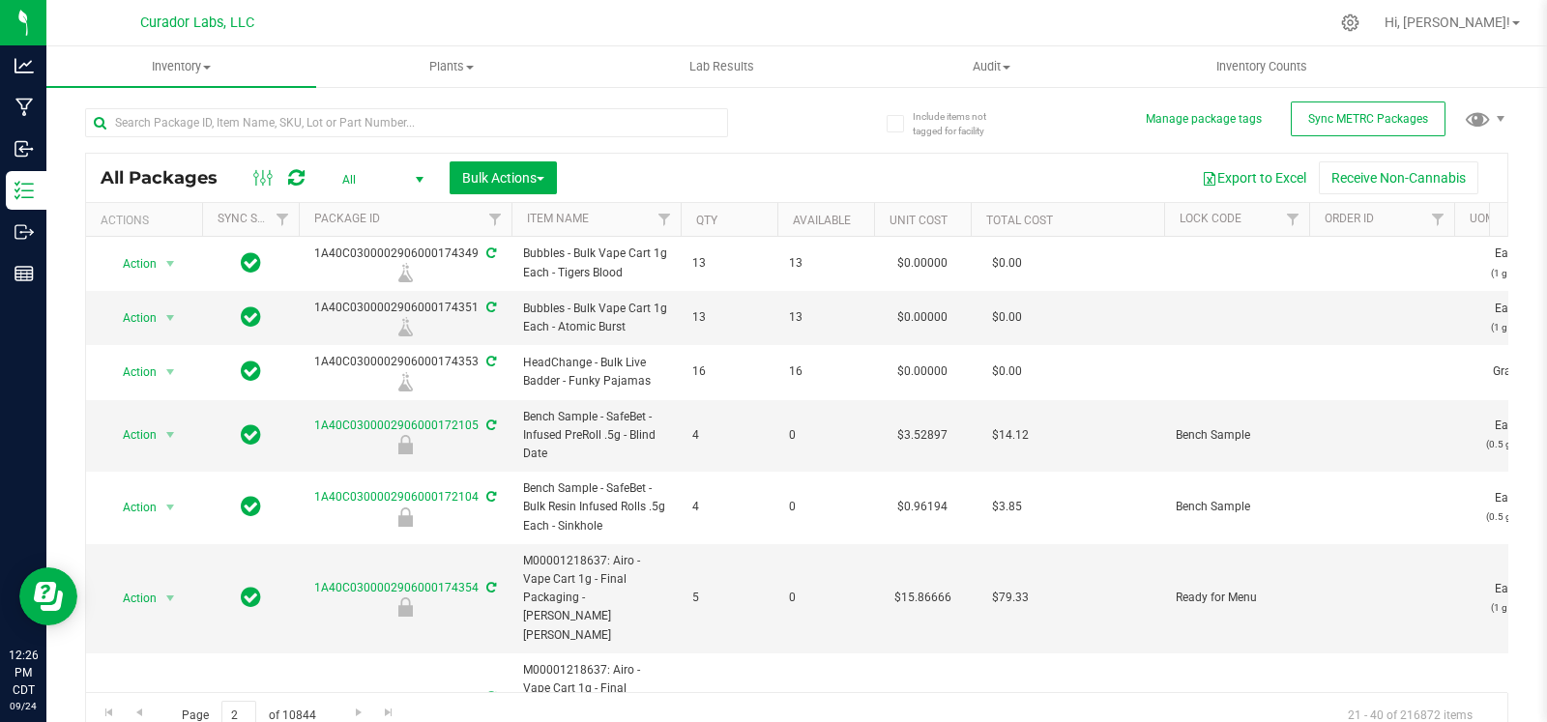
click at [123, 707] on div "Page 2 of 10844 21 - 40 of 216872 items" at bounding box center [796, 715] width 1421 height 46
click at [141, 714] on span "Go to the previous page" at bounding box center [138, 712] width 15 height 15
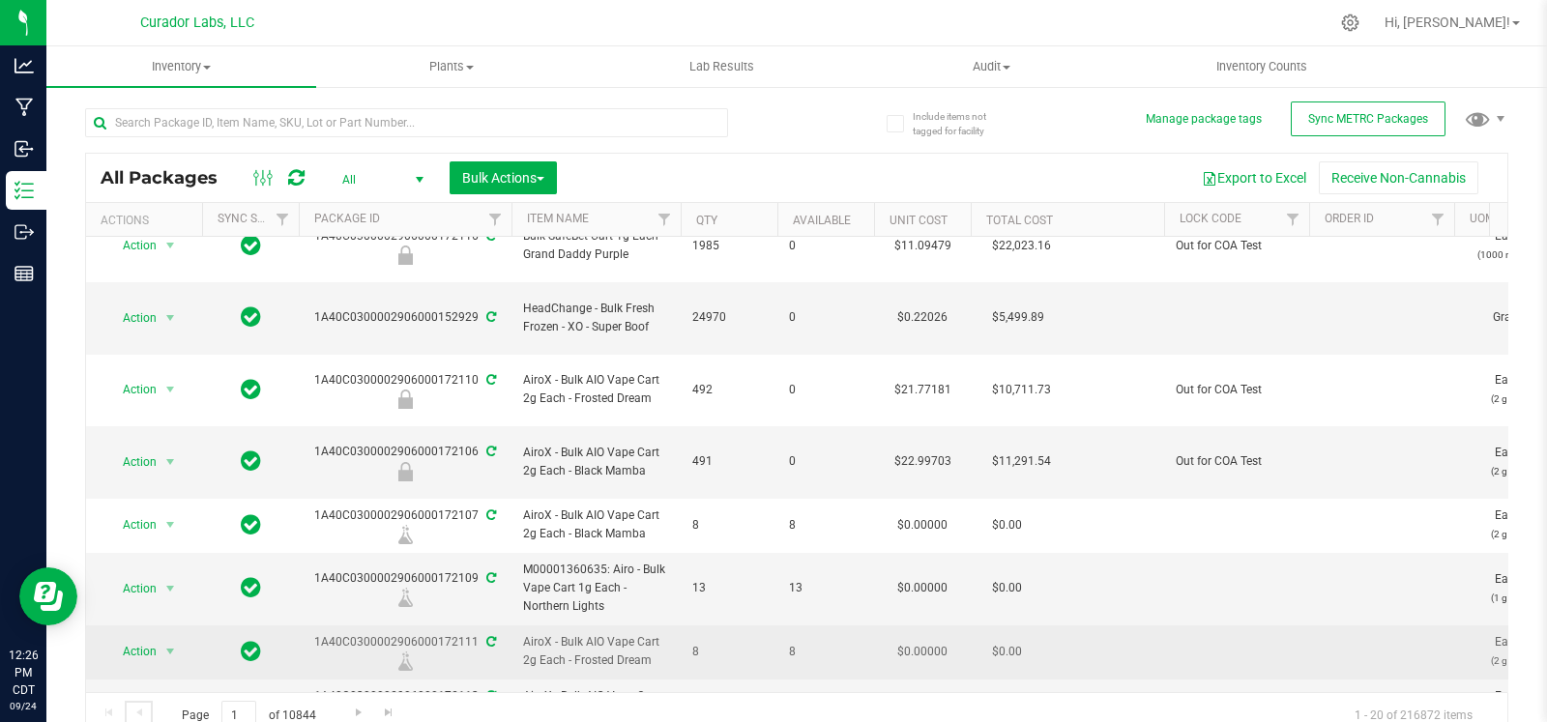
scroll to position [735, 0]
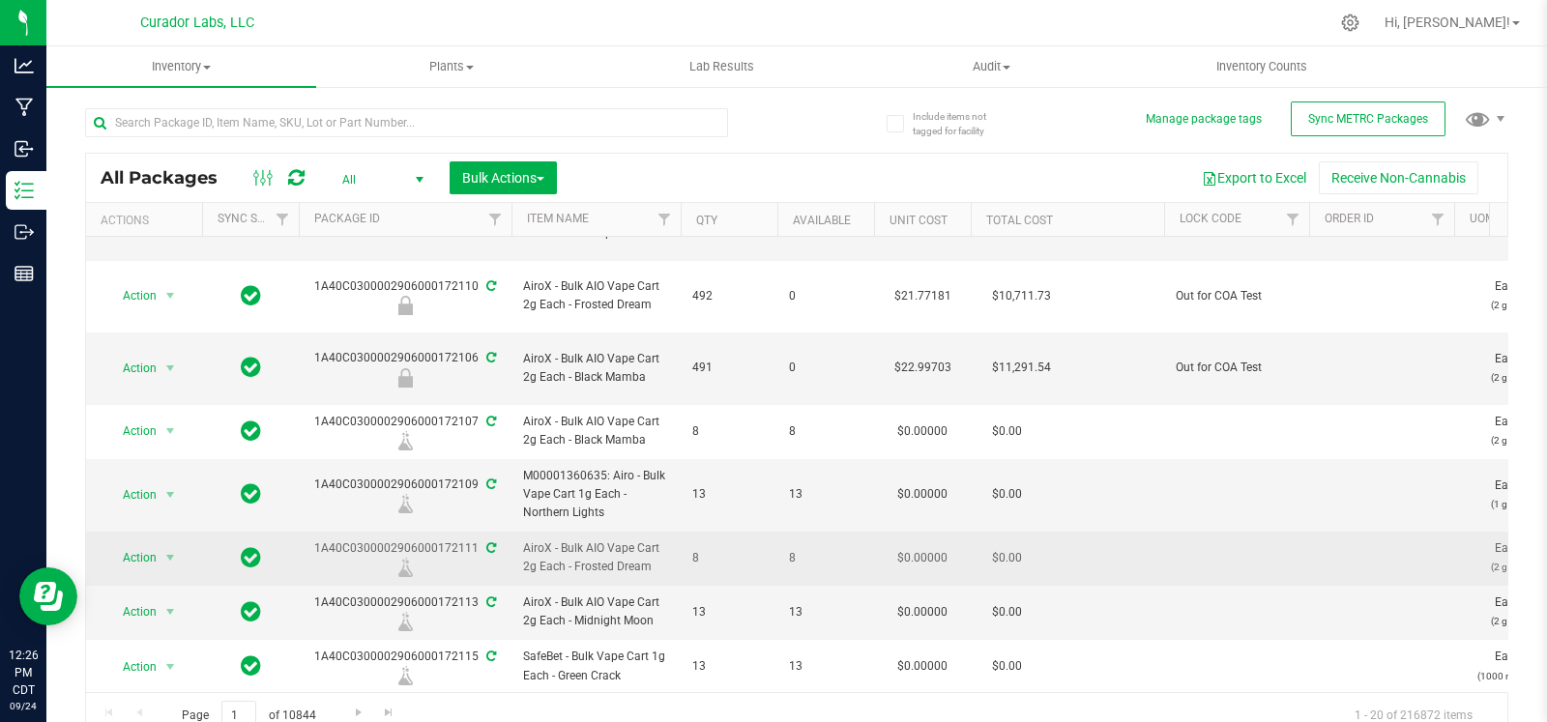
drag, startPoint x: 480, startPoint y: 364, endPoint x: 314, endPoint y: 372, distance: 165.6
click at [314, 539] on div "1A40C0300002906000172111" at bounding box center [405, 558] width 218 height 38
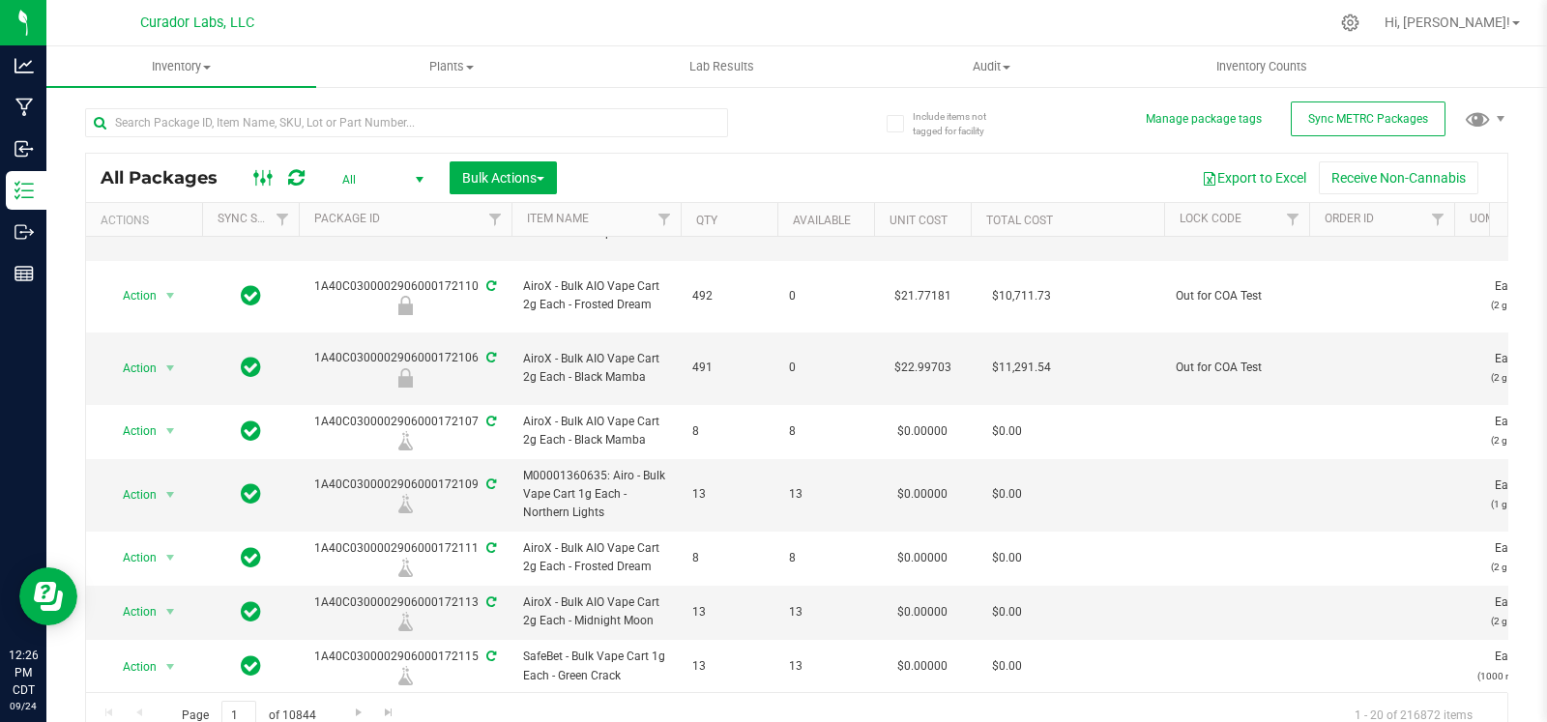
copy div "1A40C0300002906000172111"
click at [235, 127] on input "text" at bounding box center [406, 122] width 643 height 29
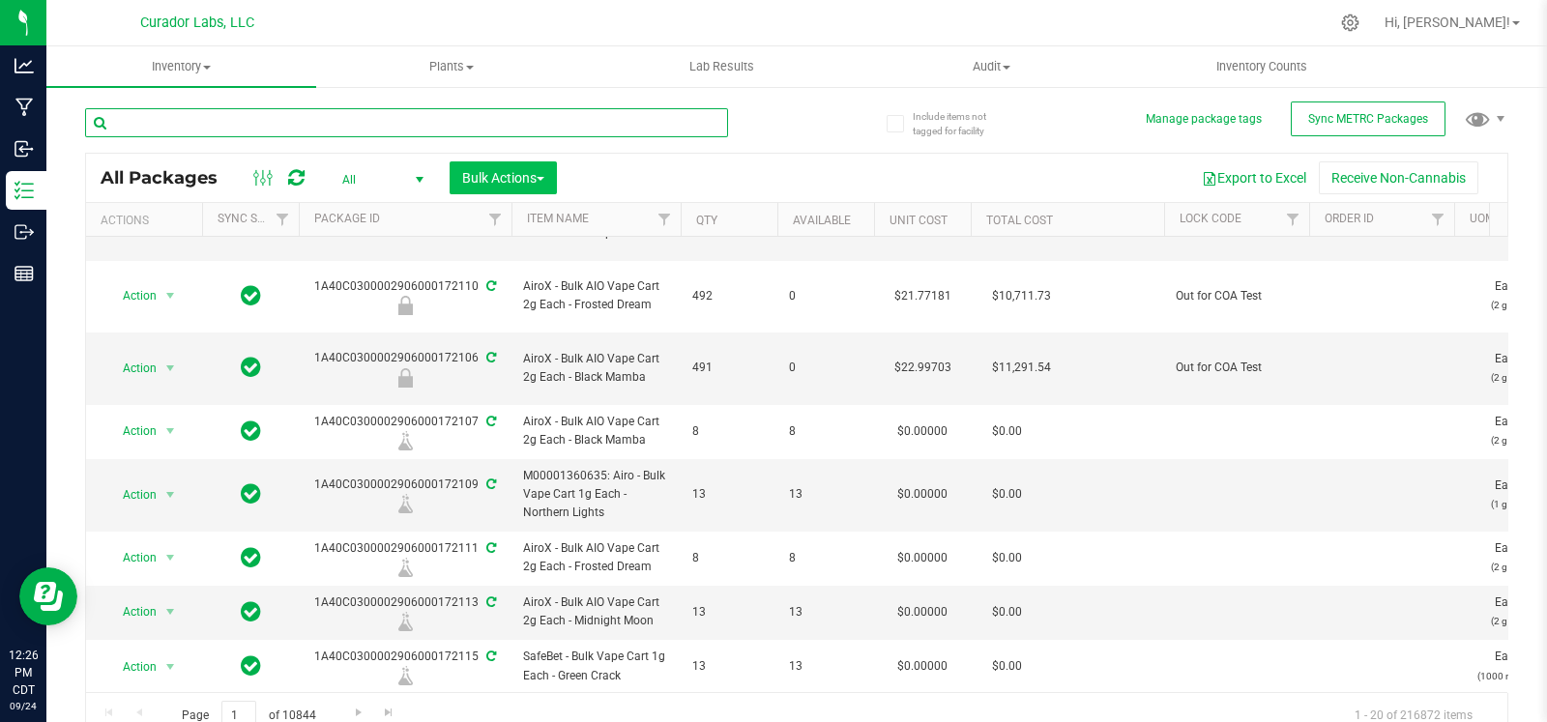
paste input "1A40C0300002906000172111"
type input "1A40C0300002906000172112"
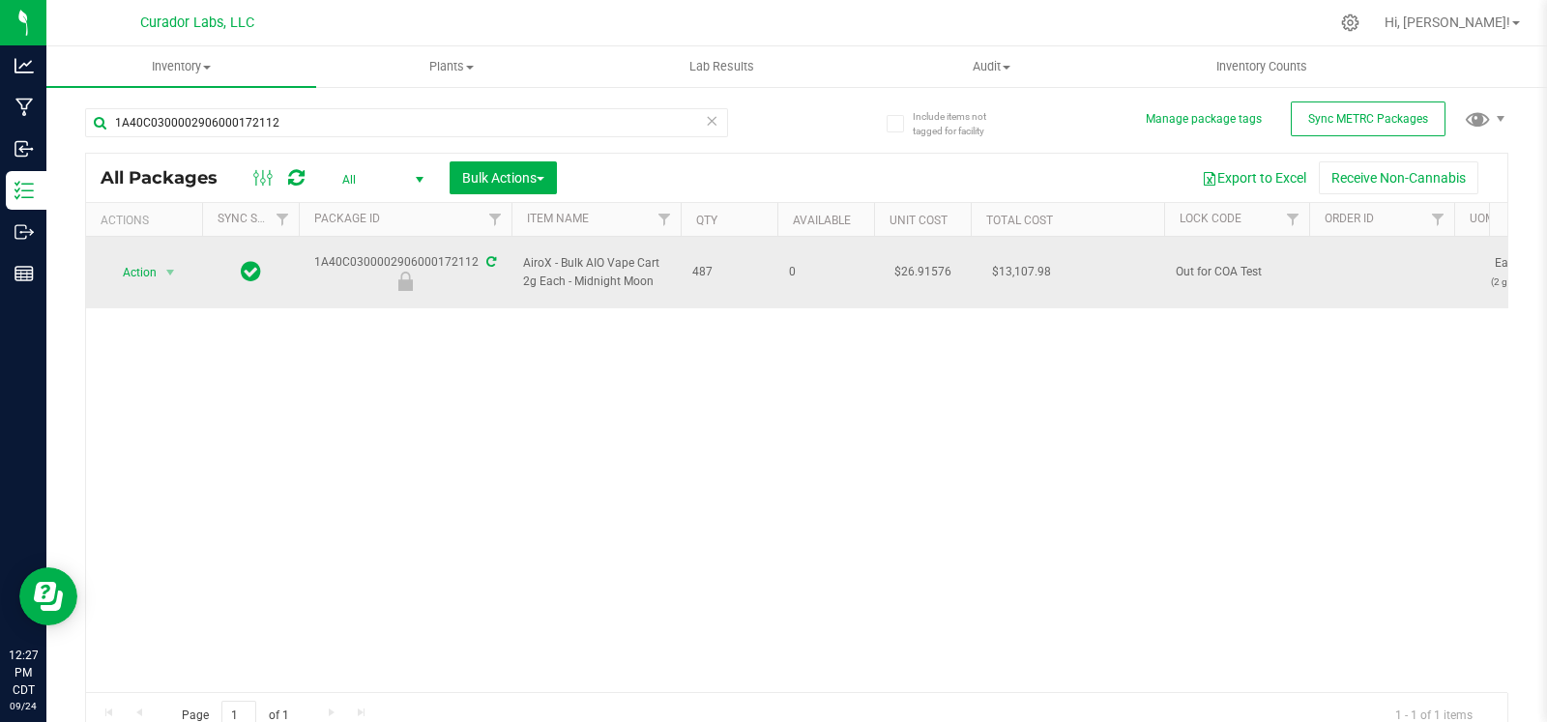
click at [365, 253] on div "1A40C0300002906000172112" at bounding box center [405, 272] width 218 height 38
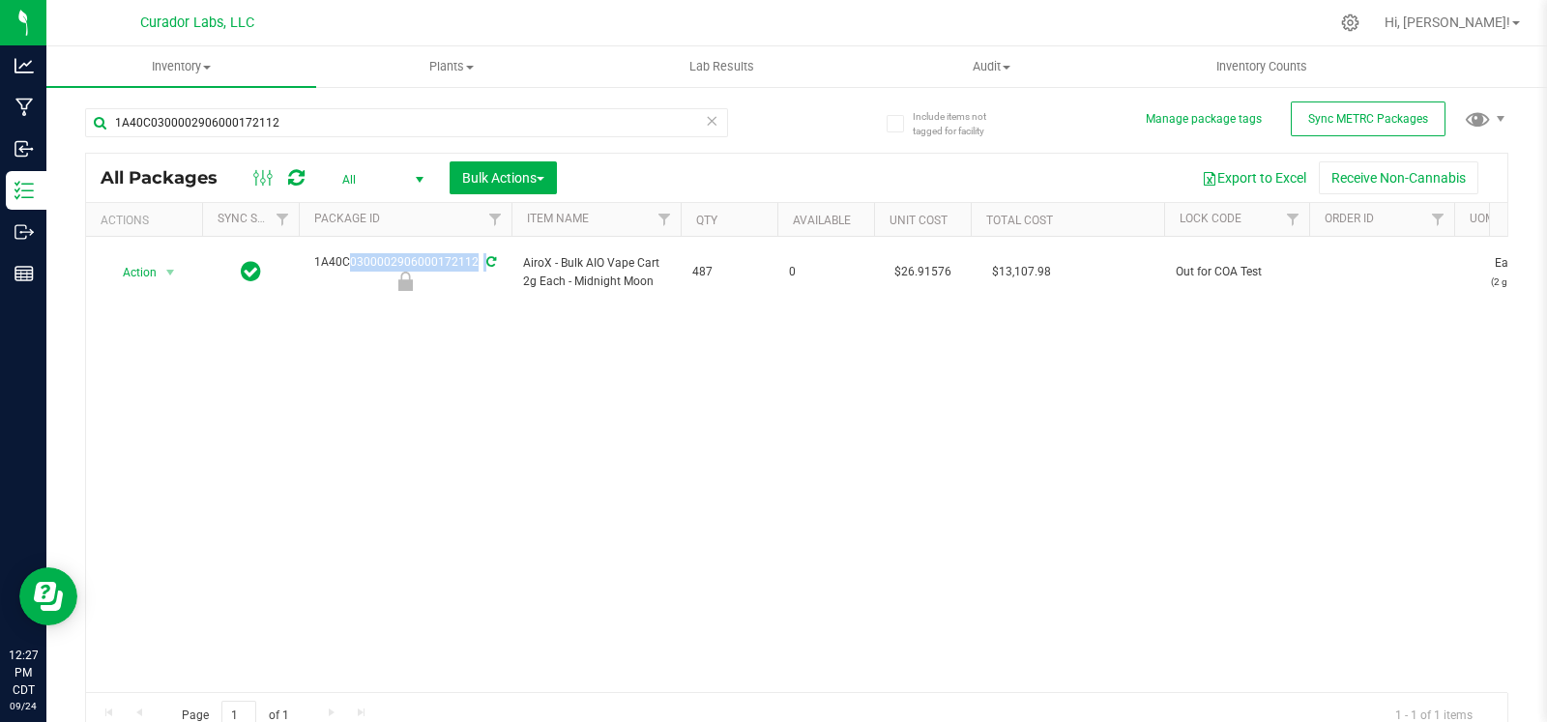
copy div "1A40C0300002906000172112"
click at [706, 116] on icon at bounding box center [712, 119] width 14 height 23
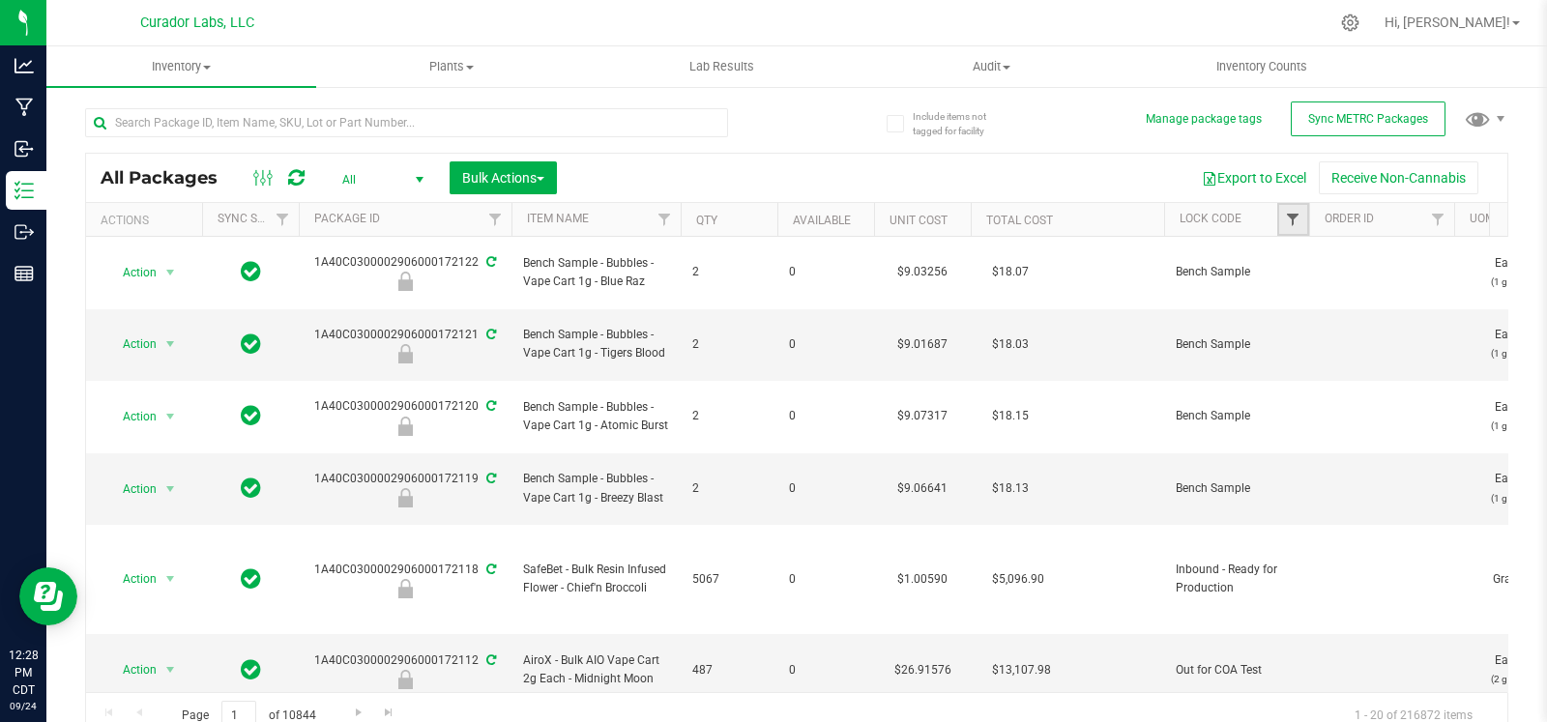
click at [1293, 215] on span "Filter" at bounding box center [1292, 219] width 15 height 15
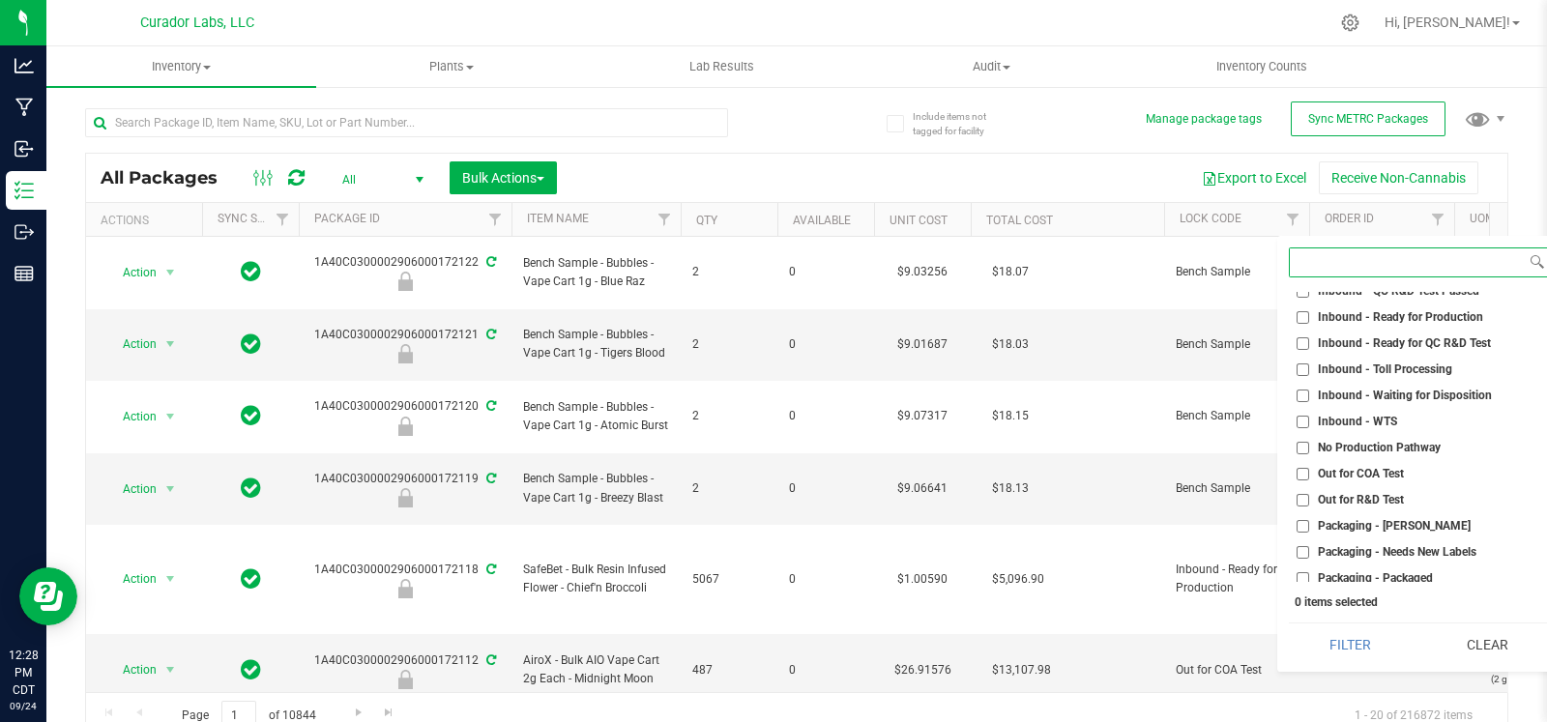
scroll to position [481, 0]
click at [1353, 474] on span "Out for COA Test" at bounding box center [1361, 473] width 86 height 12
click at [1309, 474] on input "Out for COA Test" at bounding box center [1302, 473] width 13 height 13
checkbox input "true"
click at [1336, 633] on button "Filter" at bounding box center [1350, 645] width 123 height 43
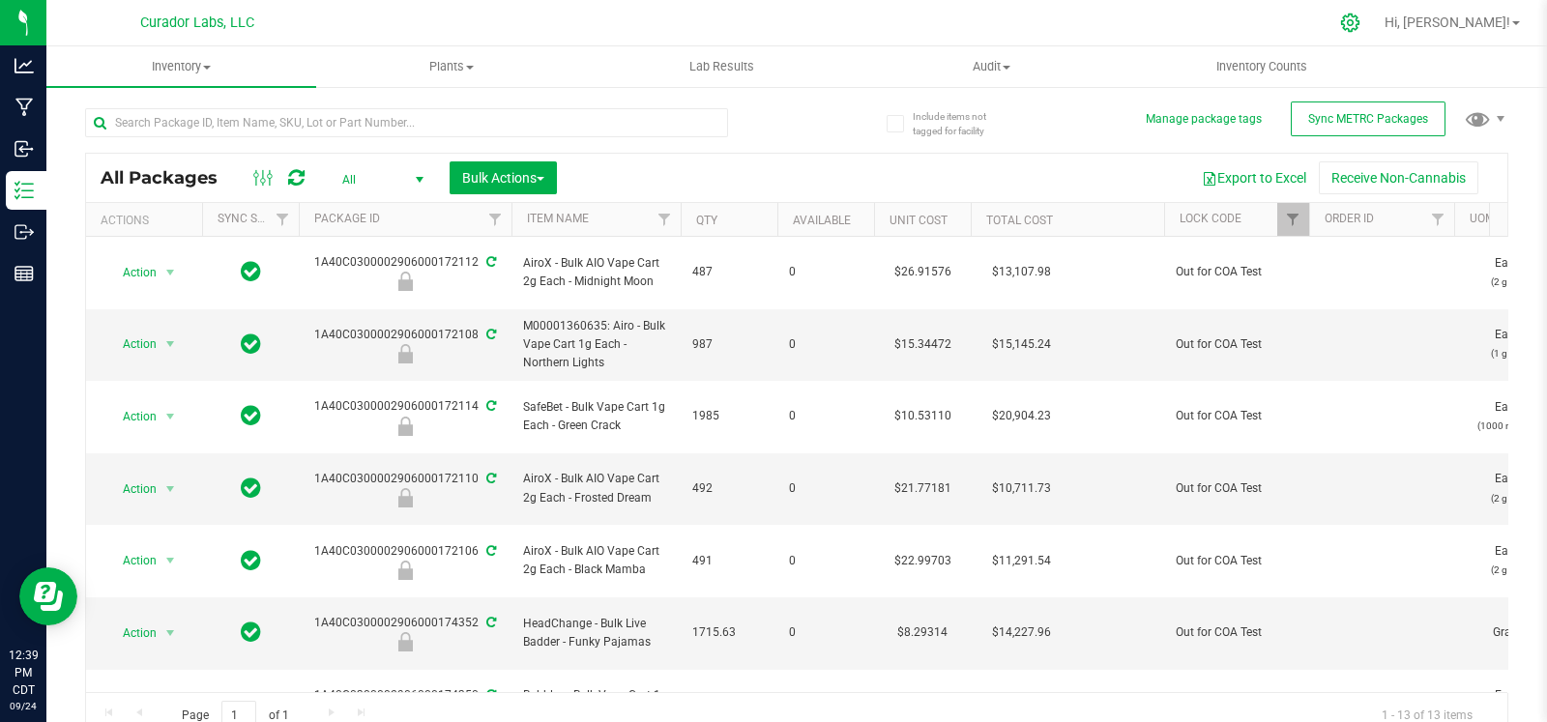
click at [1359, 25] on icon at bounding box center [1350, 23] width 18 height 18
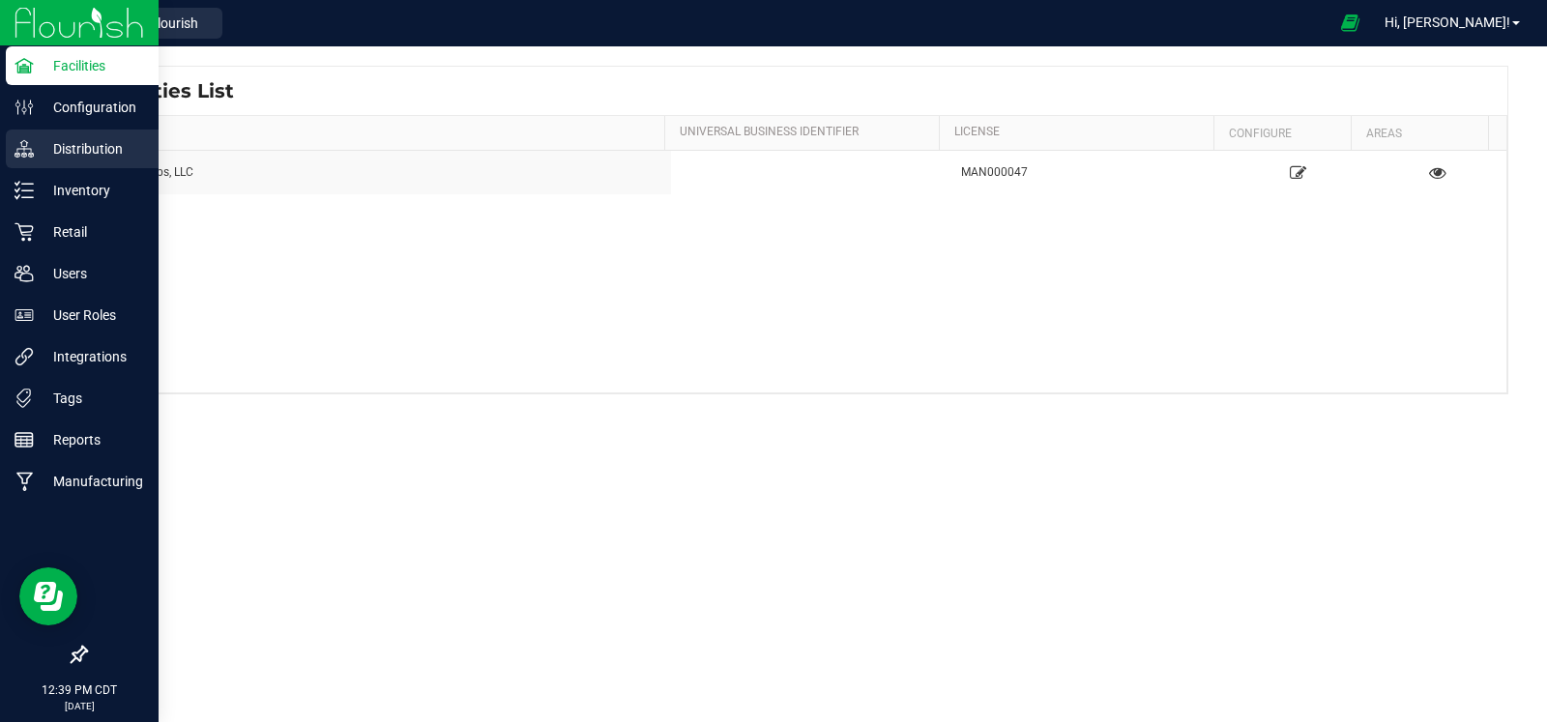
click at [36, 153] on p "Distribution" at bounding box center [92, 148] width 116 height 23
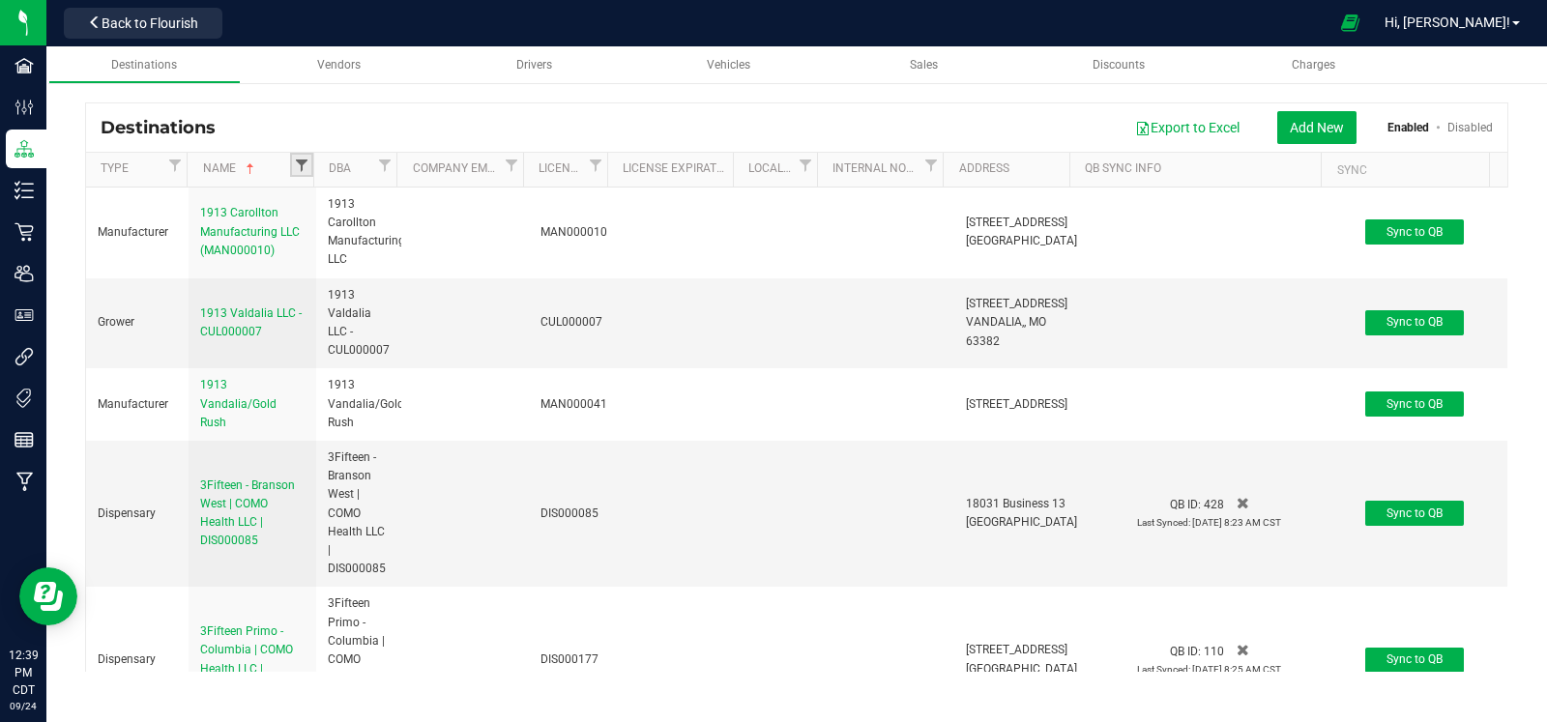
click at [296, 158] on span "Filter" at bounding box center [301, 165] width 15 height 15
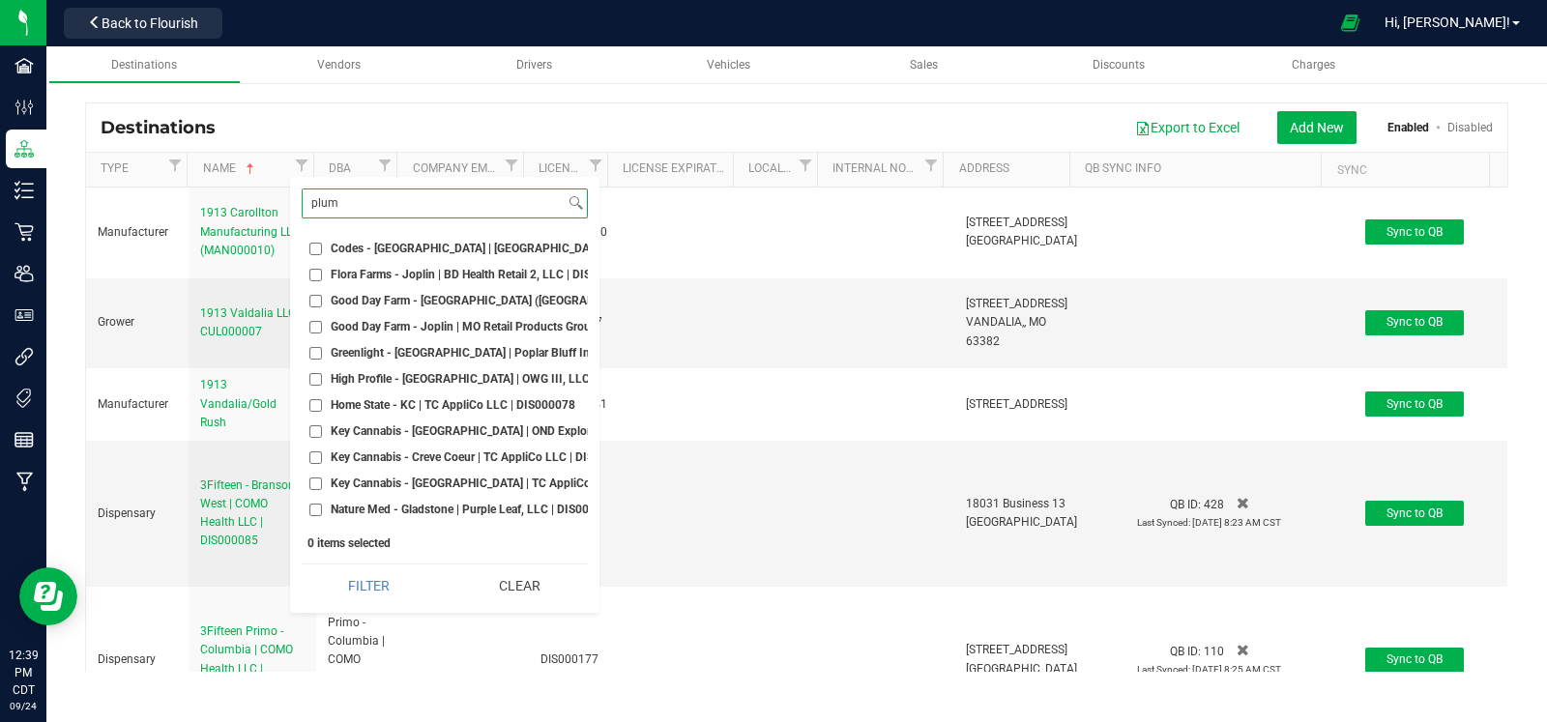
type input "plume"
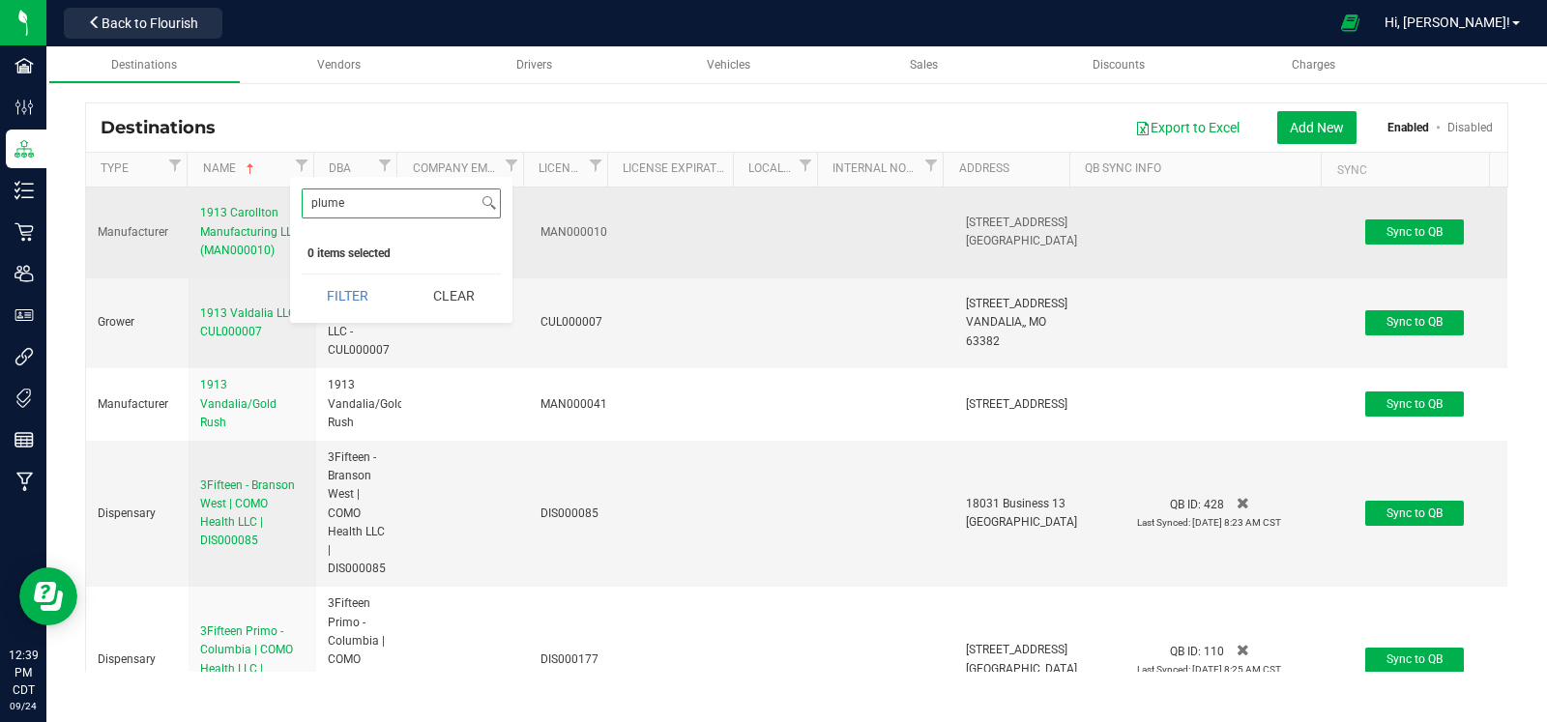
drag, startPoint x: 389, startPoint y: 205, endPoint x: 246, endPoint y: 197, distance: 143.3
click at [246, 197] on body "Facilities Configuration Distribution Inventory Retail Users User Roles Integra…" at bounding box center [773, 361] width 1547 height 722
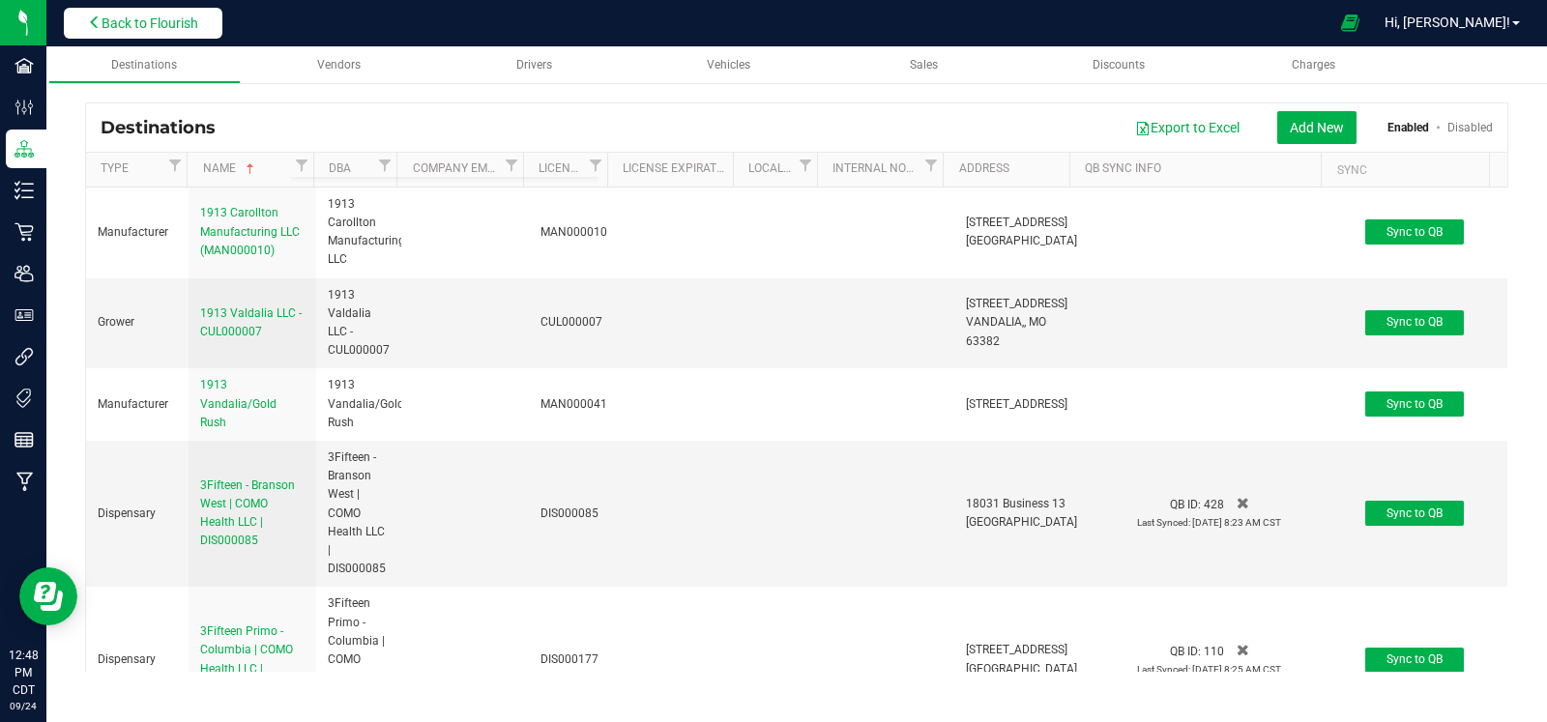
click at [190, 20] on span "Back to Flourish" at bounding box center [150, 22] width 97 height 15
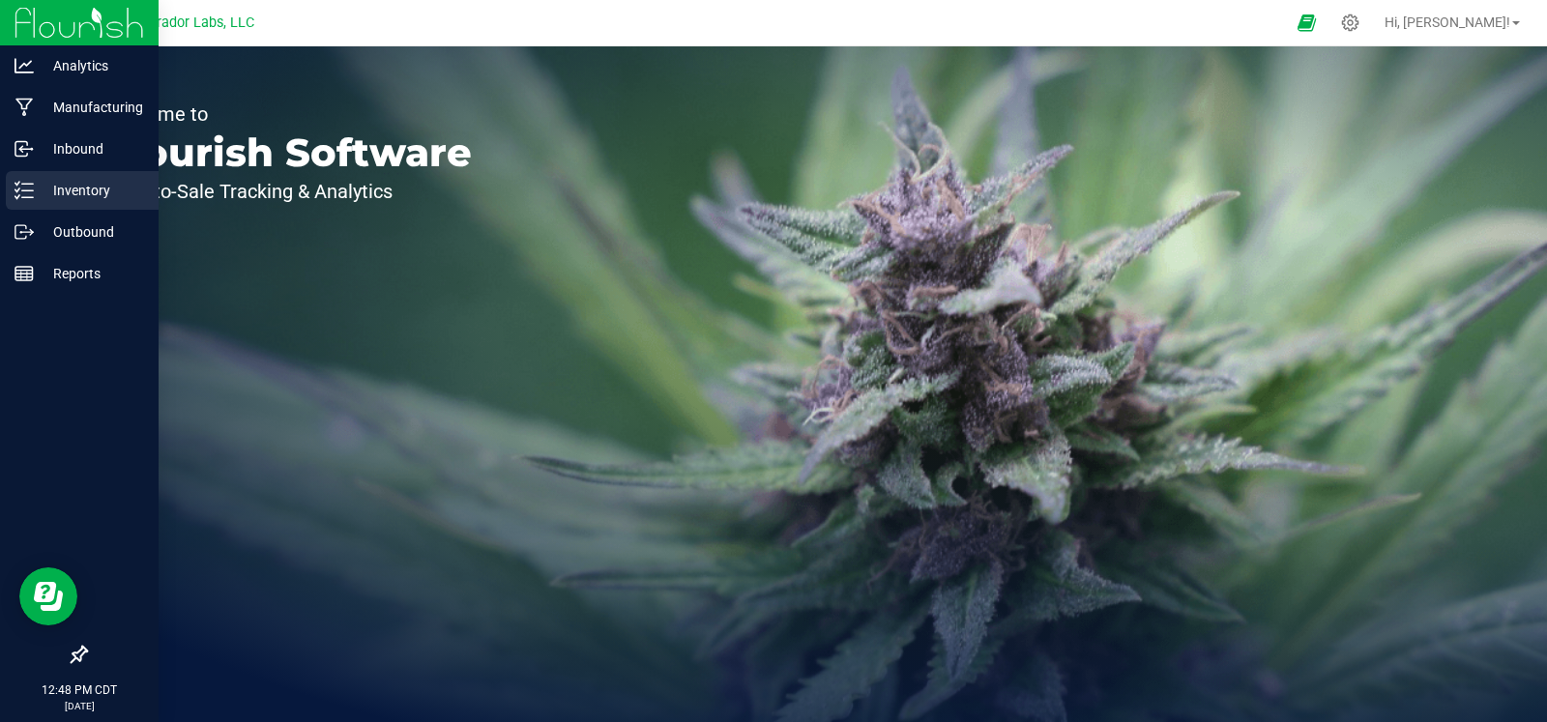
click at [35, 197] on p "Inventory" at bounding box center [92, 190] width 116 height 23
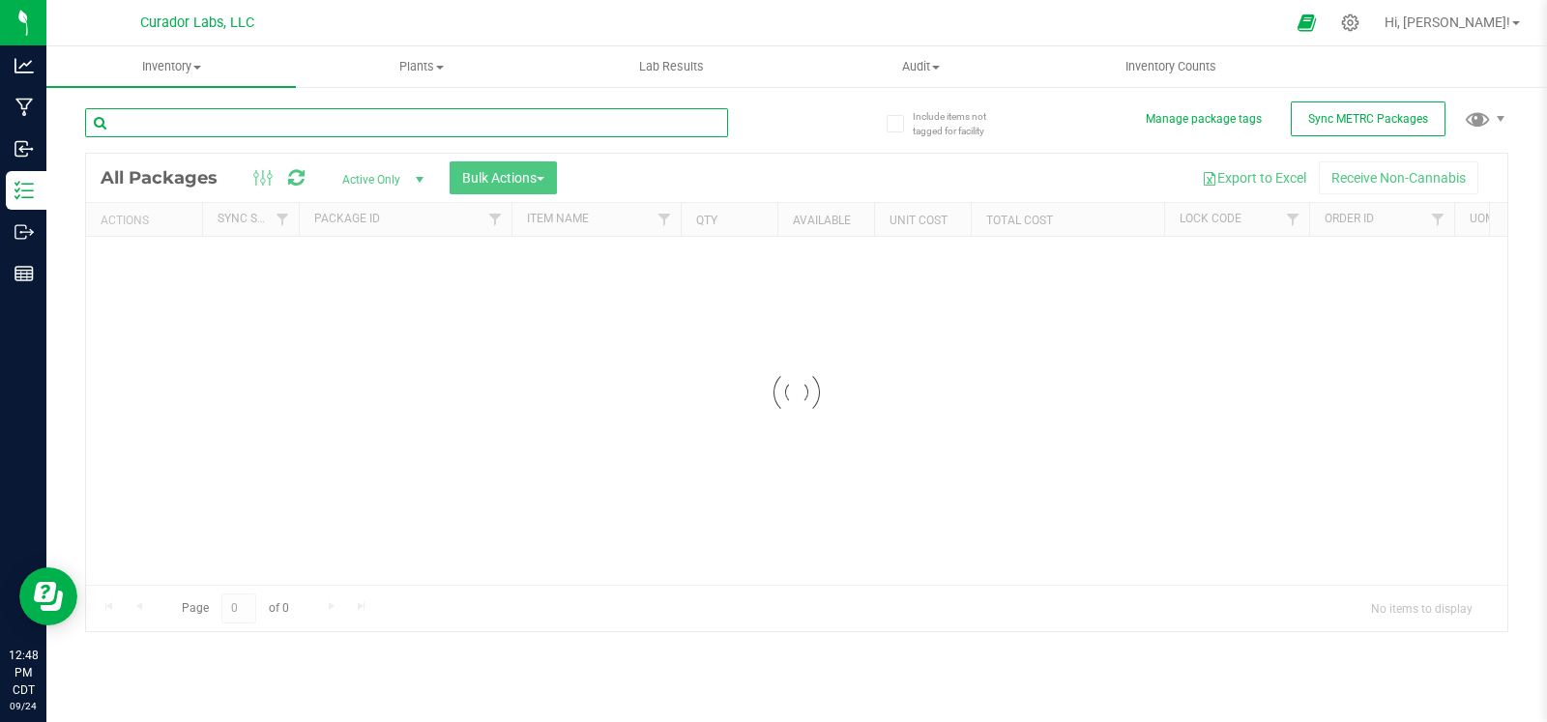
click at [248, 121] on input "text" at bounding box center [406, 122] width 643 height 29
paste input "SafeBet Cart 1g - Lilly Haze"
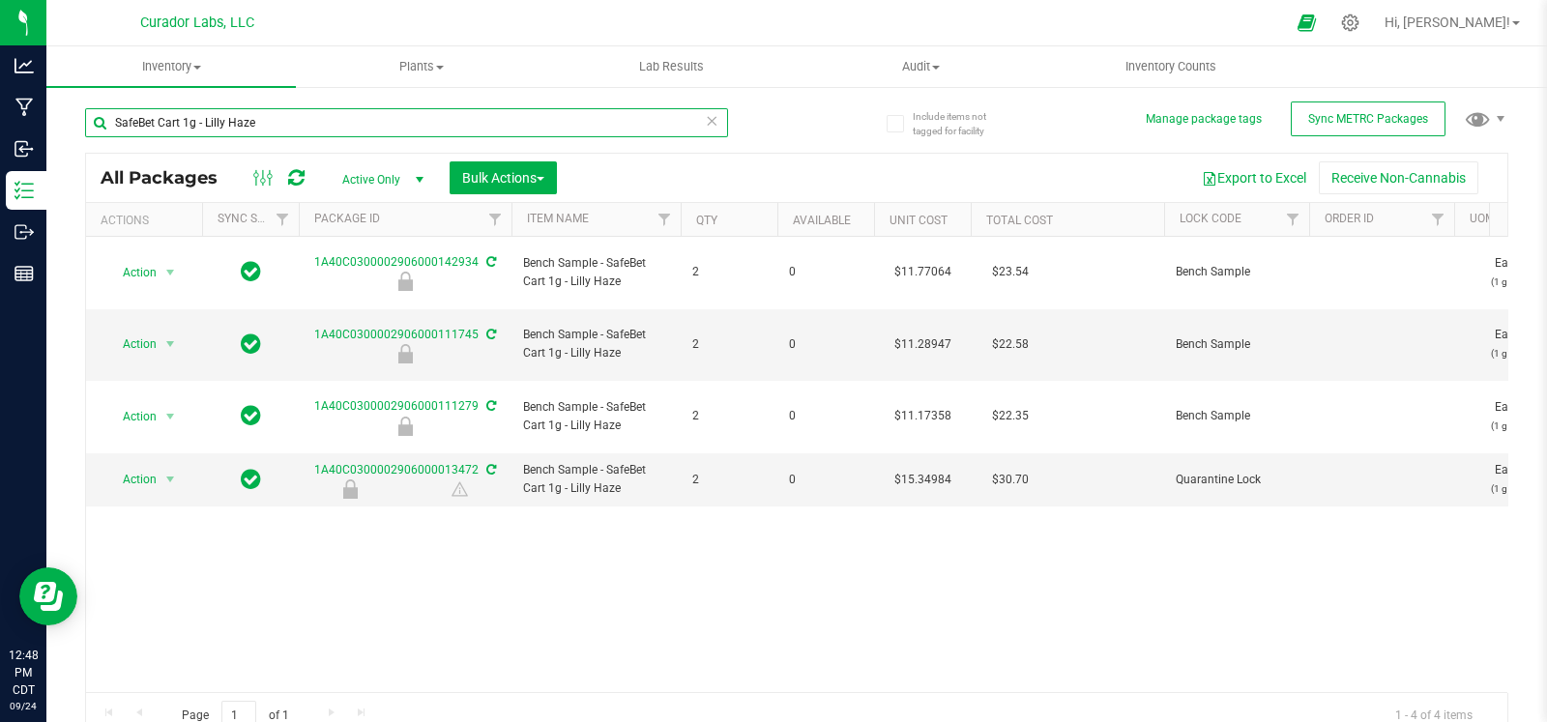
drag, startPoint x: 203, startPoint y: 123, endPoint x: 51, endPoint y: 121, distance: 151.8
click at [50, 122] on div "Include items not tagged for facility Manage package tags Sync METRC Packages S…" at bounding box center [796, 380] width 1500 height 590
type input "[PERSON_NAME]"
